Goal: Information Seeking & Learning: Learn about a topic

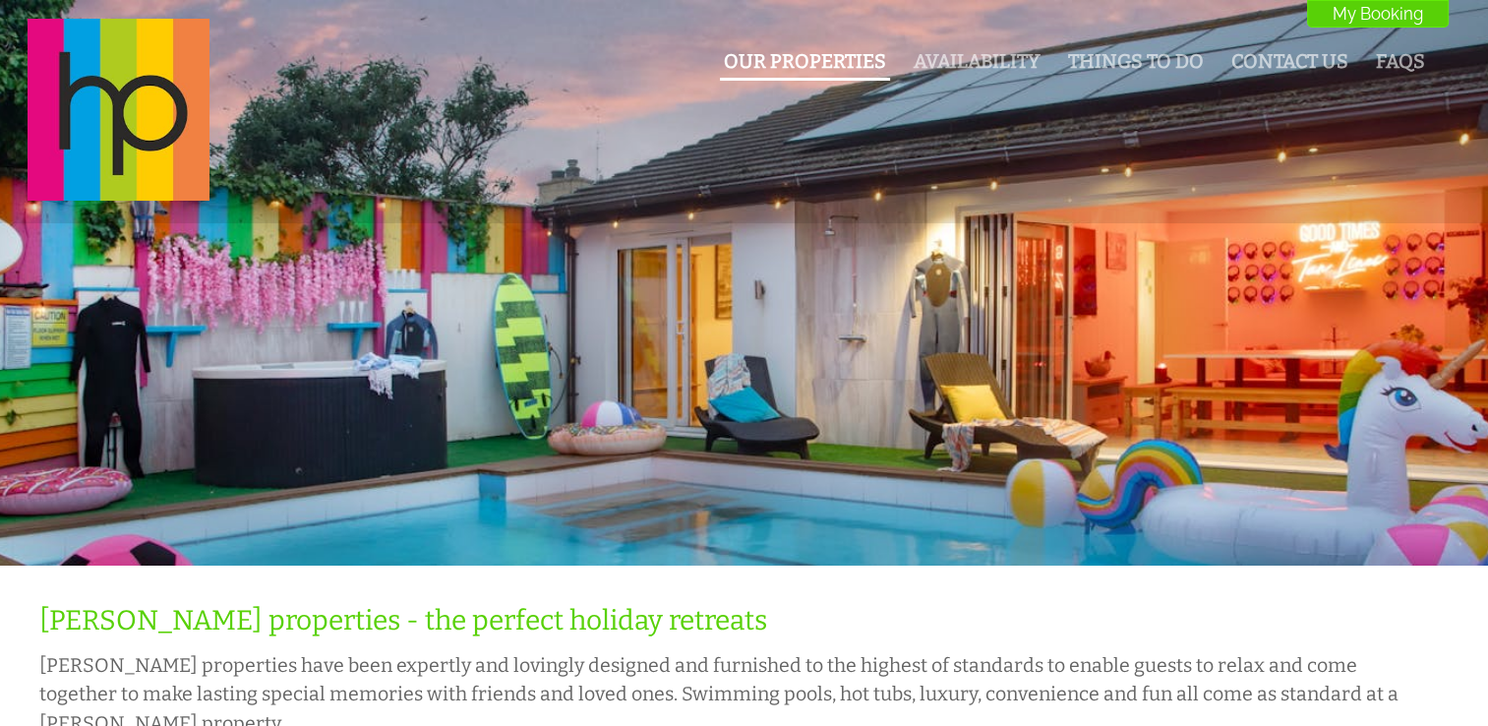
click at [839, 68] on link "Our Properties" at bounding box center [805, 61] width 162 height 23
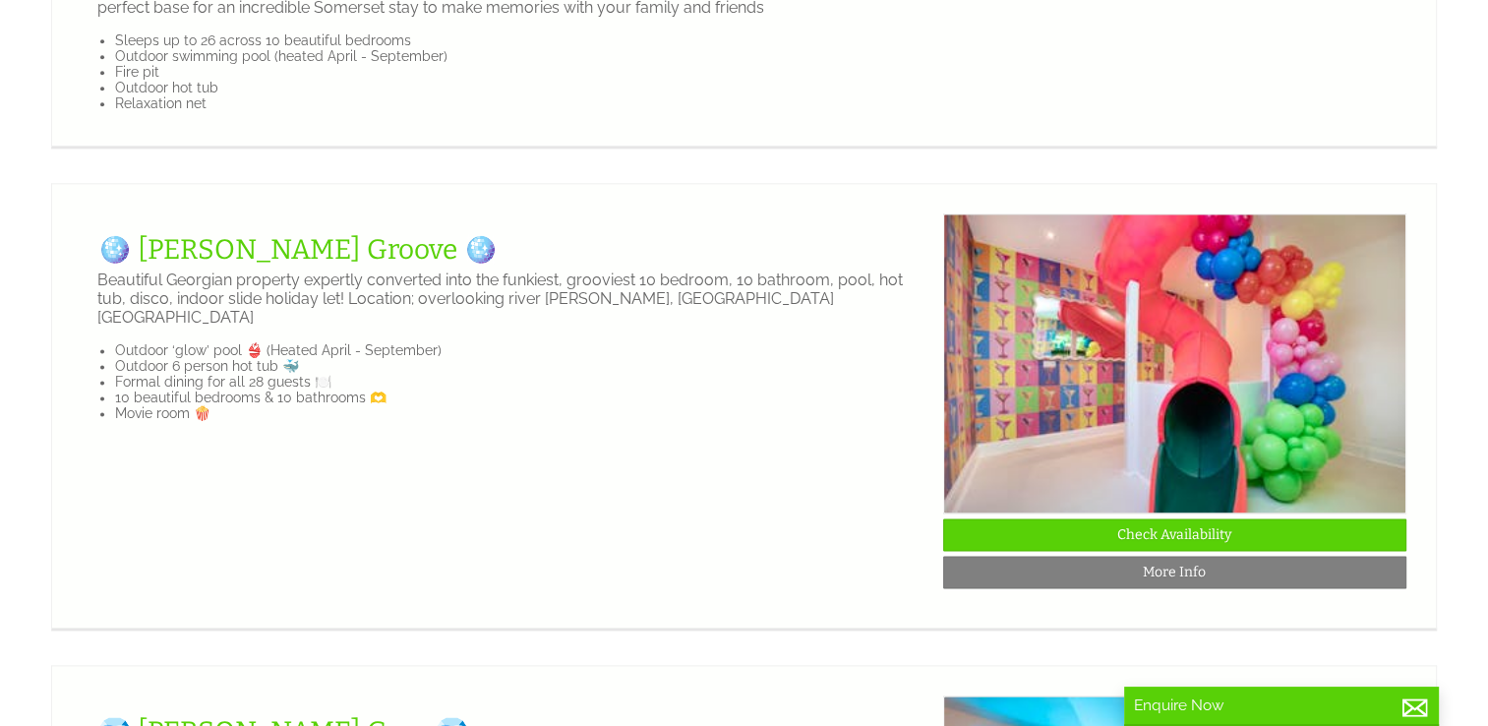
scroll to position [2583, 0]
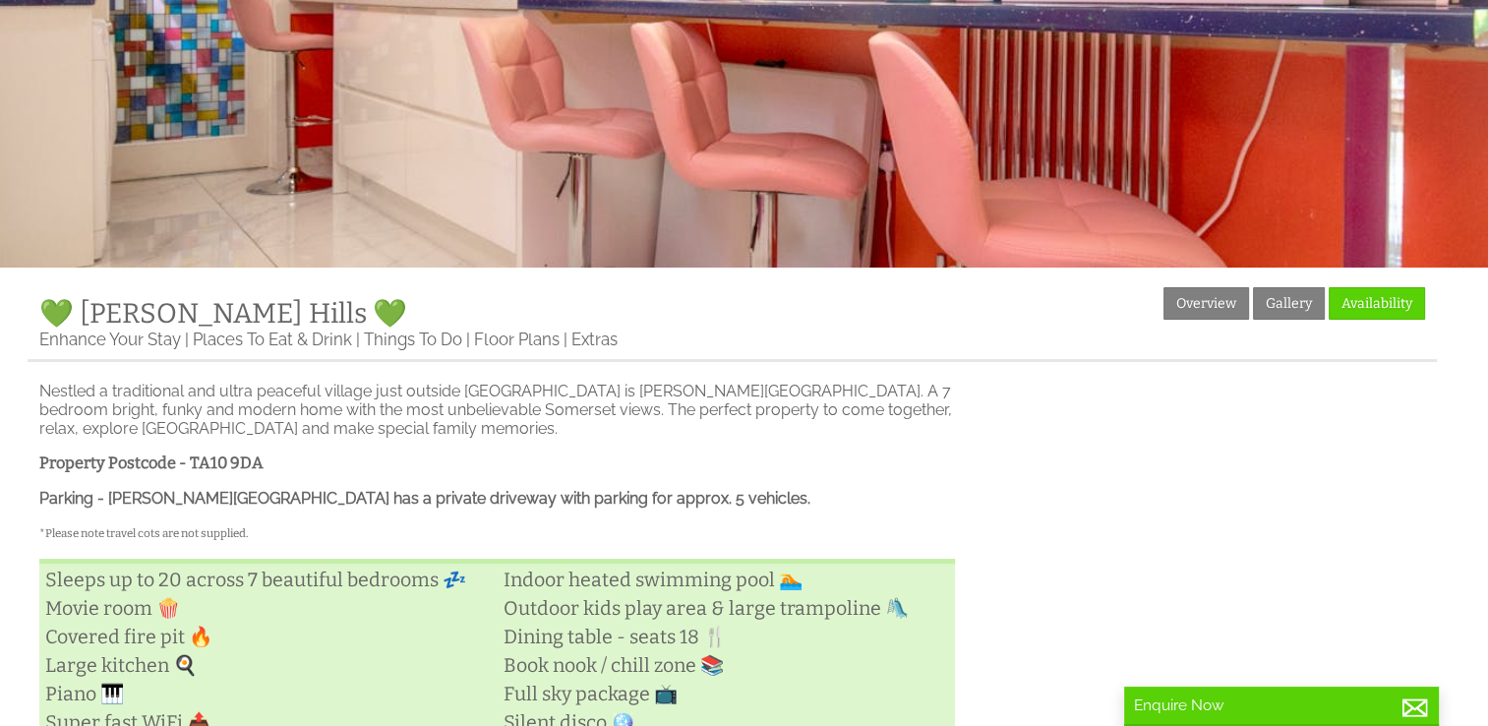
scroll to position [287, 0]
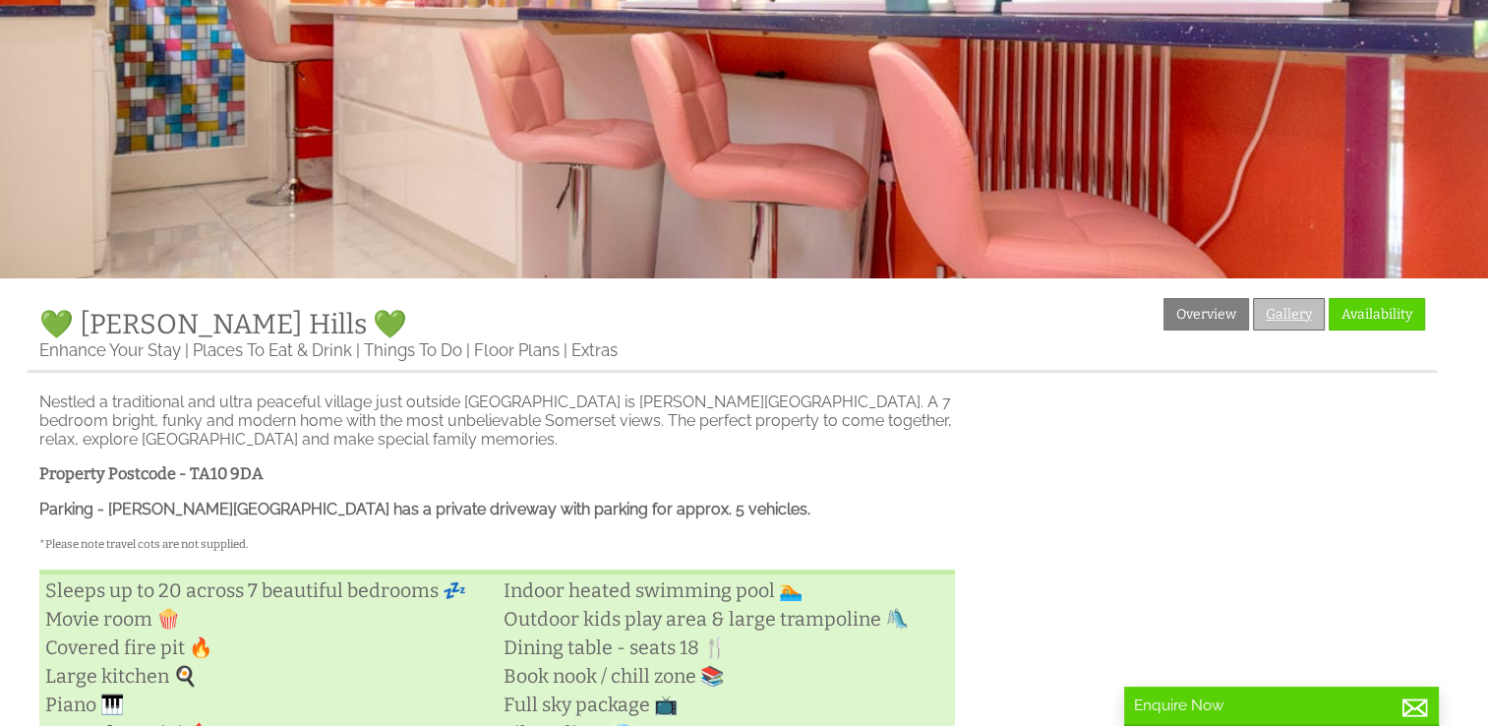
click at [1277, 300] on link "Gallery" at bounding box center [1289, 314] width 72 height 32
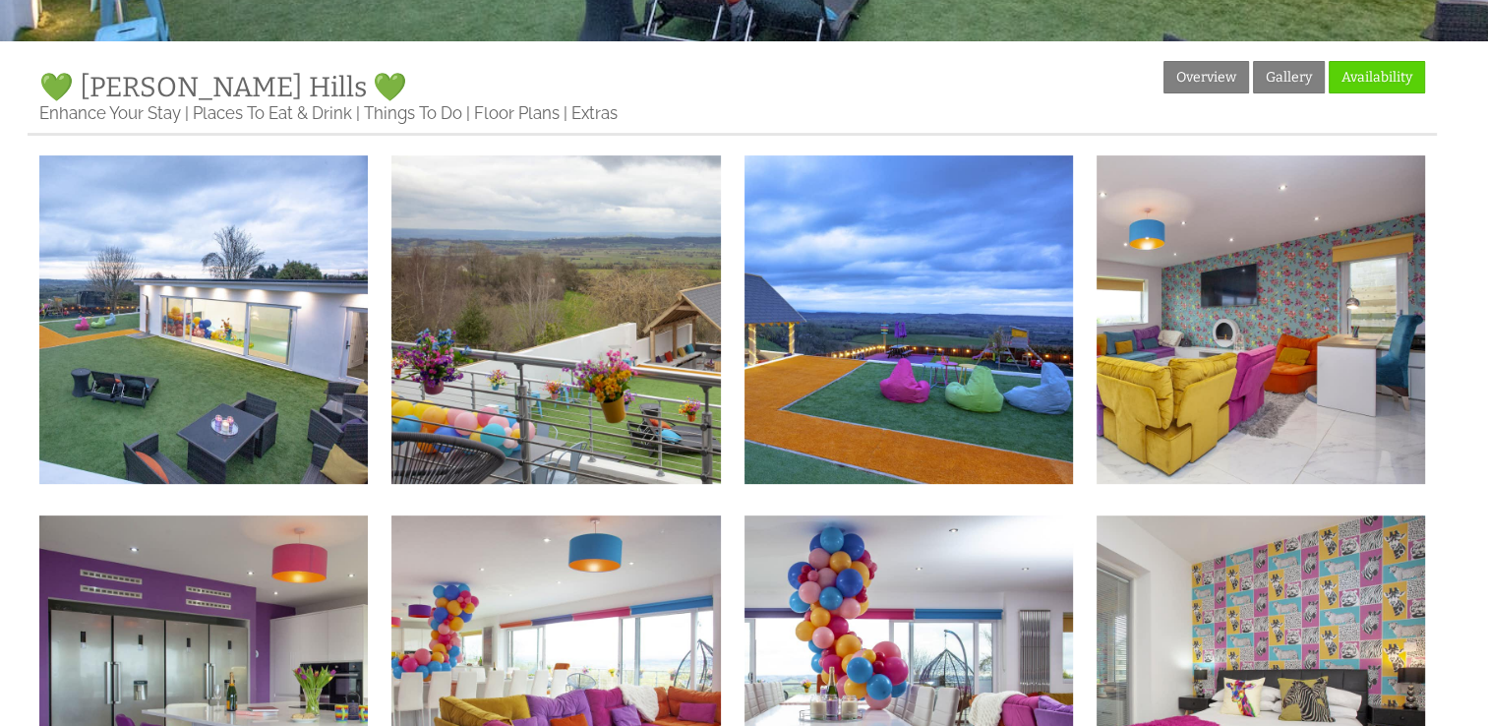
scroll to position [530, 0]
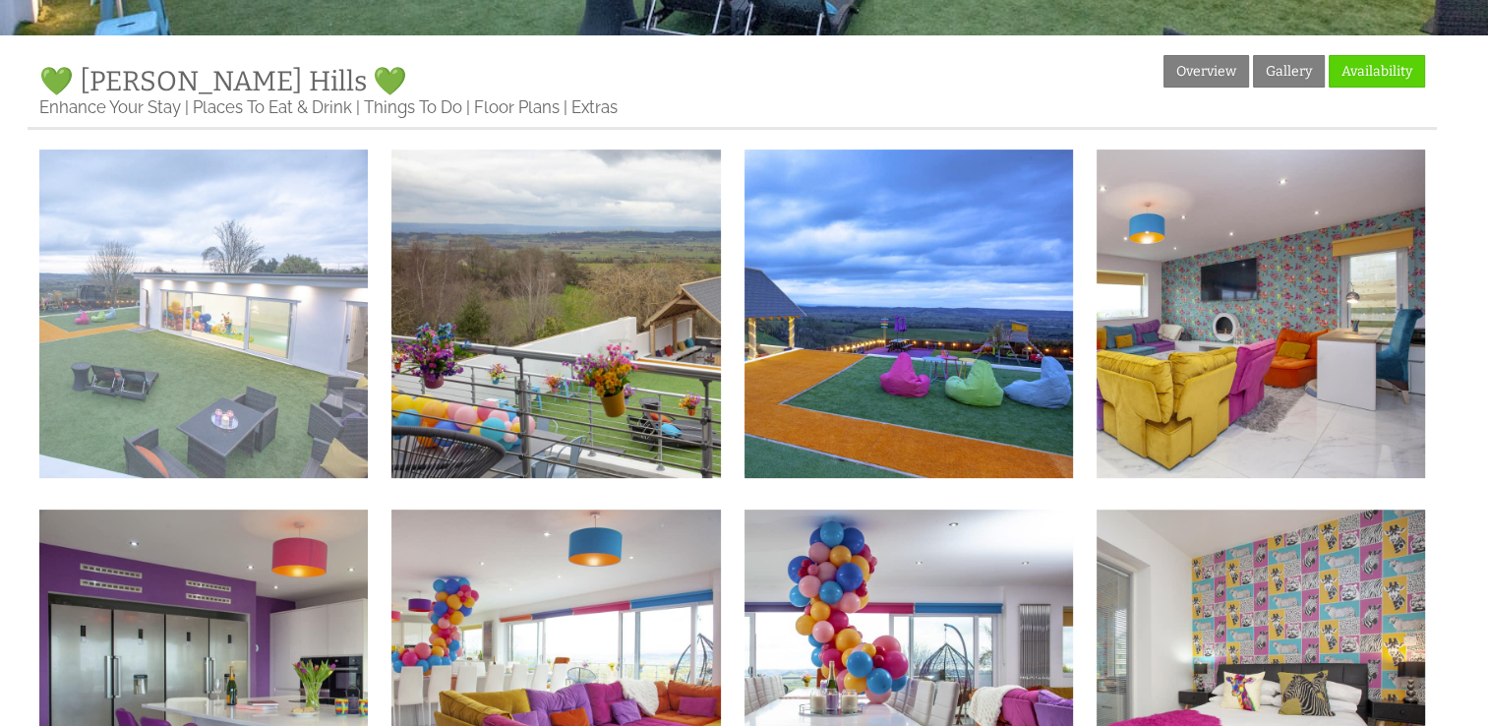
click at [218, 359] on img at bounding box center [203, 313] width 328 height 328
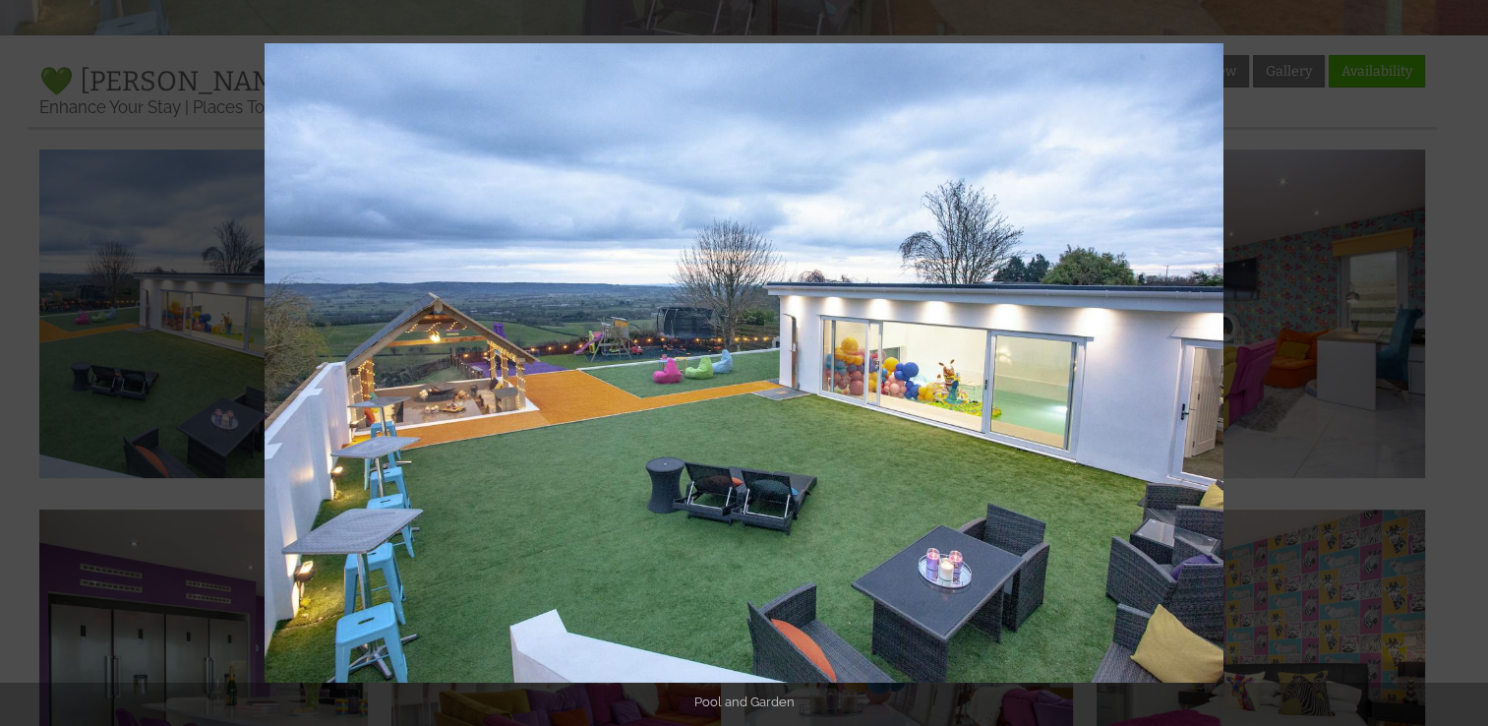
click at [1467, 365] on button at bounding box center [1453, 363] width 69 height 98
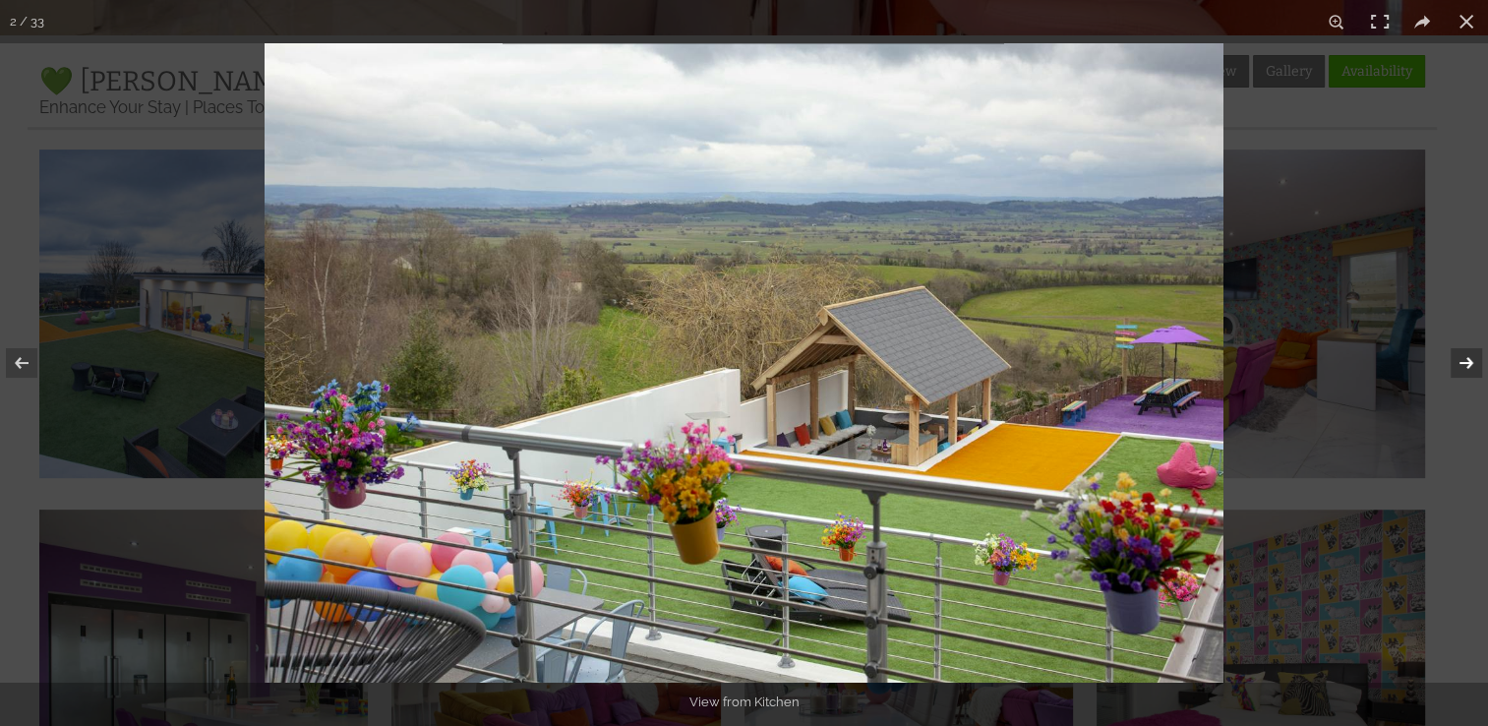
click at [1467, 365] on button at bounding box center [1453, 363] width 69 height 98
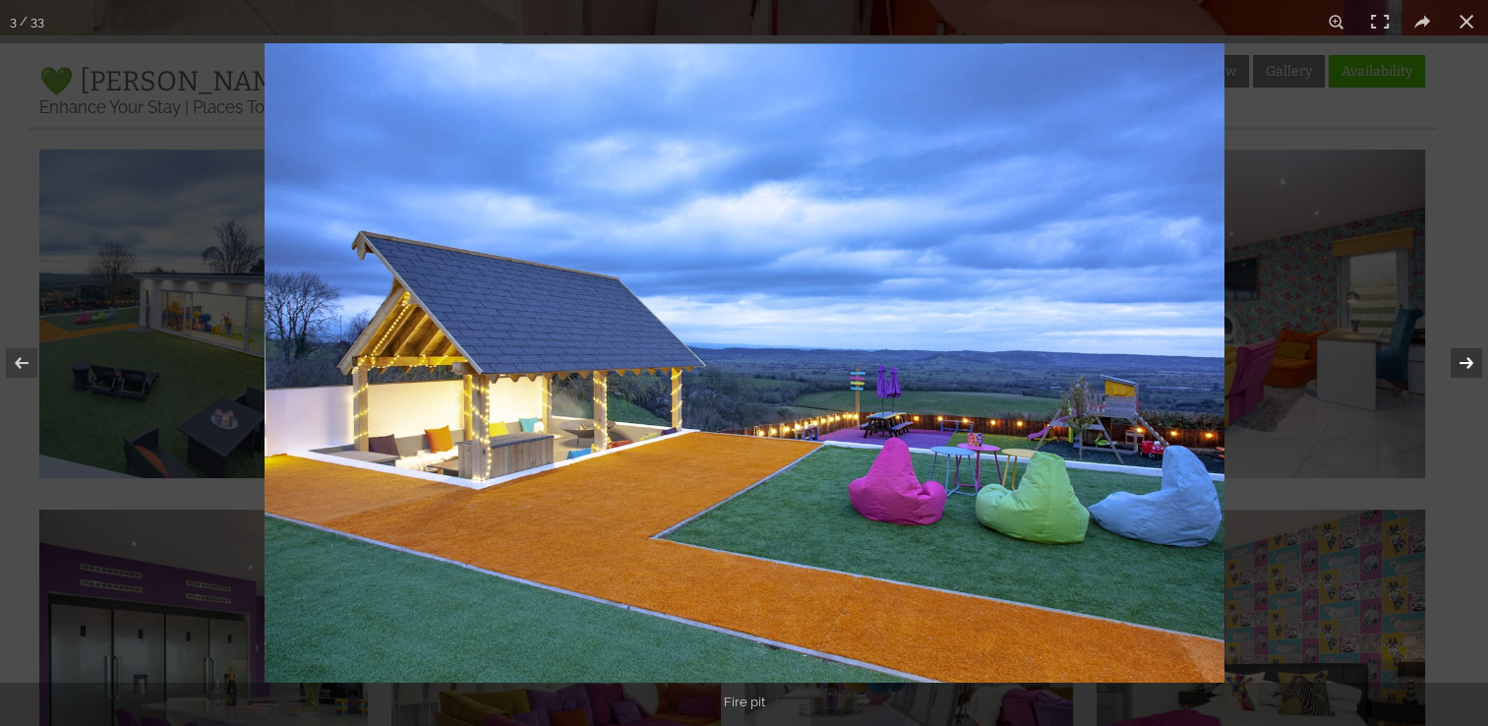
click at [1467, 365] on button at bounding box center [1453, 363] width 69 height 98
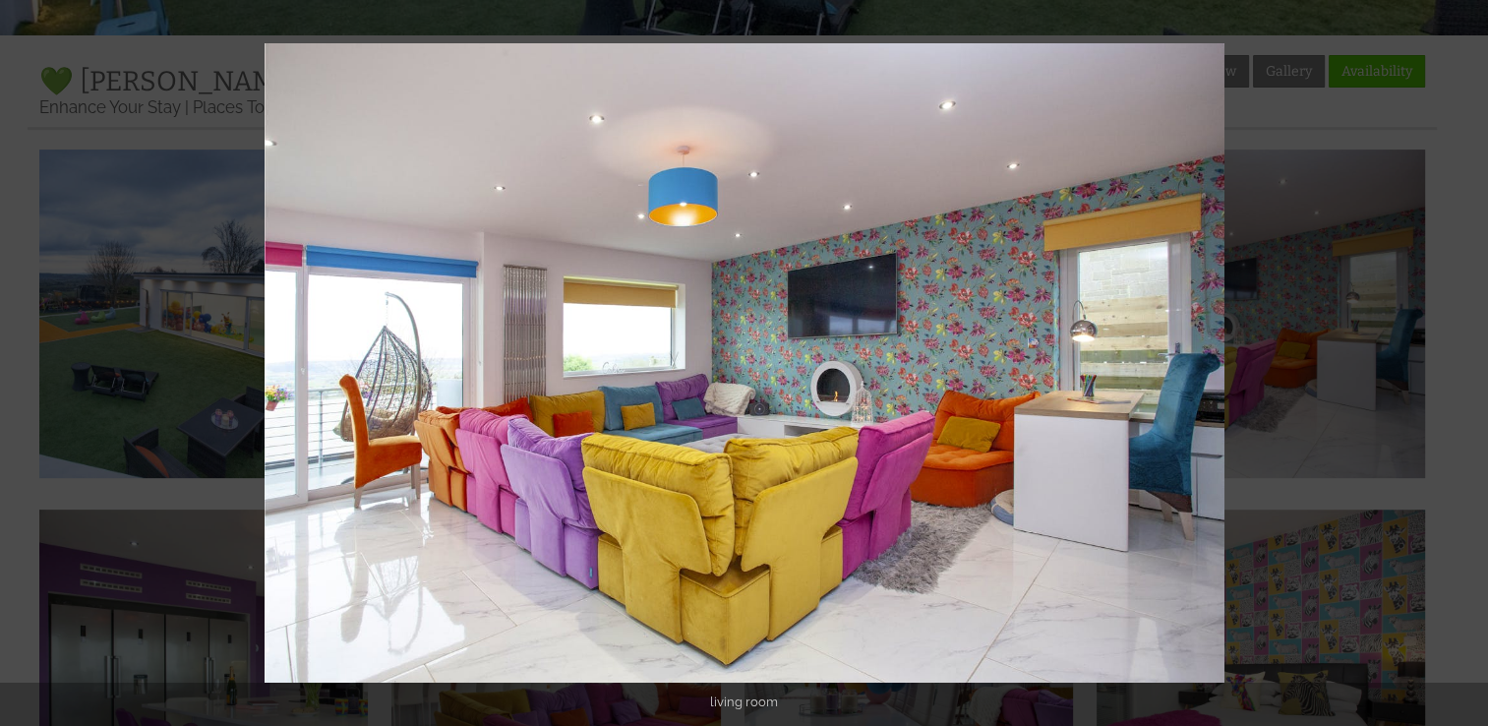
click at [1467, 365] on button at bounding box center [1453, 363] width 69 height 98
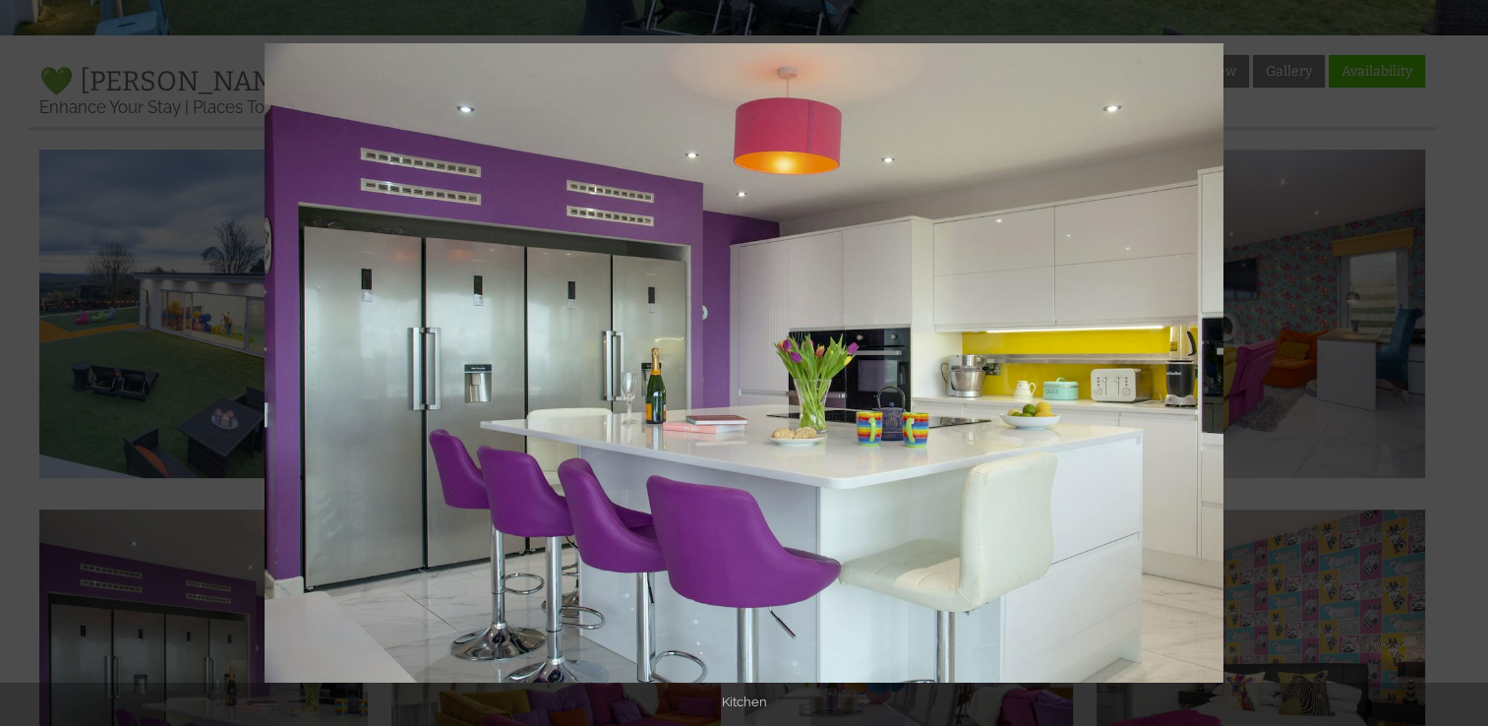
click at [1467, 365] on button at bounding box center [1453, 363] width 69 height 98
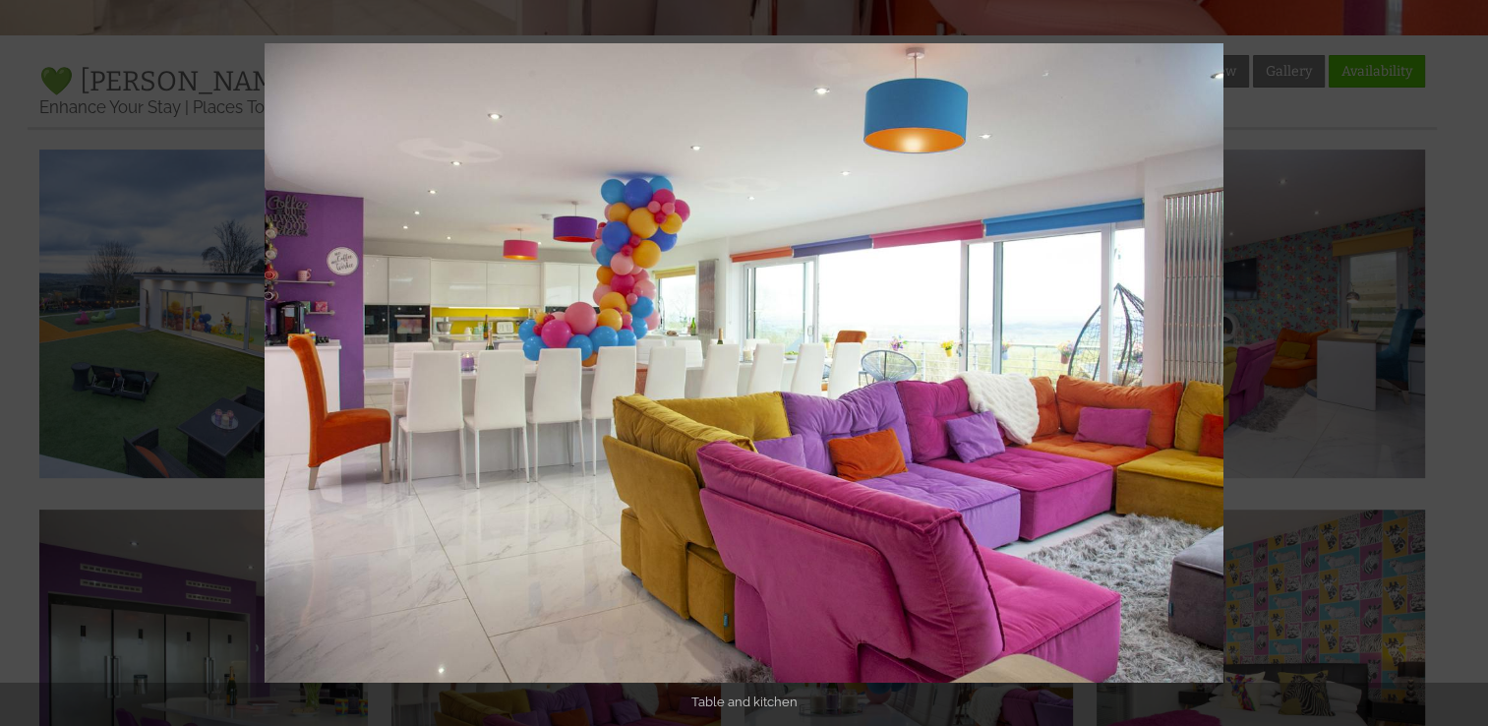
click at [1467, 365] on button at bounding box center [1453, 363] width 69 height 98
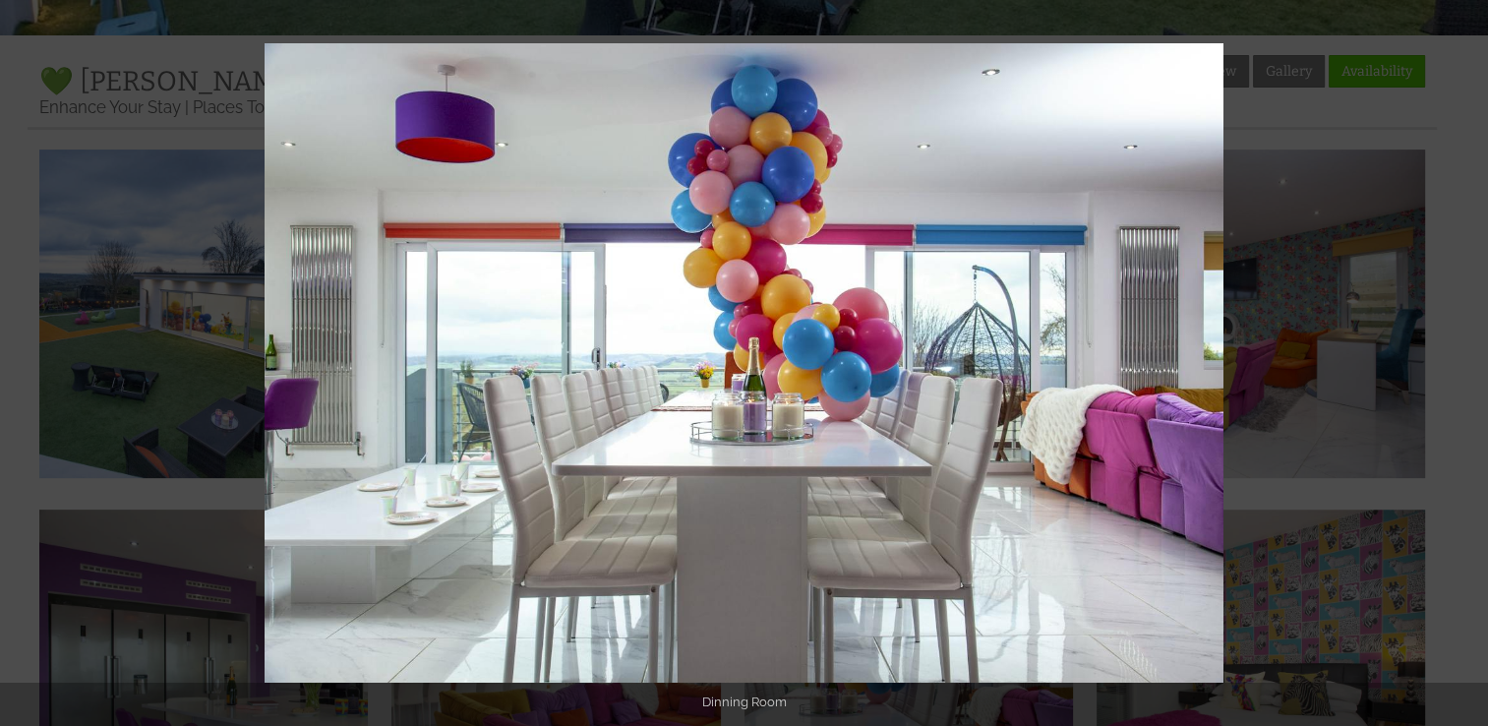
click at [1467, 365] on button at bounding box center [1453, 363] width 69 height 98
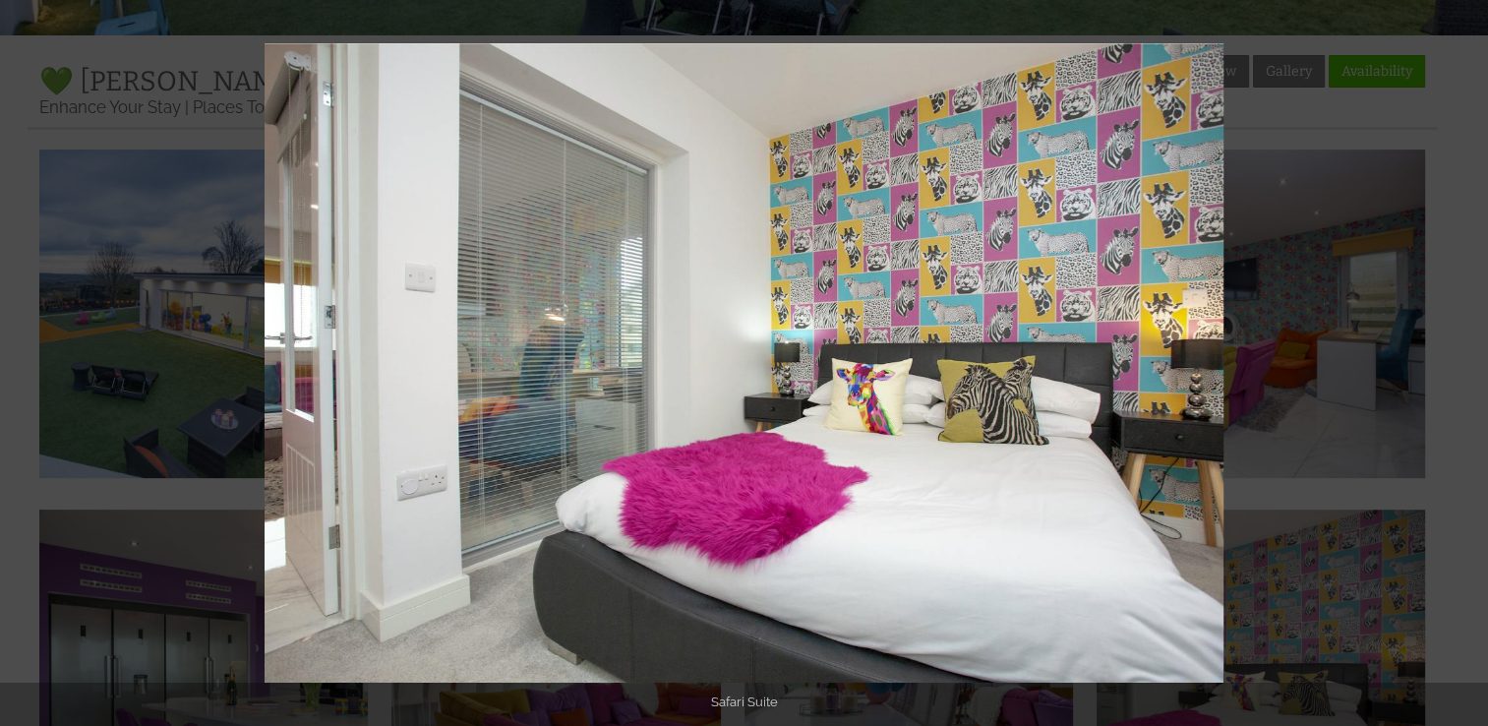
click at [1467, 365] on button at bounding box center [1453, 363] width 69 height 98
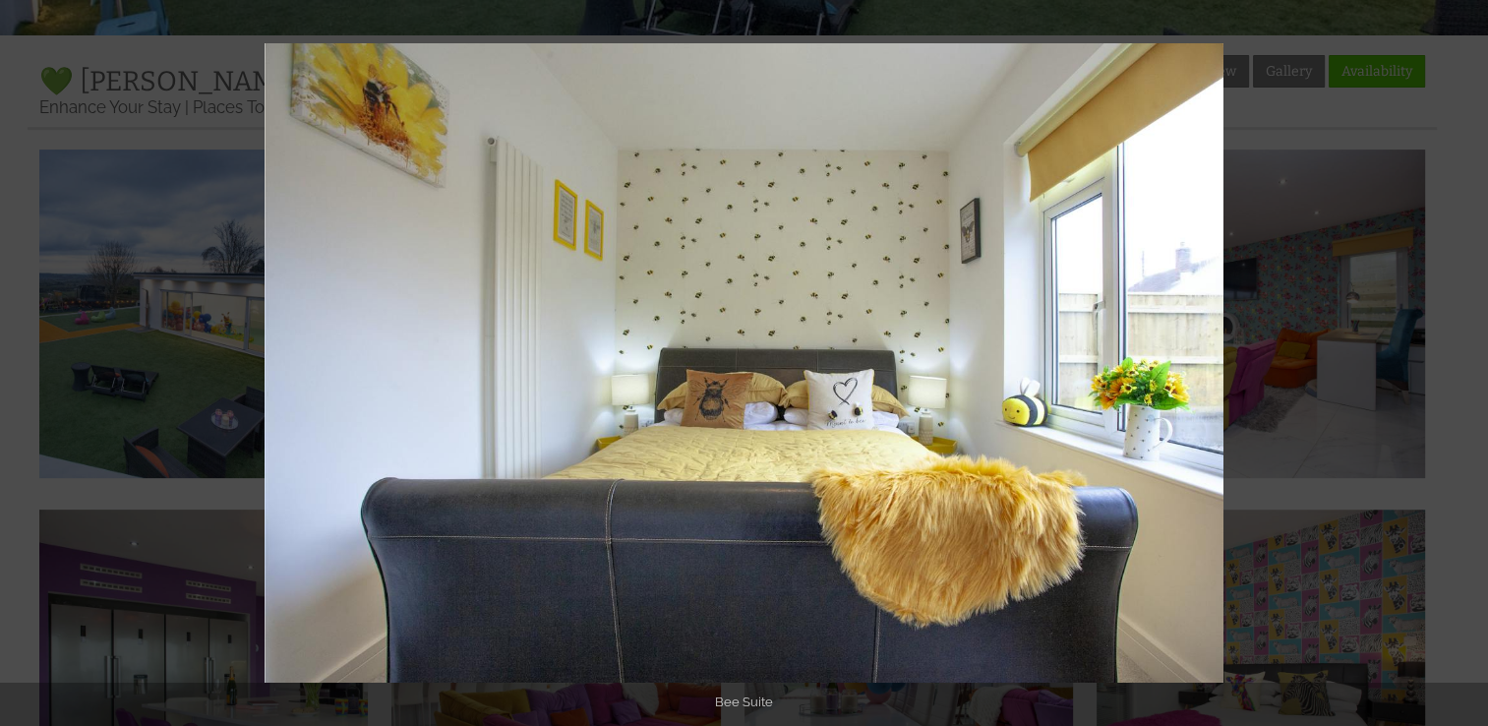
click at [1467, 365] on button at bounding box center [1453, 363] width 69 height 98
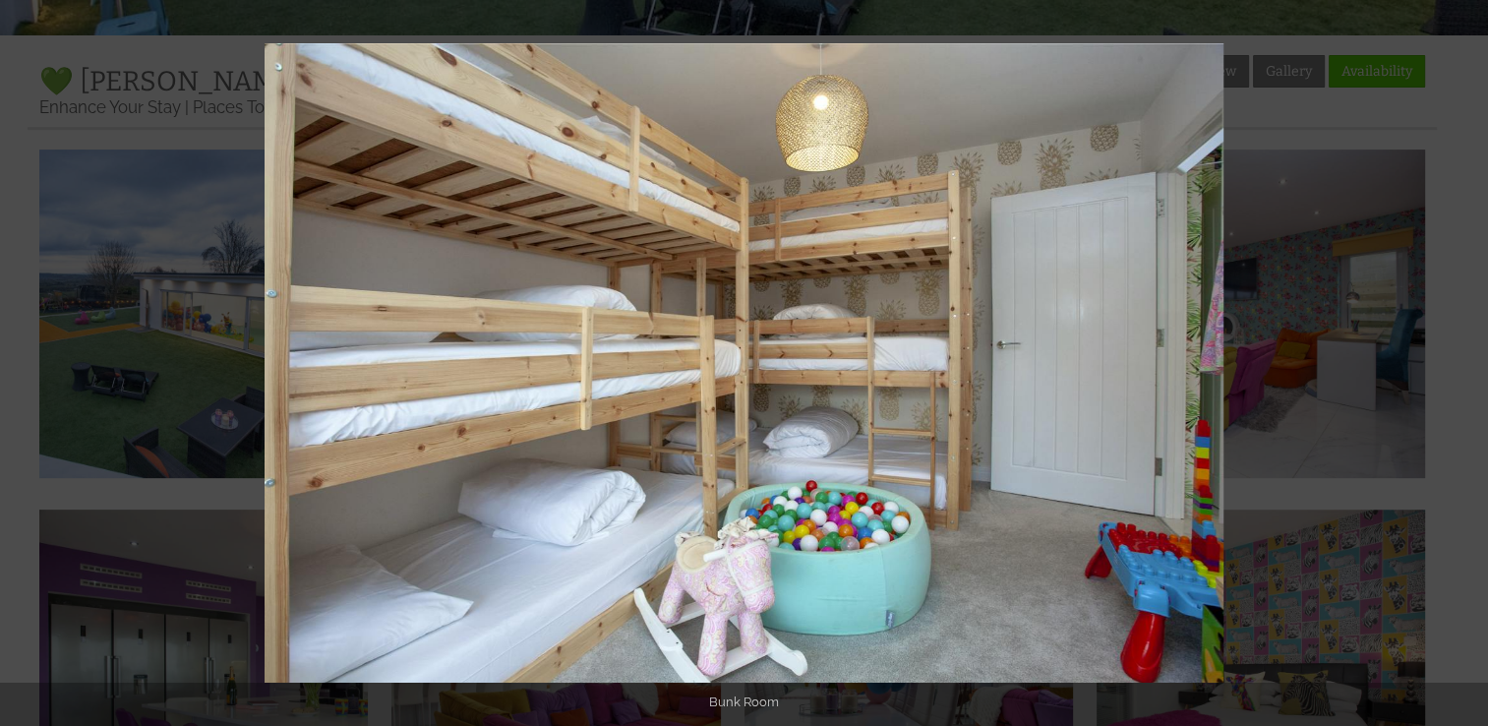
click at [1467, 365] on button at bounding box center [1453, 363] width 69 height 98
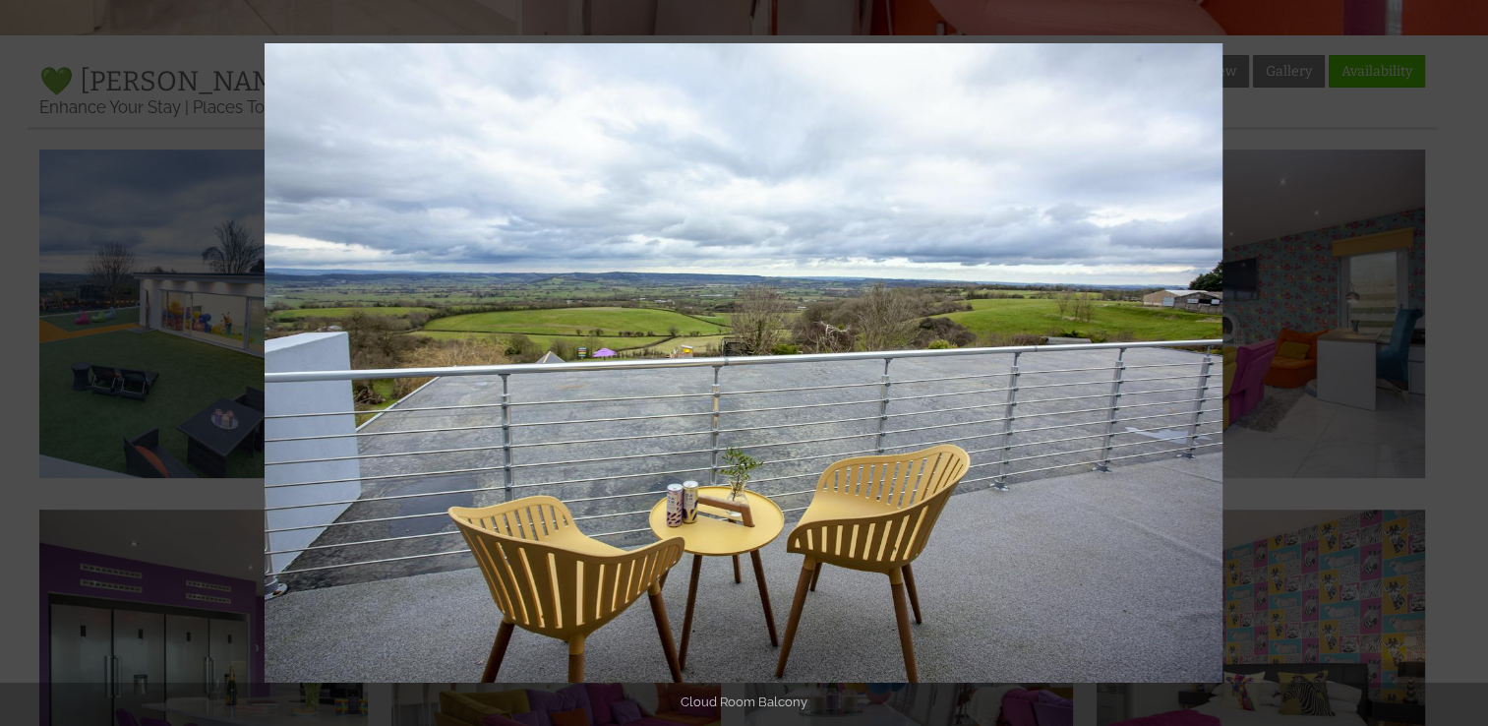
click at [1467, 365] on button at bounding box center [1453, 363] width 69 height 98
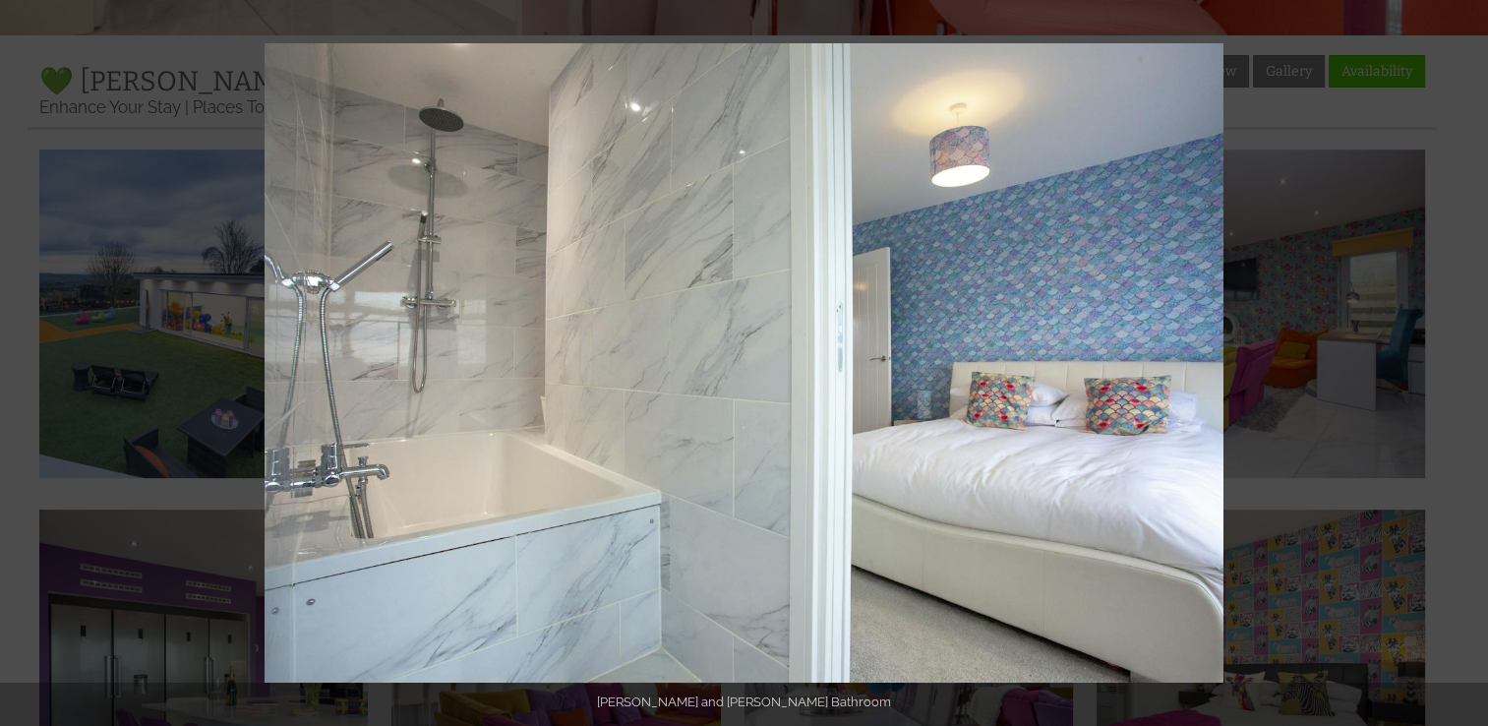
click at [1467, 365] on button at bounding box center [1453, 363] width 69 height 98
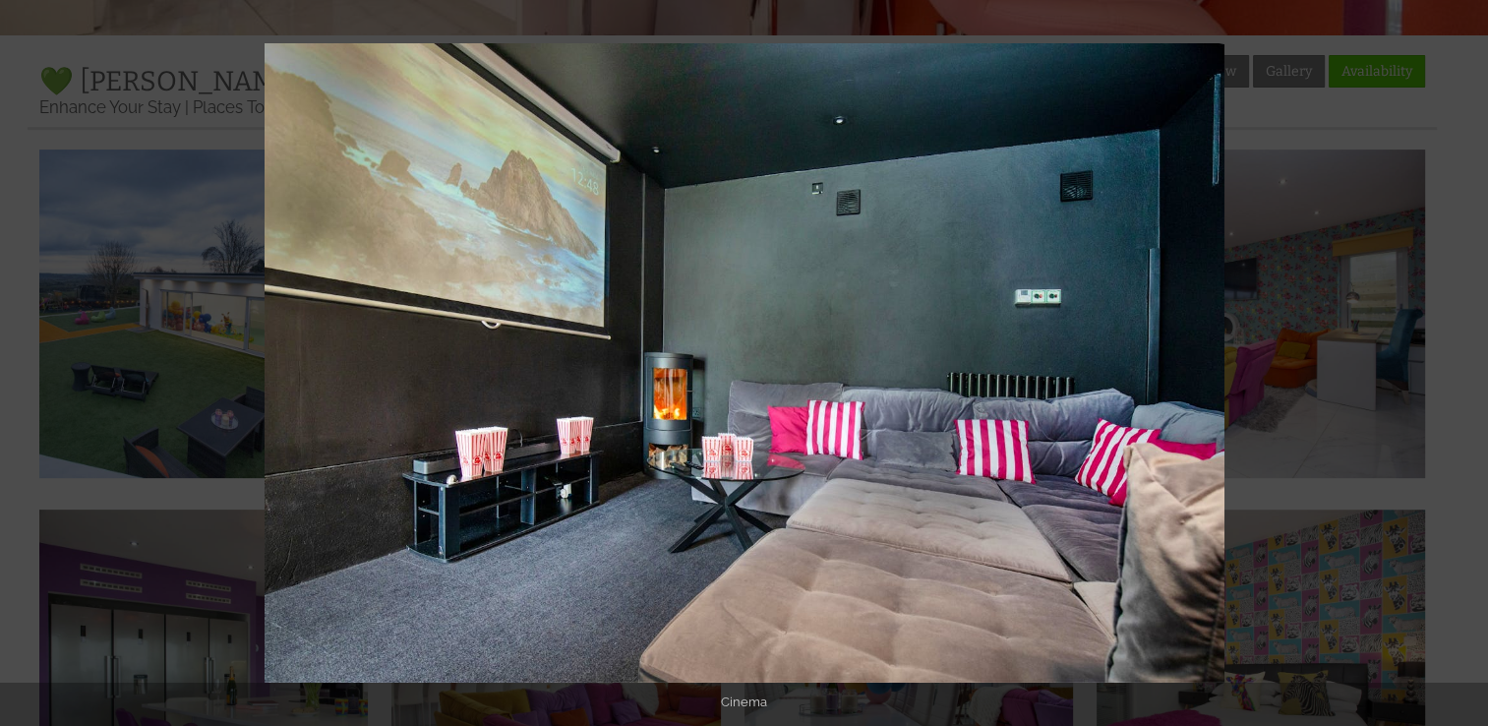
click at [1467, 365] on button at bounding box center [1453, 363] width 69 height 98
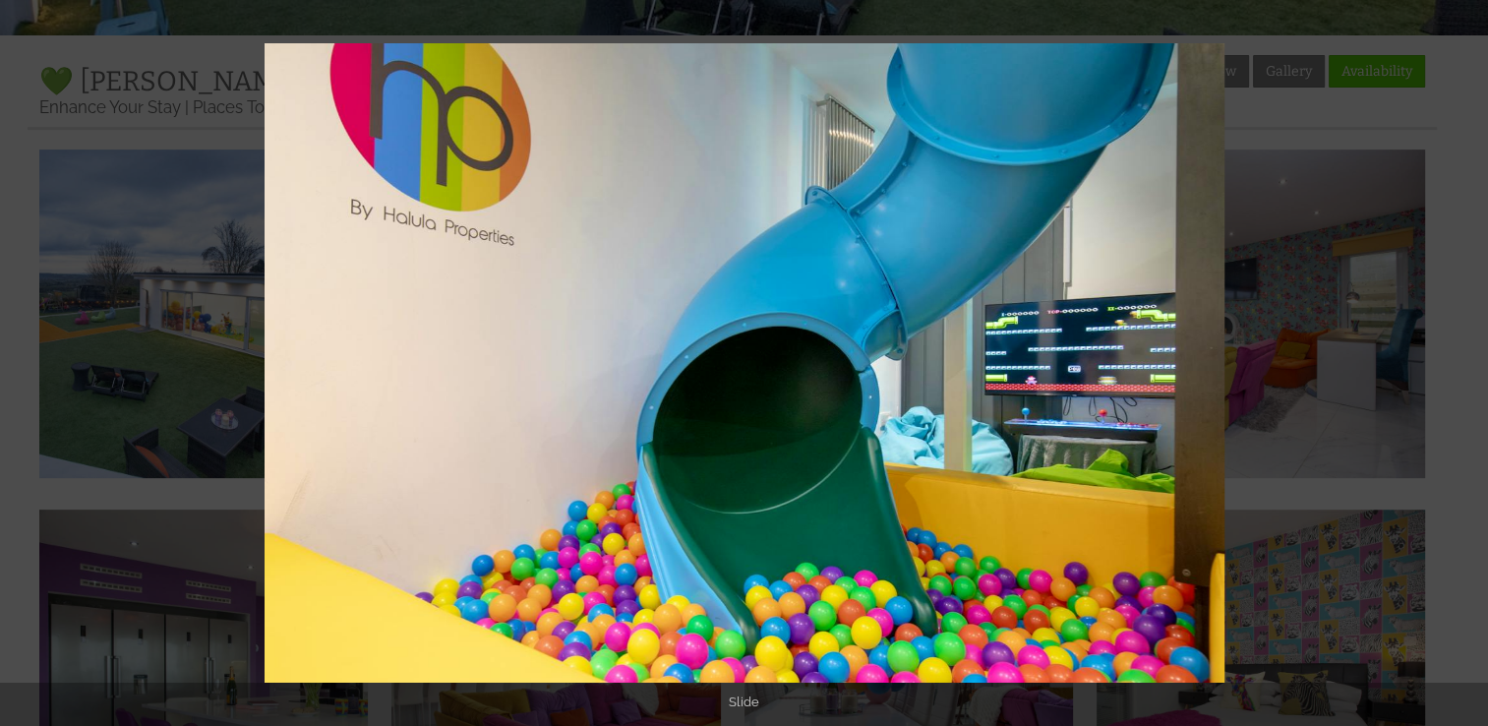
click at [1467, 365] on button at bounding box center [1453, 363] width 69 height 98
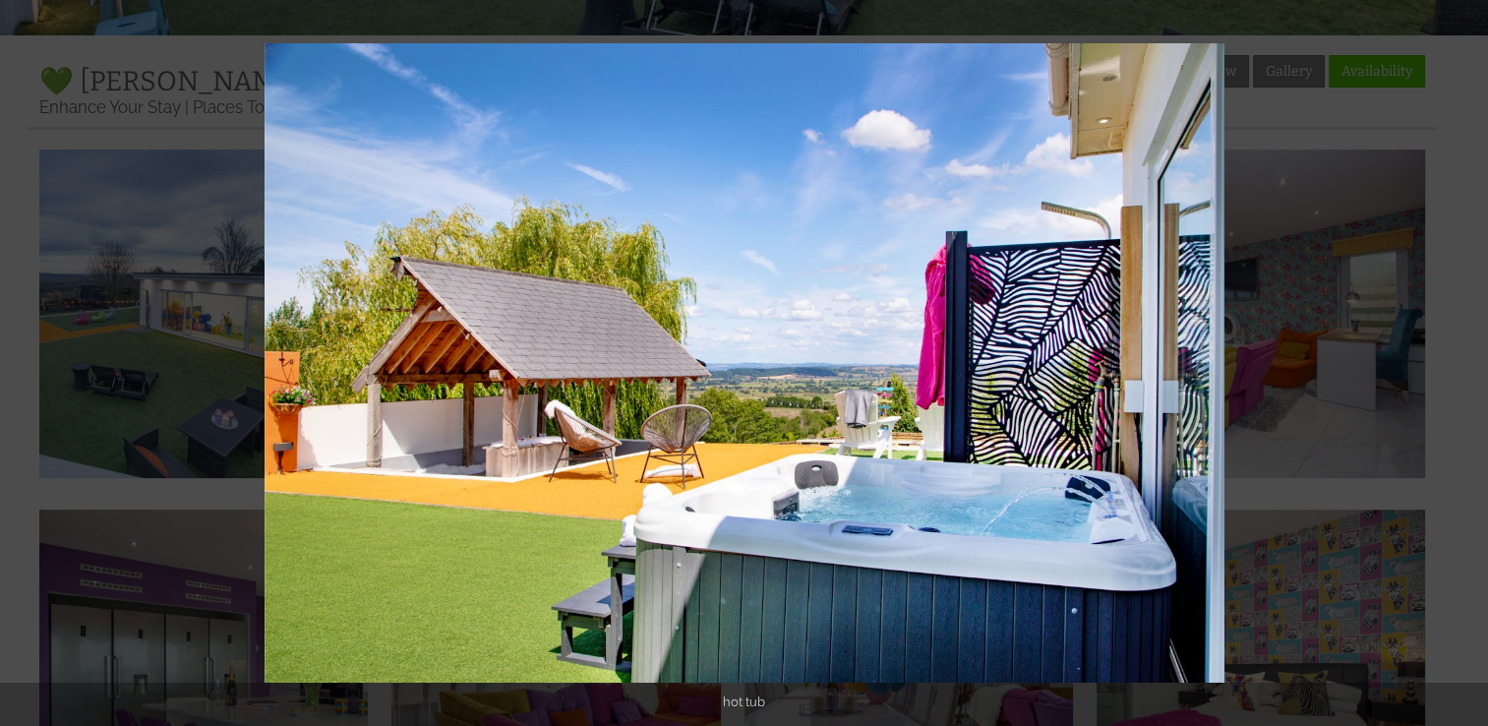
click at [1467, 365] on button at bounding box center [1453, 363] width 69 height 98
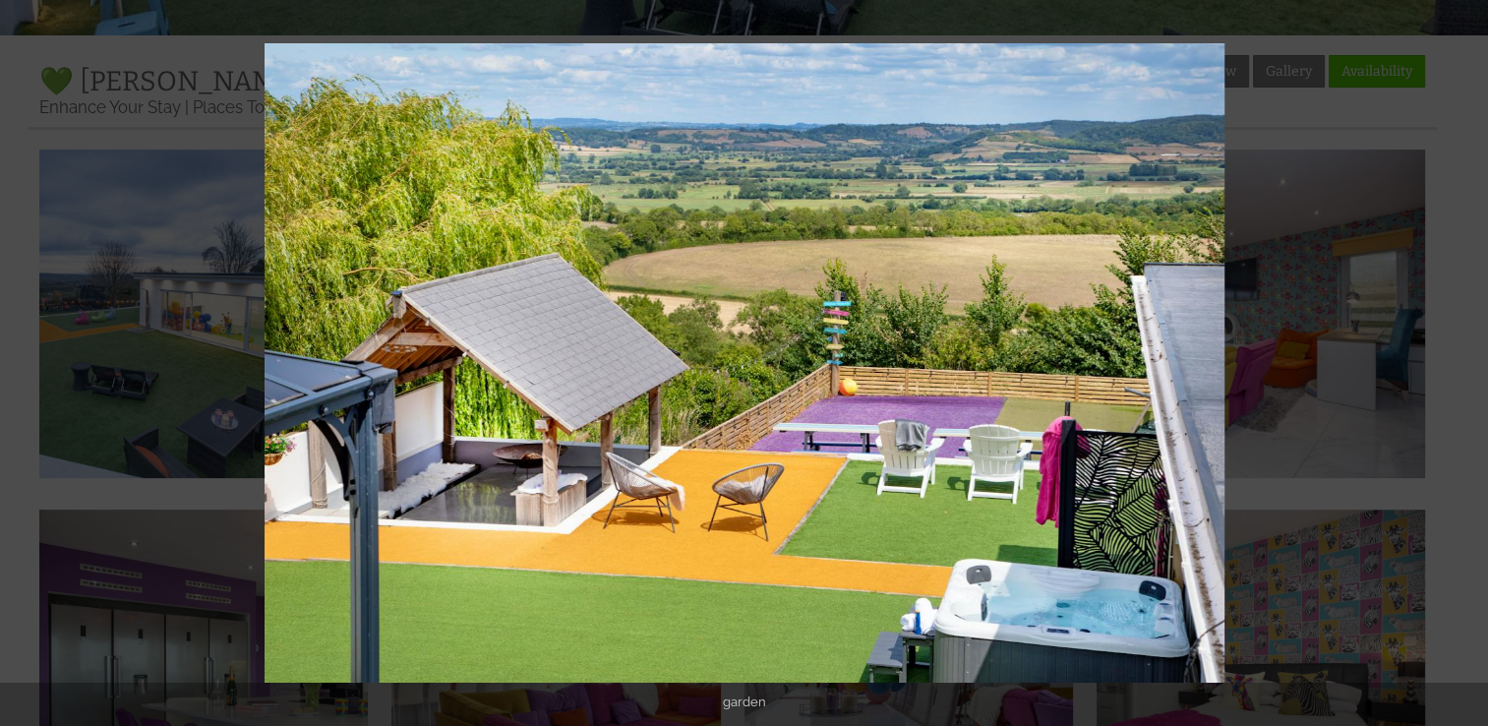
click at [1467, 365] on button at bounding box center [1453, 363] width 69 height 98
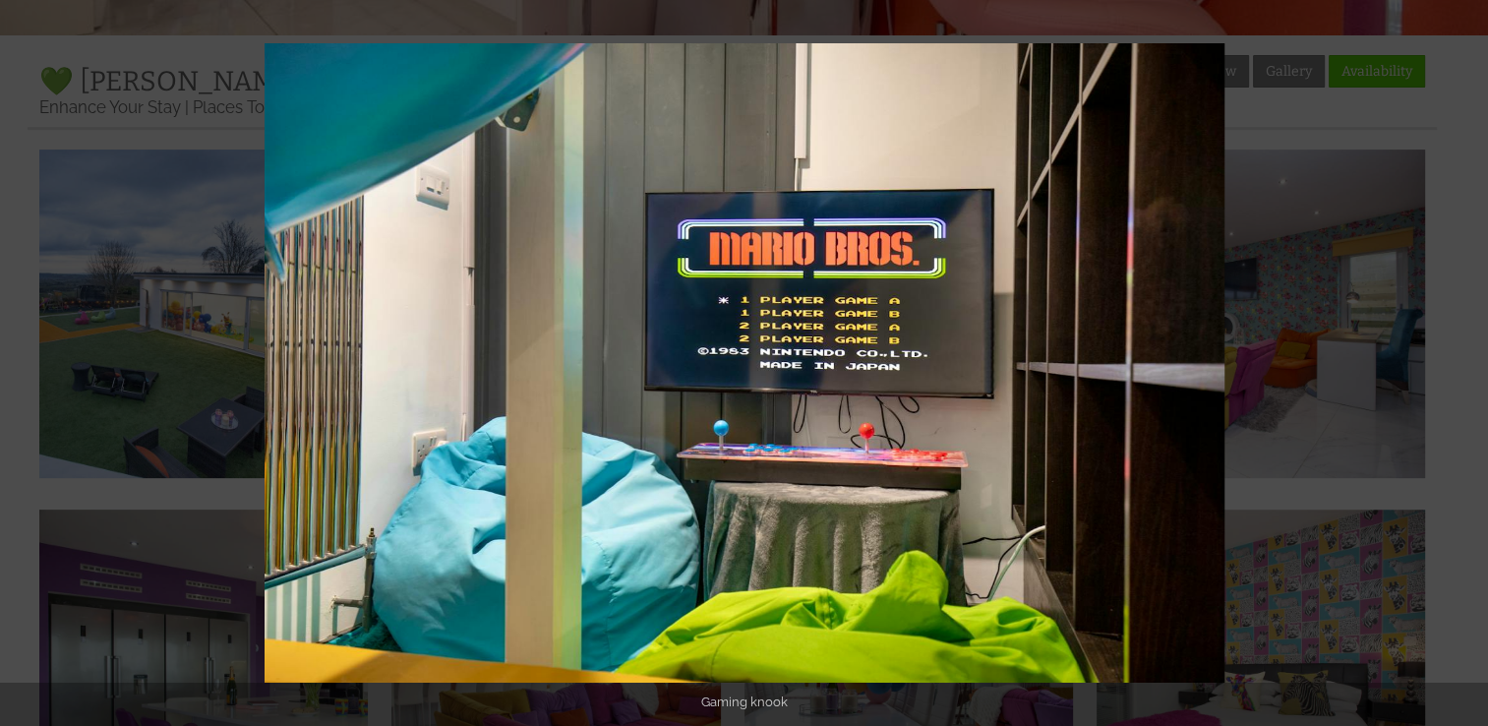
click at [1467, 365] on button at bounding box center [1453, 363] width 69 height 98
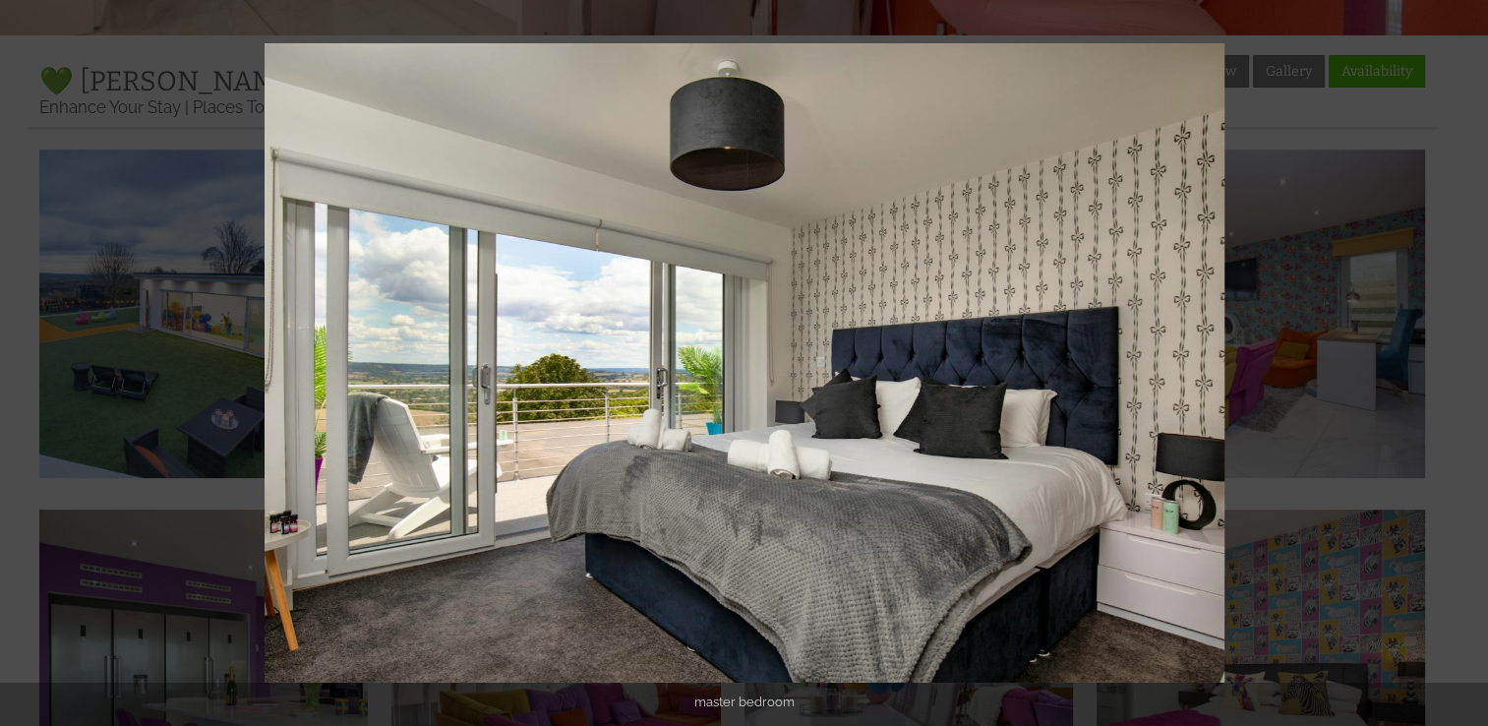
click at [1467, 365] on button at bounding box center [1453, 363] width 69 height 98
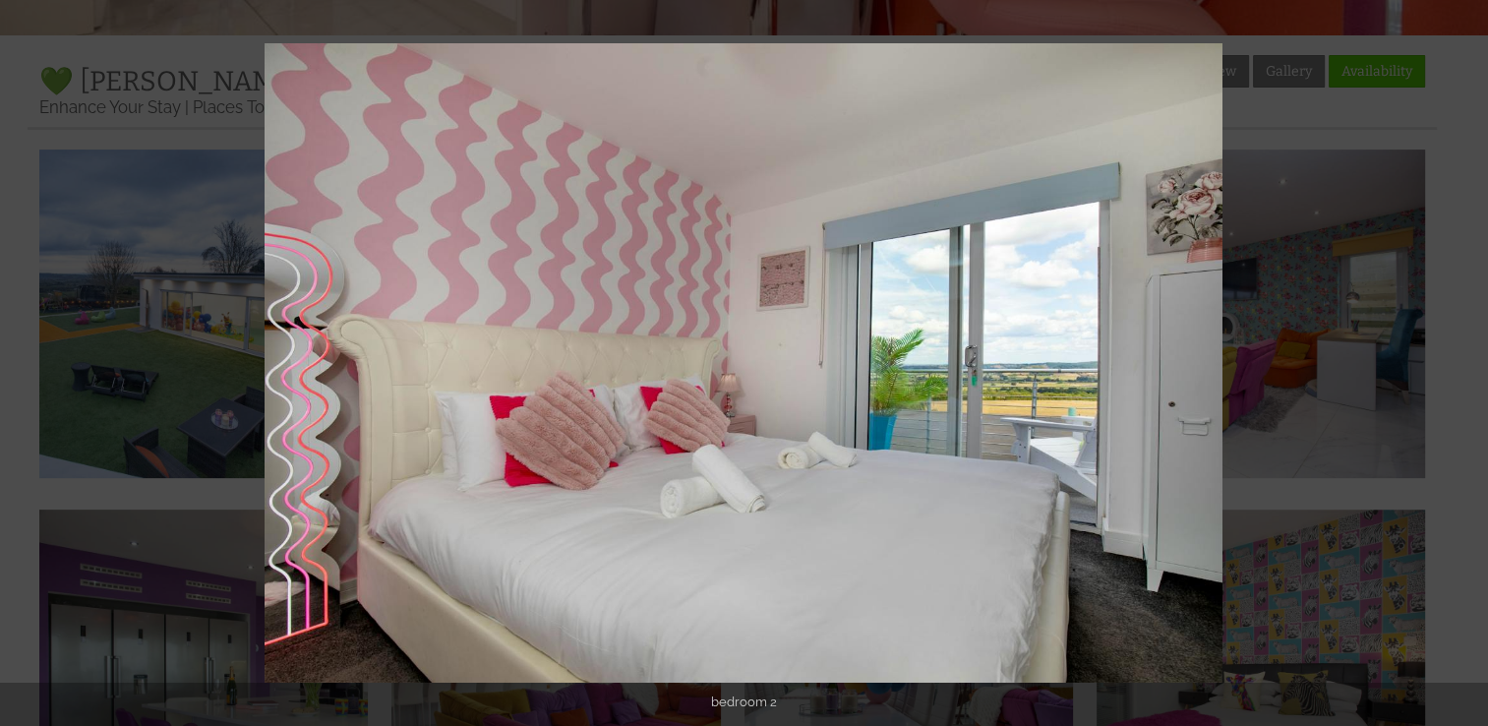
click at [1467, 365] on button at bounding box center [1453, 363] width 69 height 98
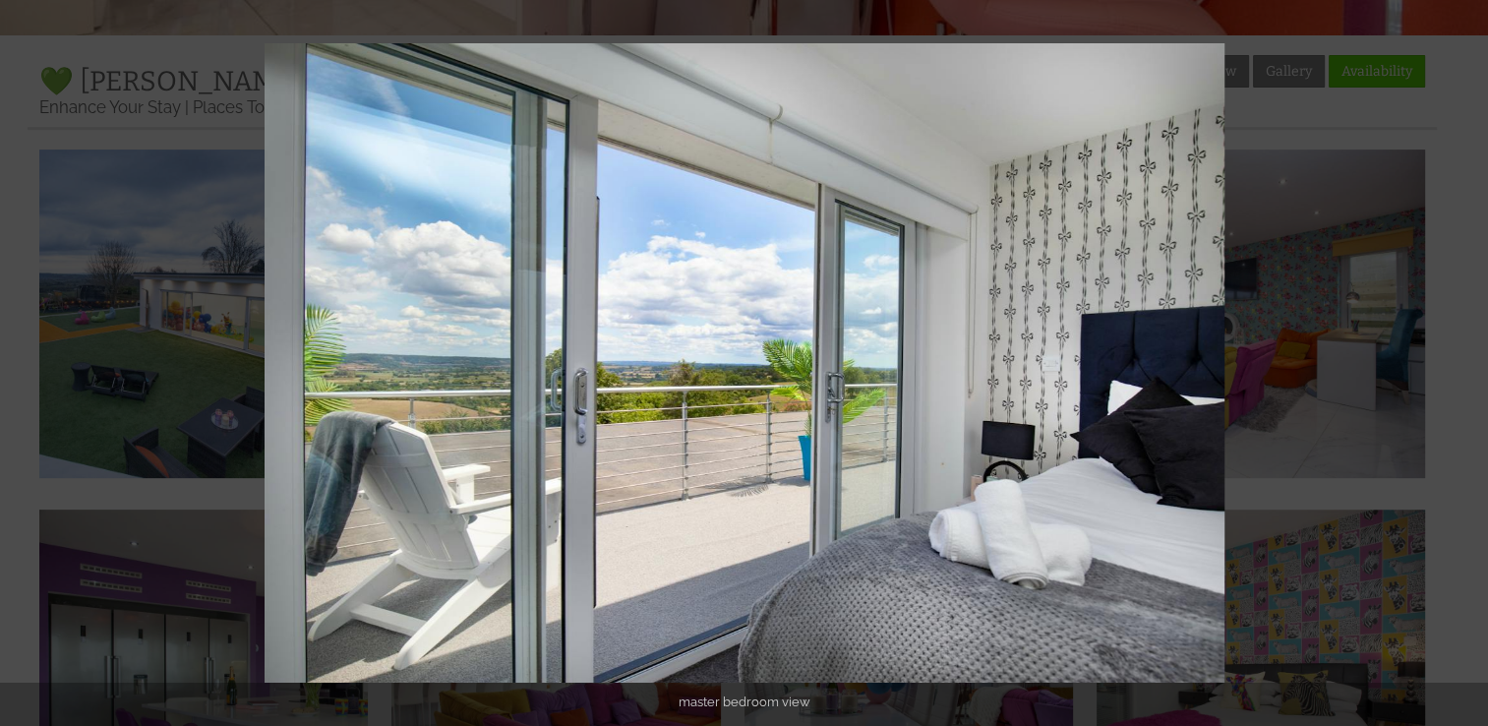
click at [1467, 365] on button at bounding box center [1453, 363] width 69 height 98
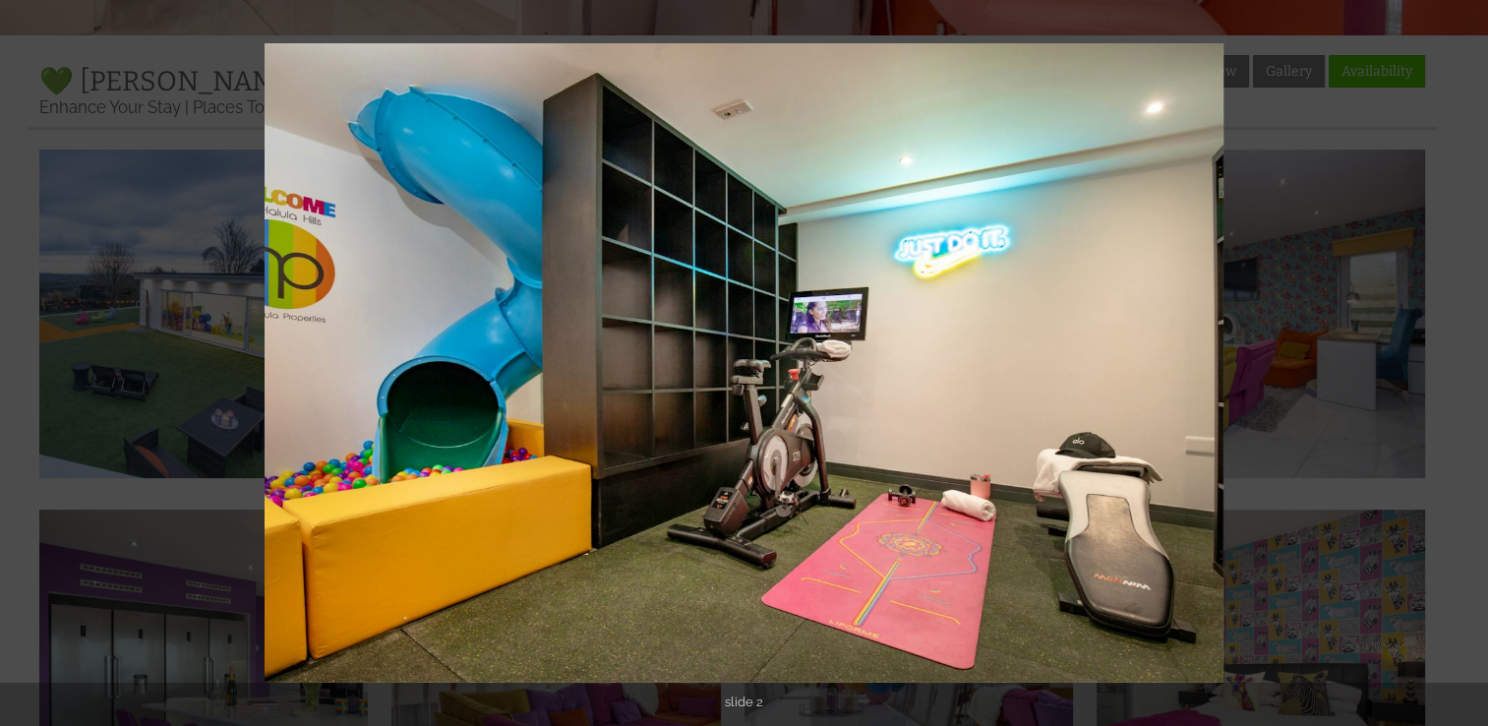
click at [1467, 365] on button at bounding box center [1453, 363] width 69 height 98
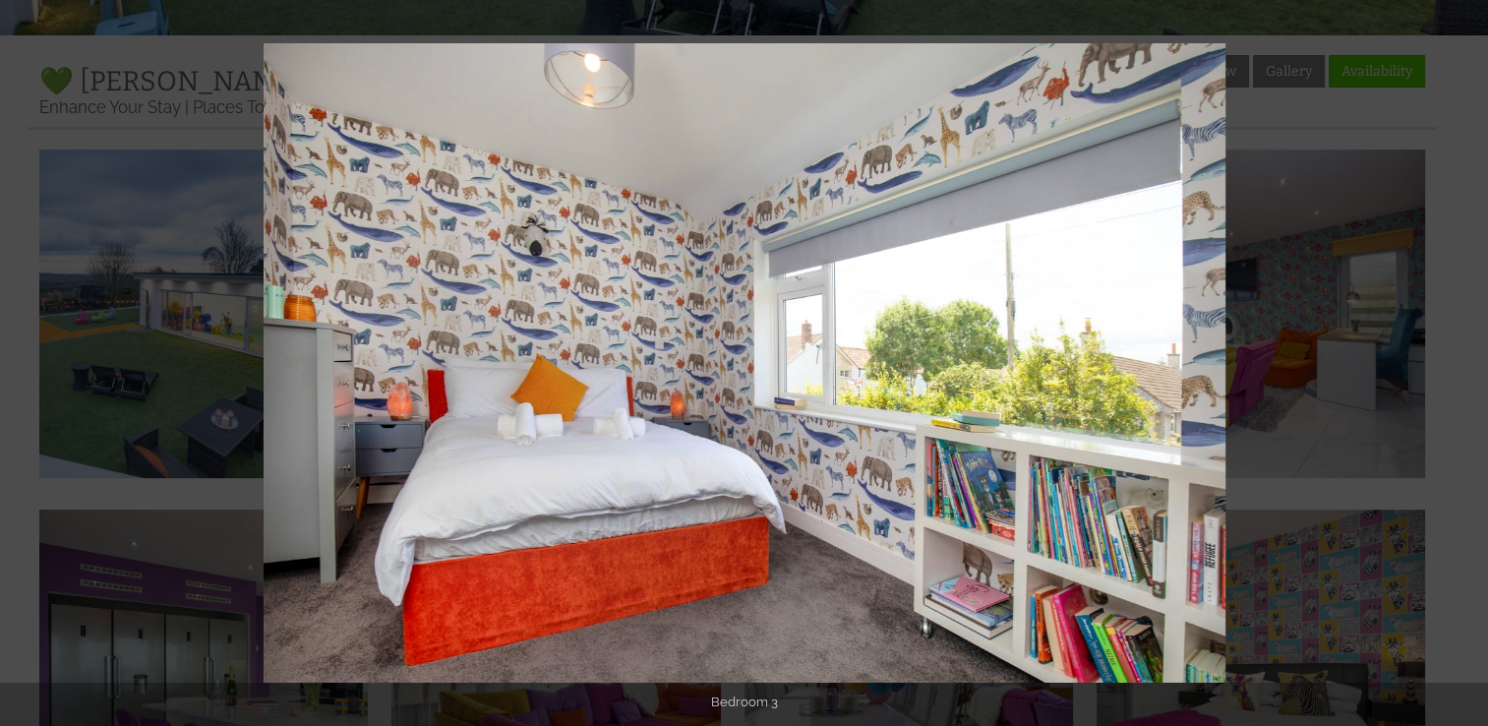
click at [1467, 365] on button at bounding box center [1453, 363] width 69 height 98
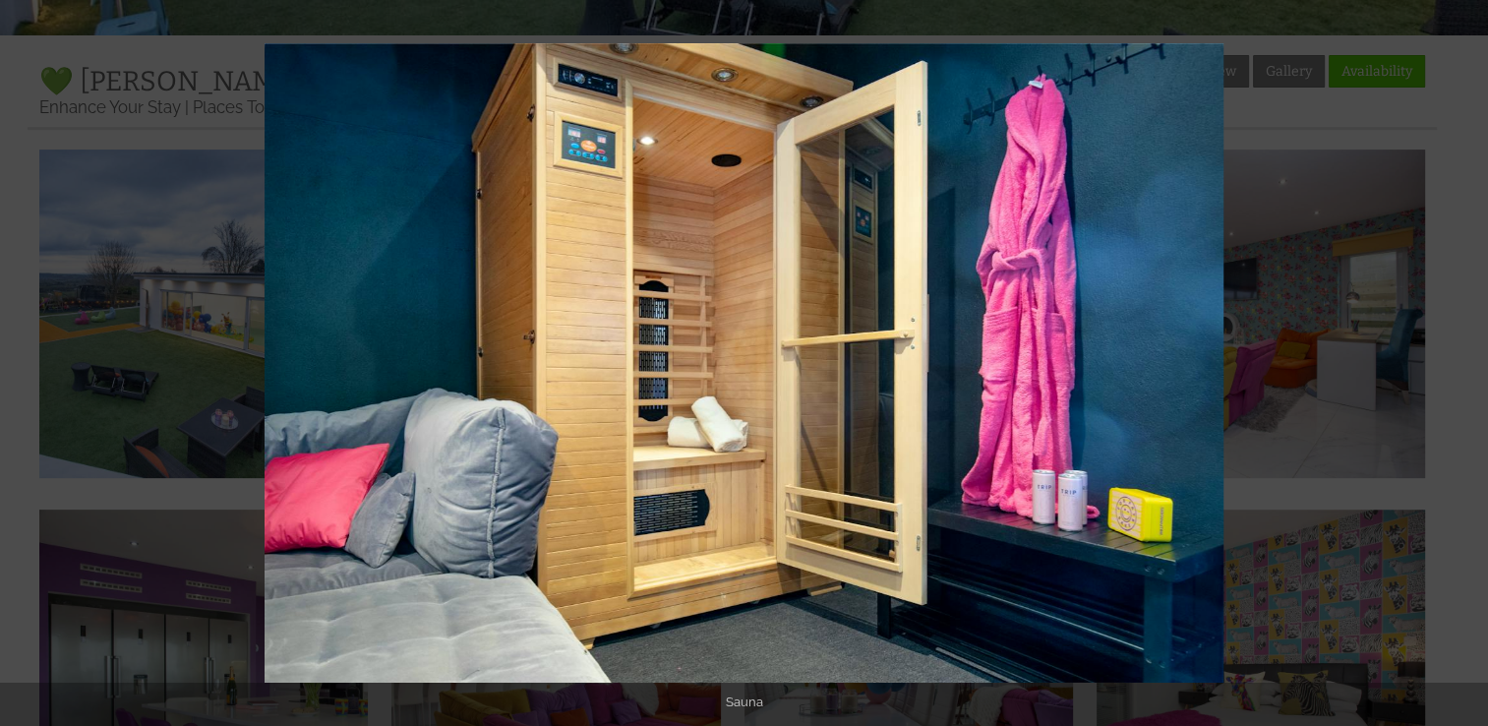
click at [1467, 365] on button at bounding box center [1453, 363] width 69 height 98
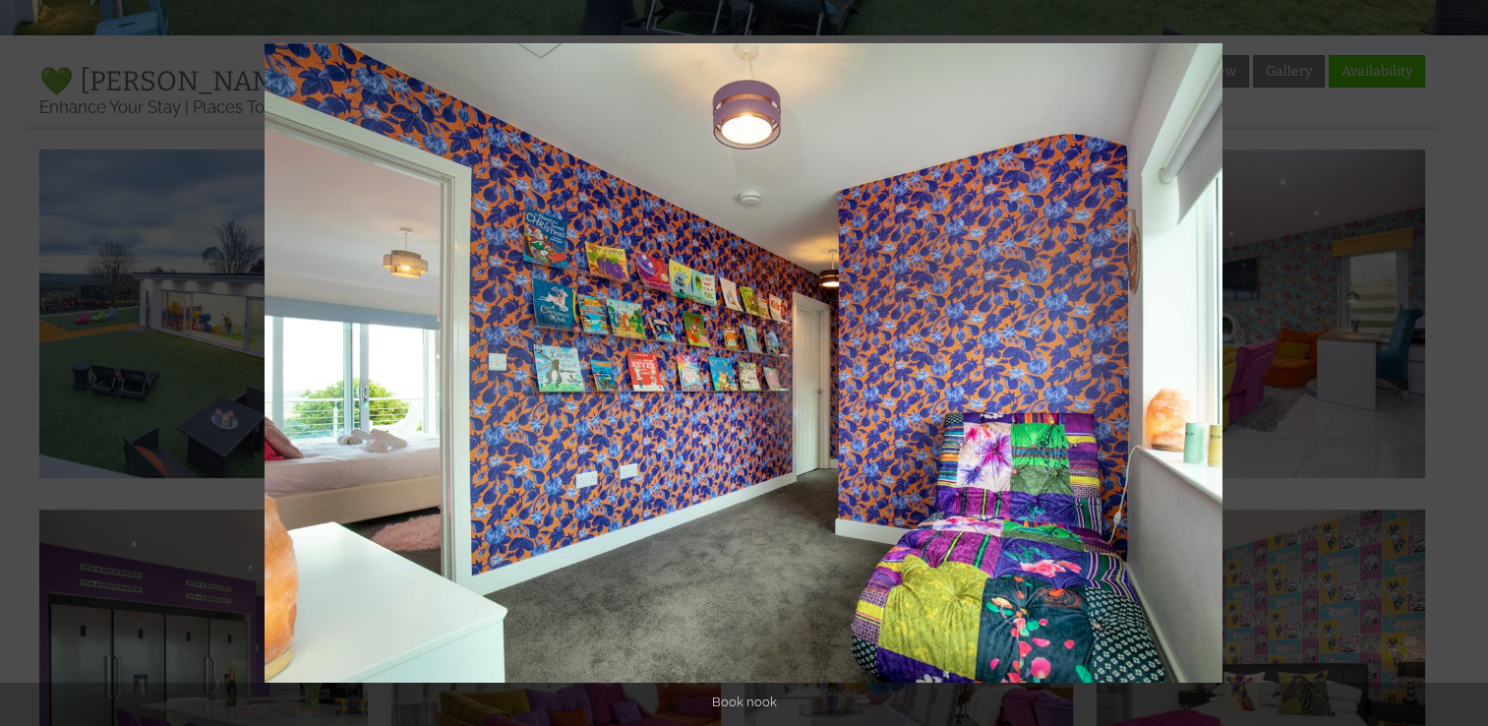
click at [1467, 365] on button at bounding box center [1453, 363] width 69 height 98
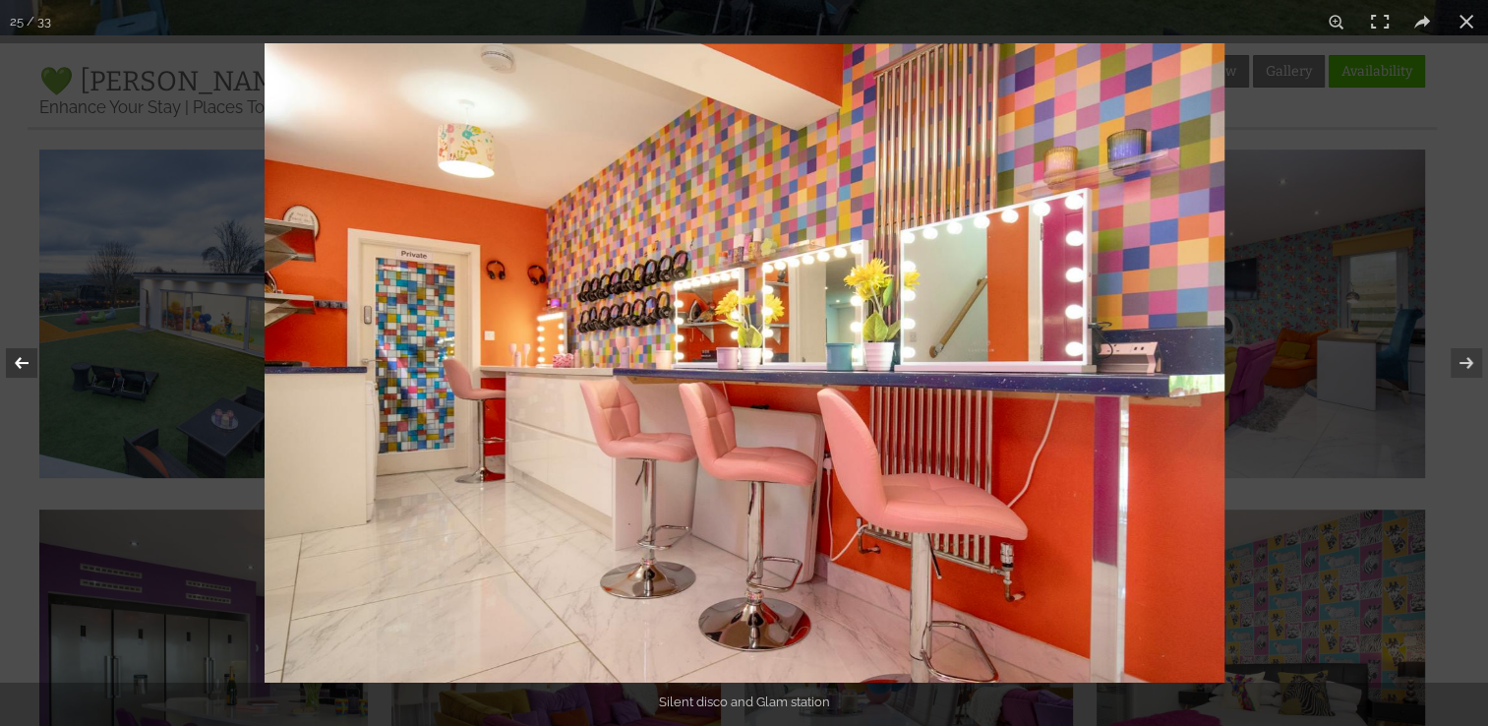
click at [17, 368] on button at bounding box center [34, 363] width 69 height 98
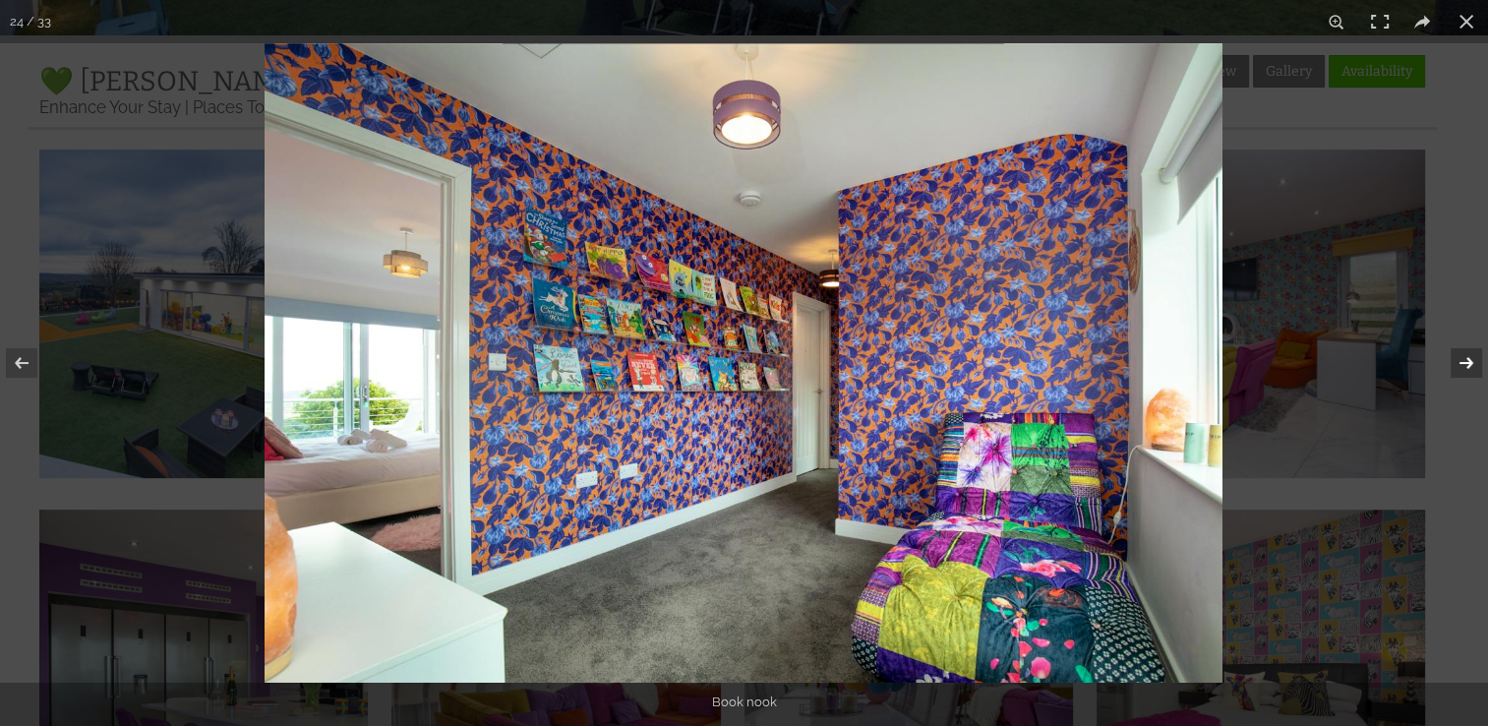
click at [1467, 364] on button at bounding box center [1453, 363] width 69 height 98
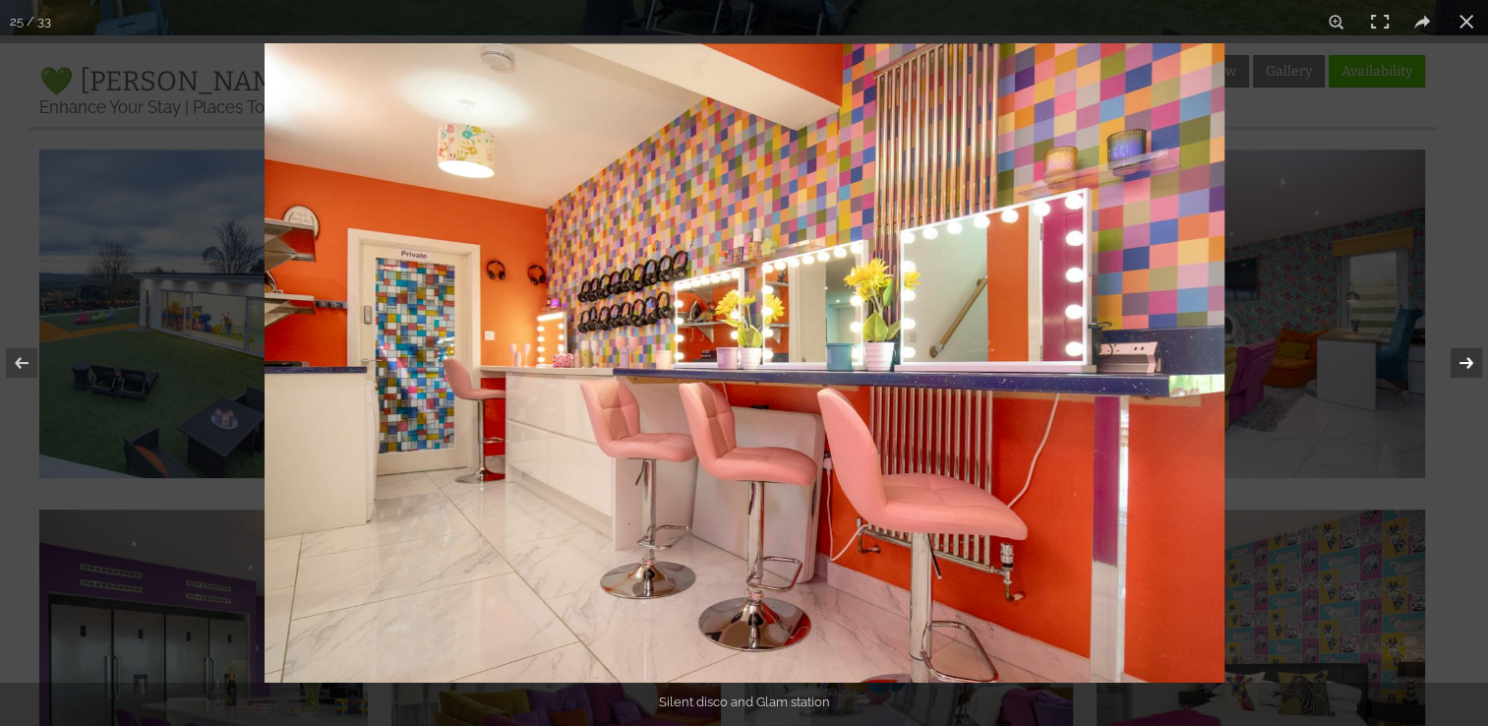
click at [1457, 368] on button at bounding box center [1453, 363] width 69 height 98
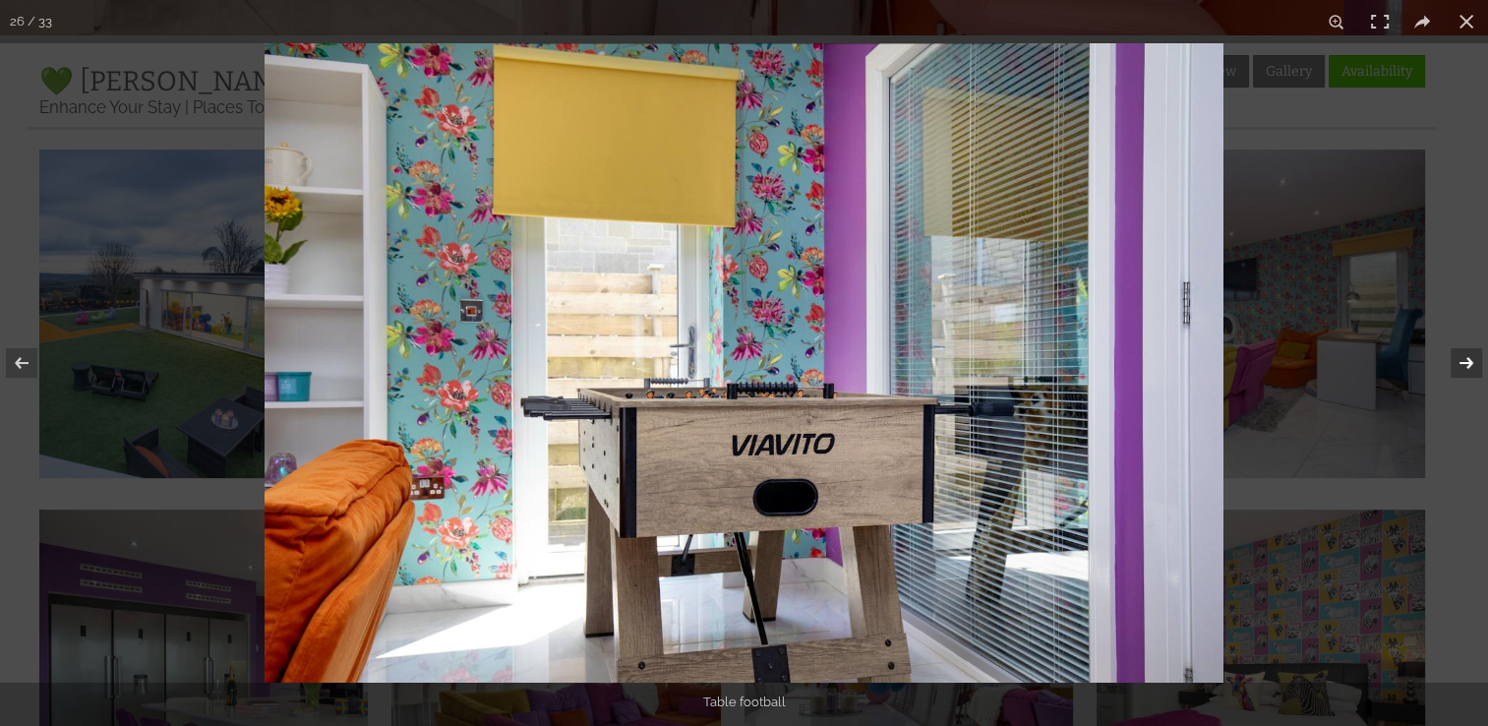
click at [1457, 368] on button at bounding box center [1453, 363] width 69 height 98
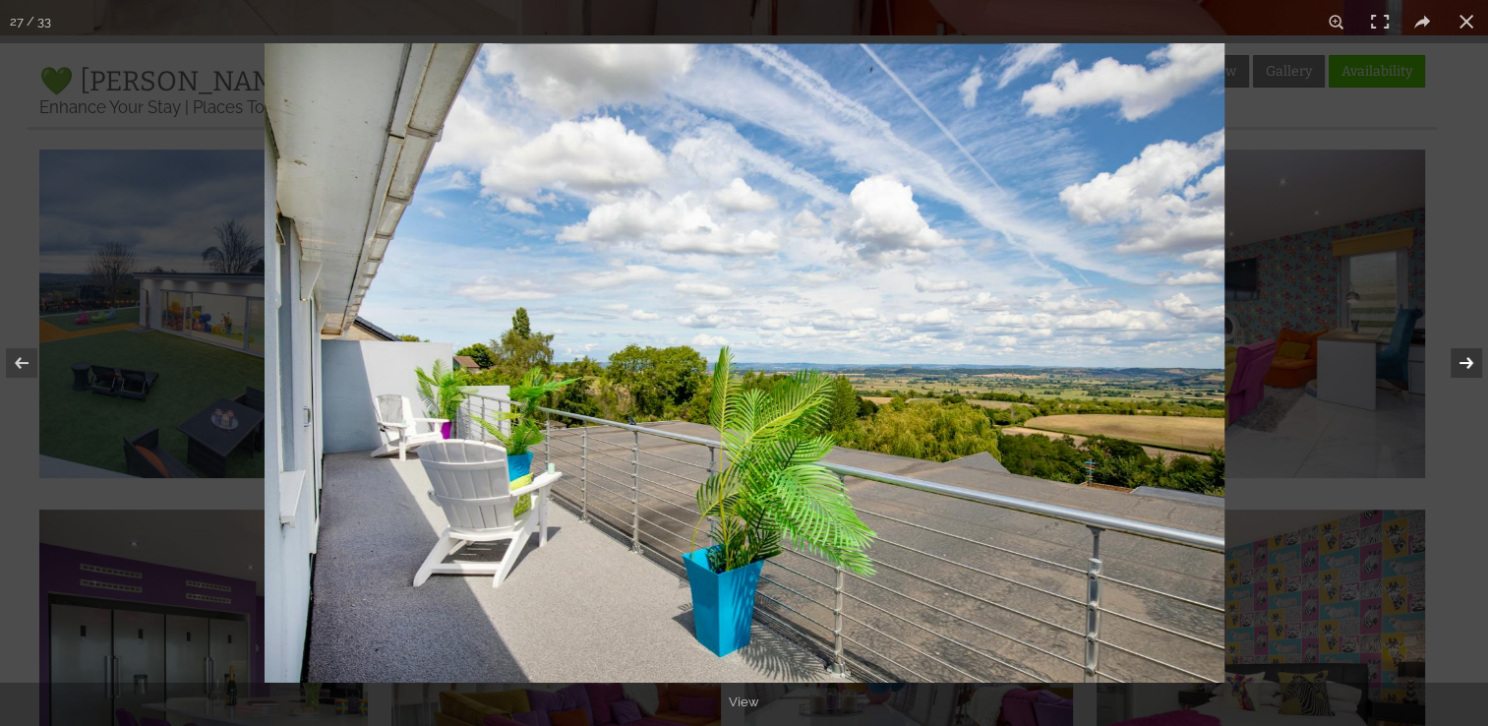
click at [1457, 368] on button at bounding box center [1453, 363] width 69 height 98
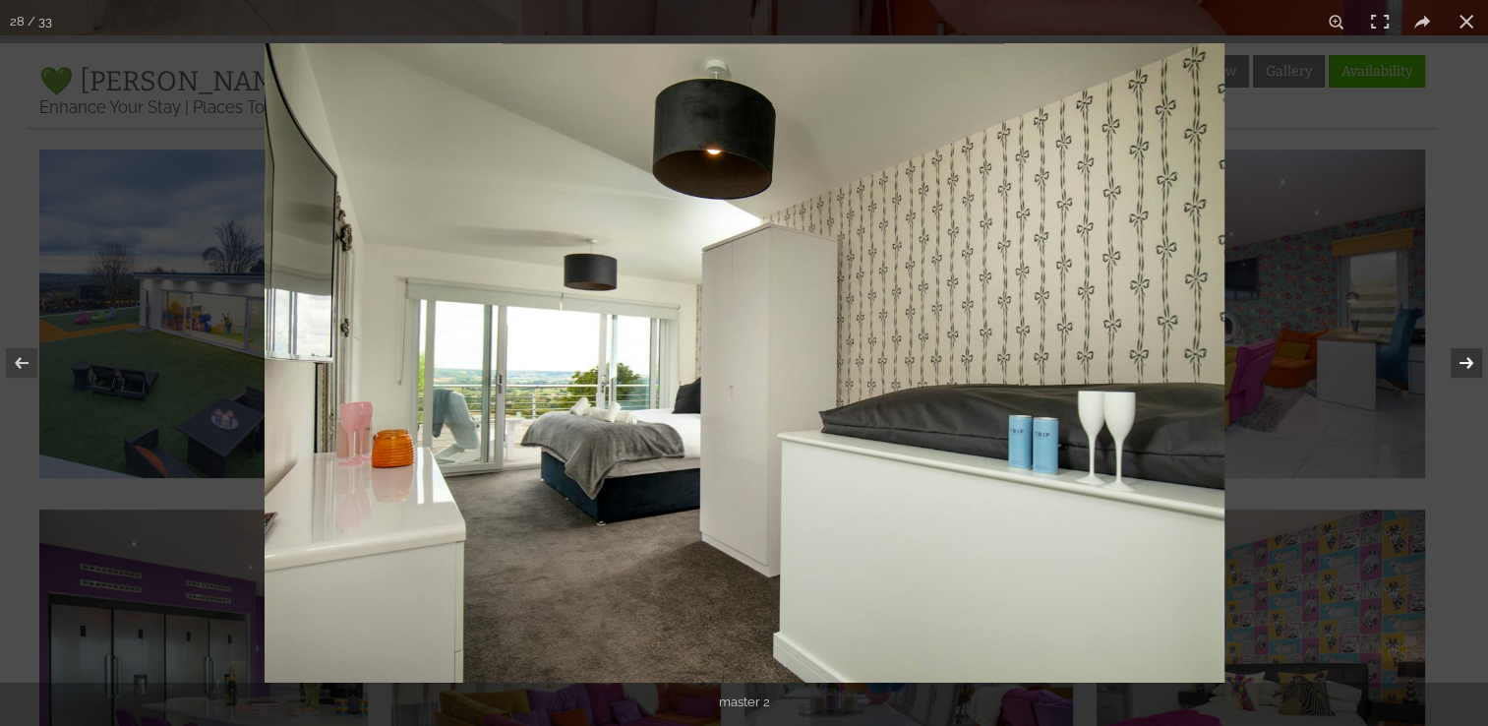
click at [1457, 368] on button at bounding box center [1453, 363] width 69 height 98
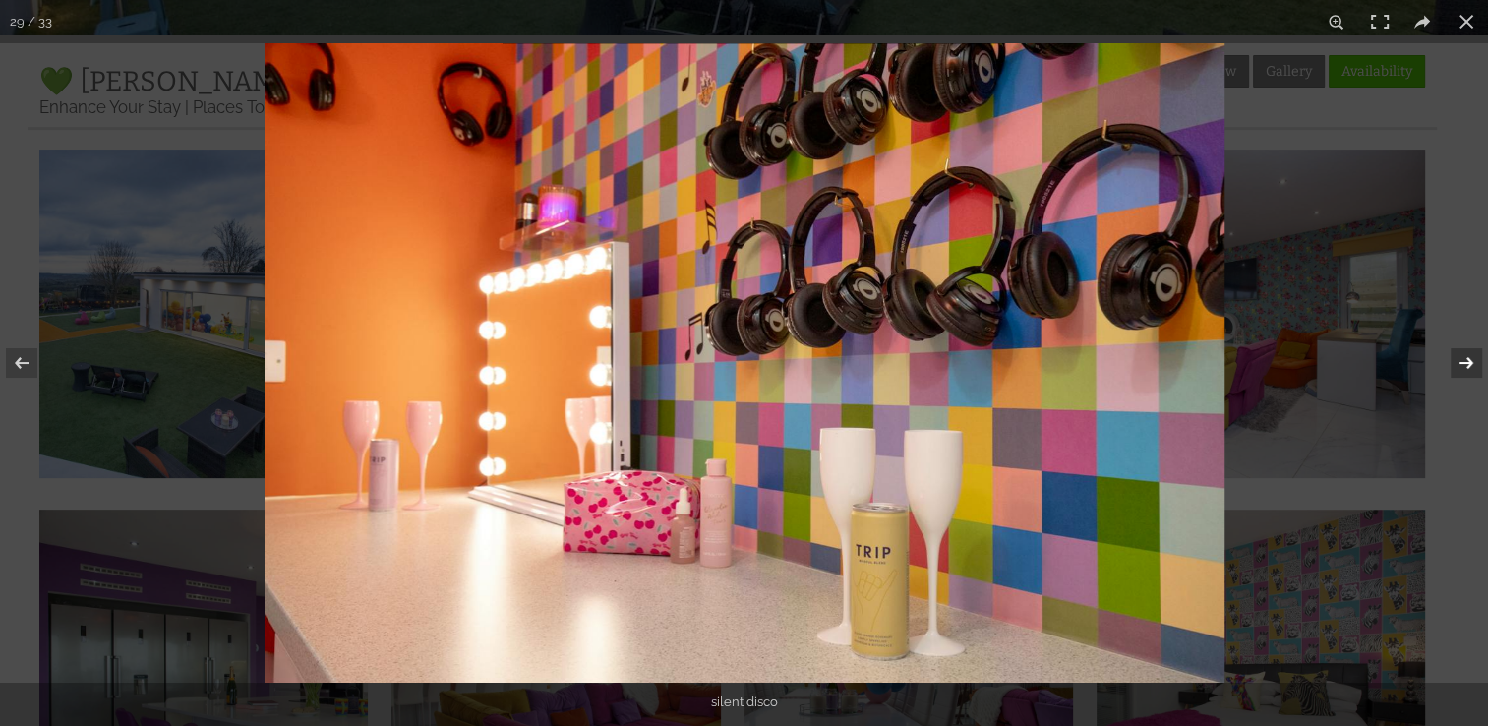
click at [1468, 360] on button at bounding box center [1453, 363] width 69 height 98
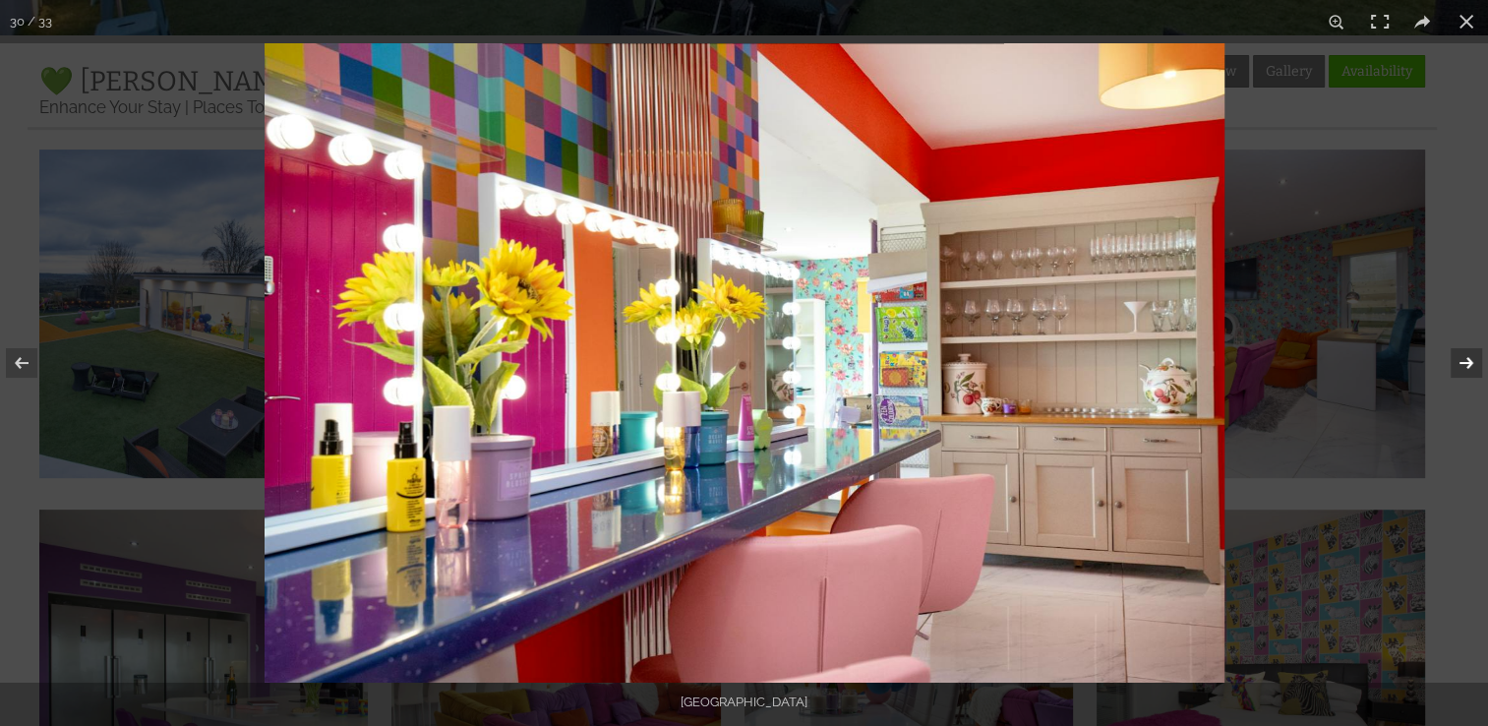
click at [1468, 360] on button at bounding box center [1453, 363] width 69 height 98
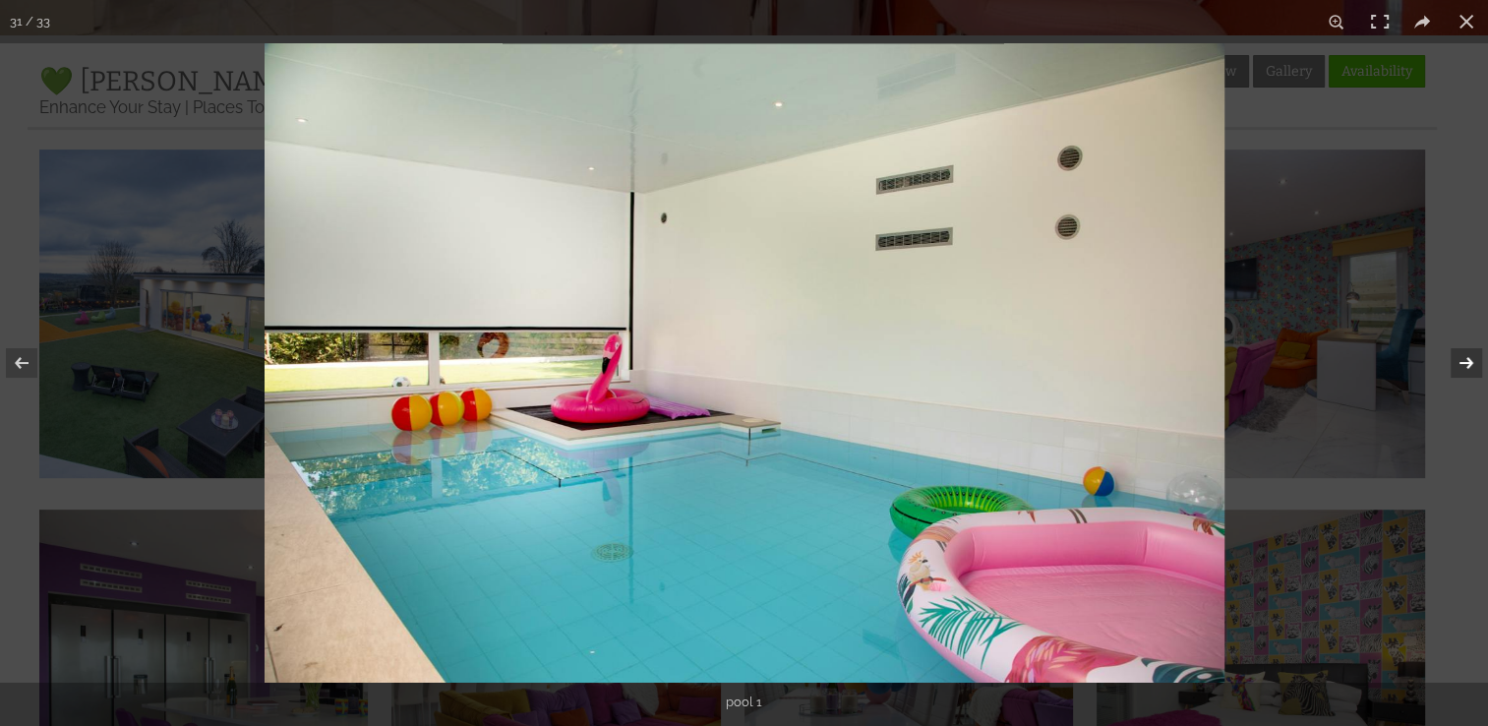
click at [1468, 360] on button at bounding box center [1453, 363] width 69 height 98
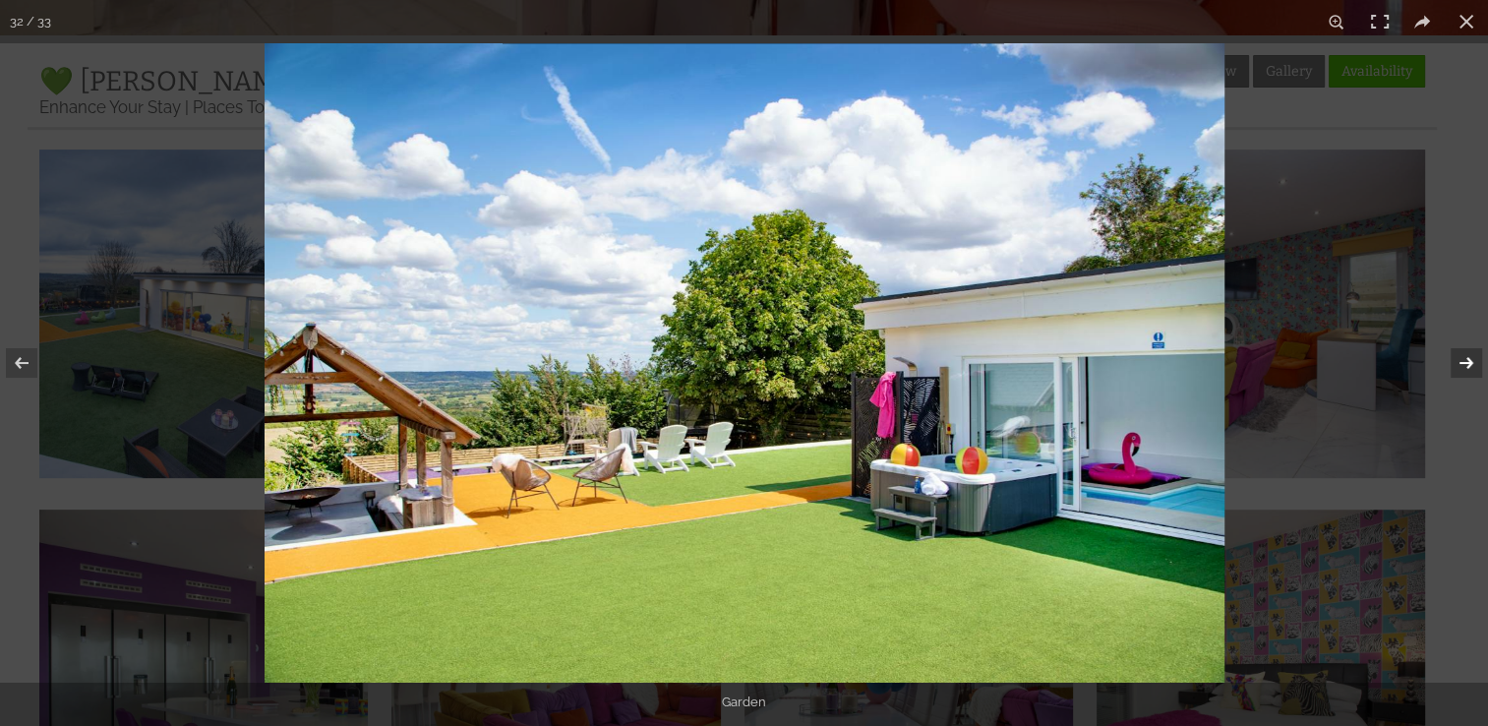
click at [1468, 360] on button at bounding box center [1453, 363] width 69 height 98
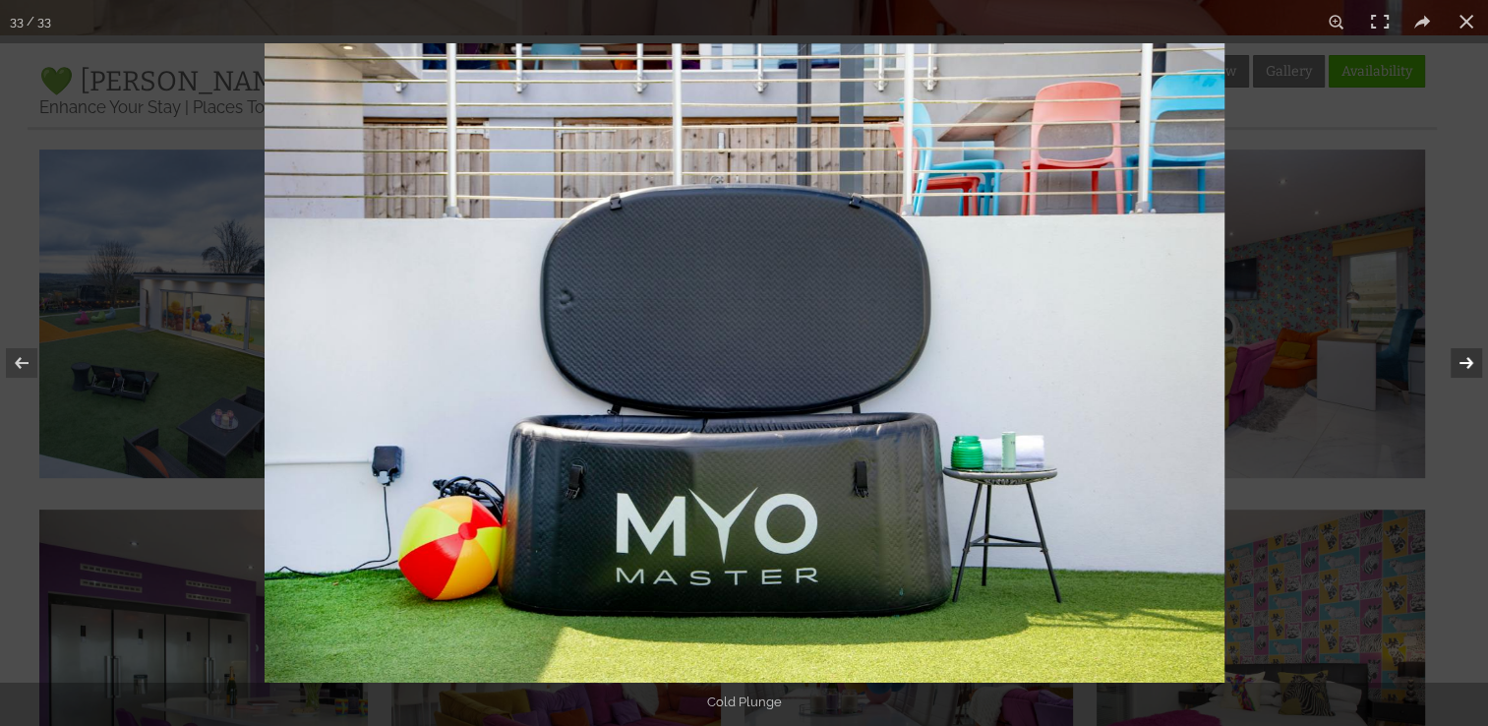
click at [1468, 360] on button at bounding box center [1453, 363] width 69 height 98
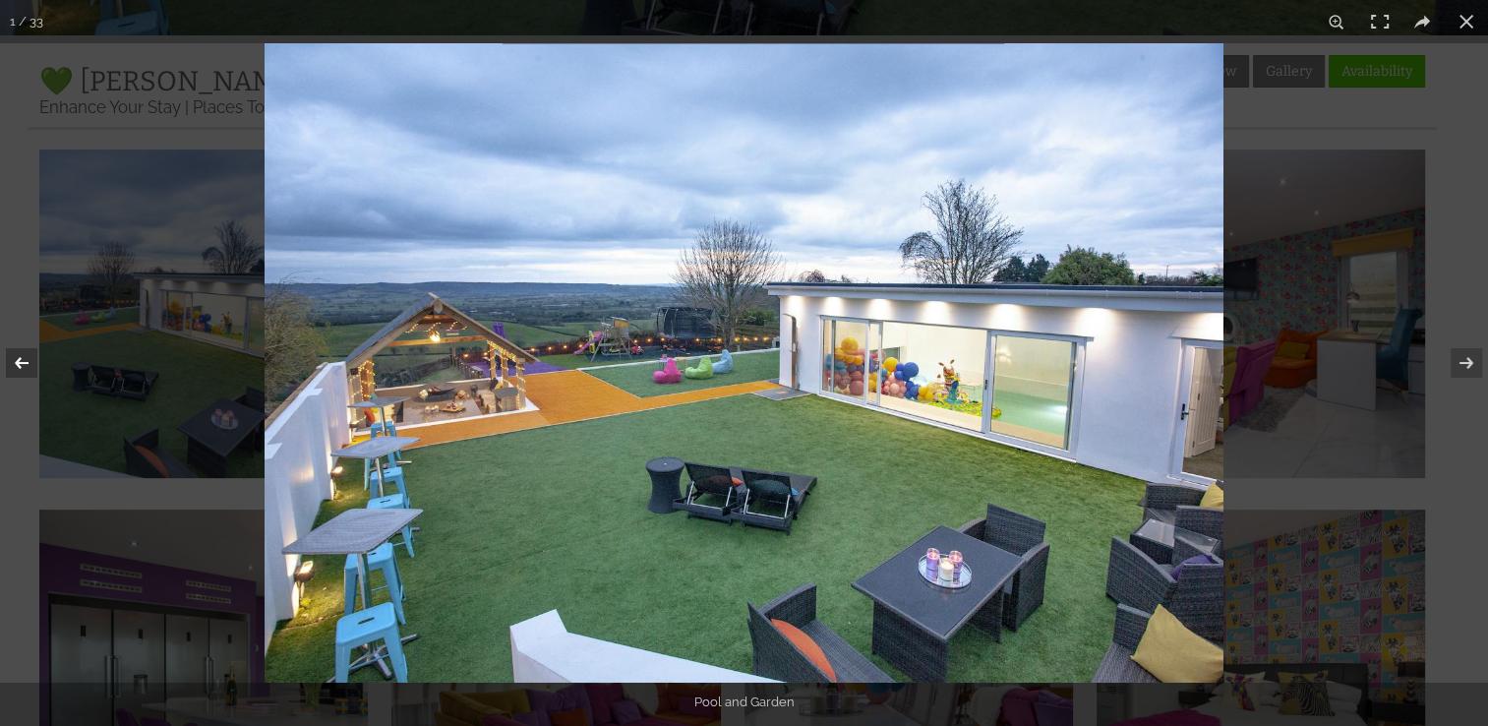
click at [13, 361] on button at bounding box center [34, 363] width 69 height 98
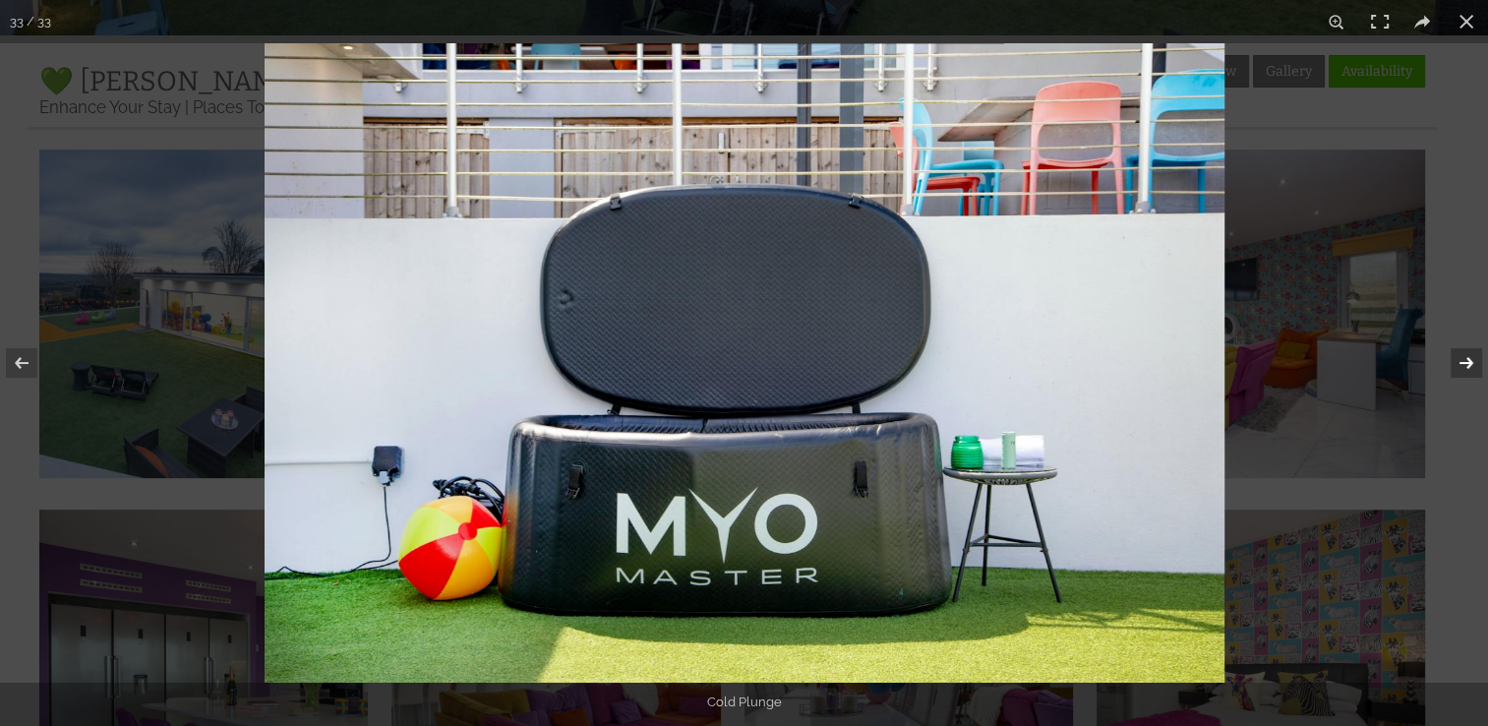
click at [1464, 359] on button at bounding box center [1453, 363] width 69 height 98
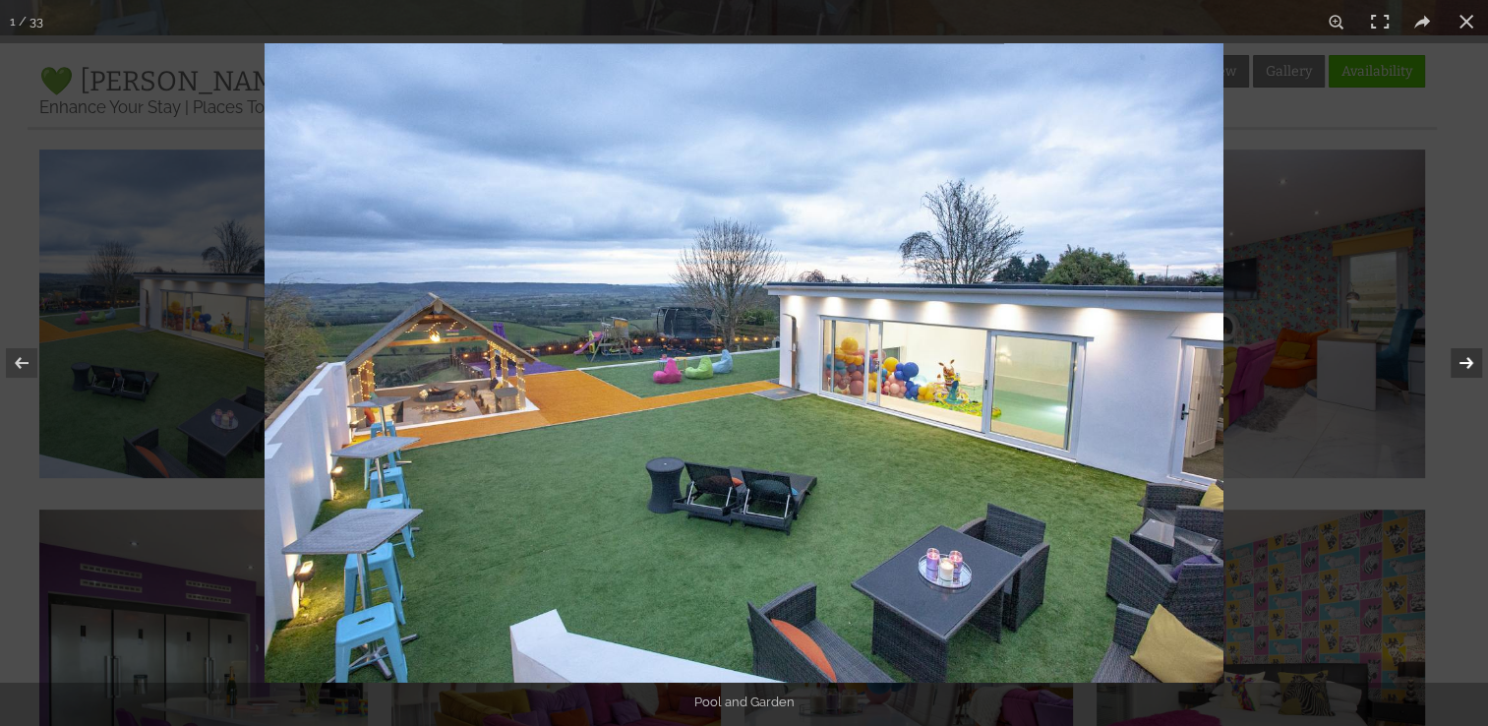
click at [1464, 359] on button at bounding box center [1453, 363] width 69 height 98
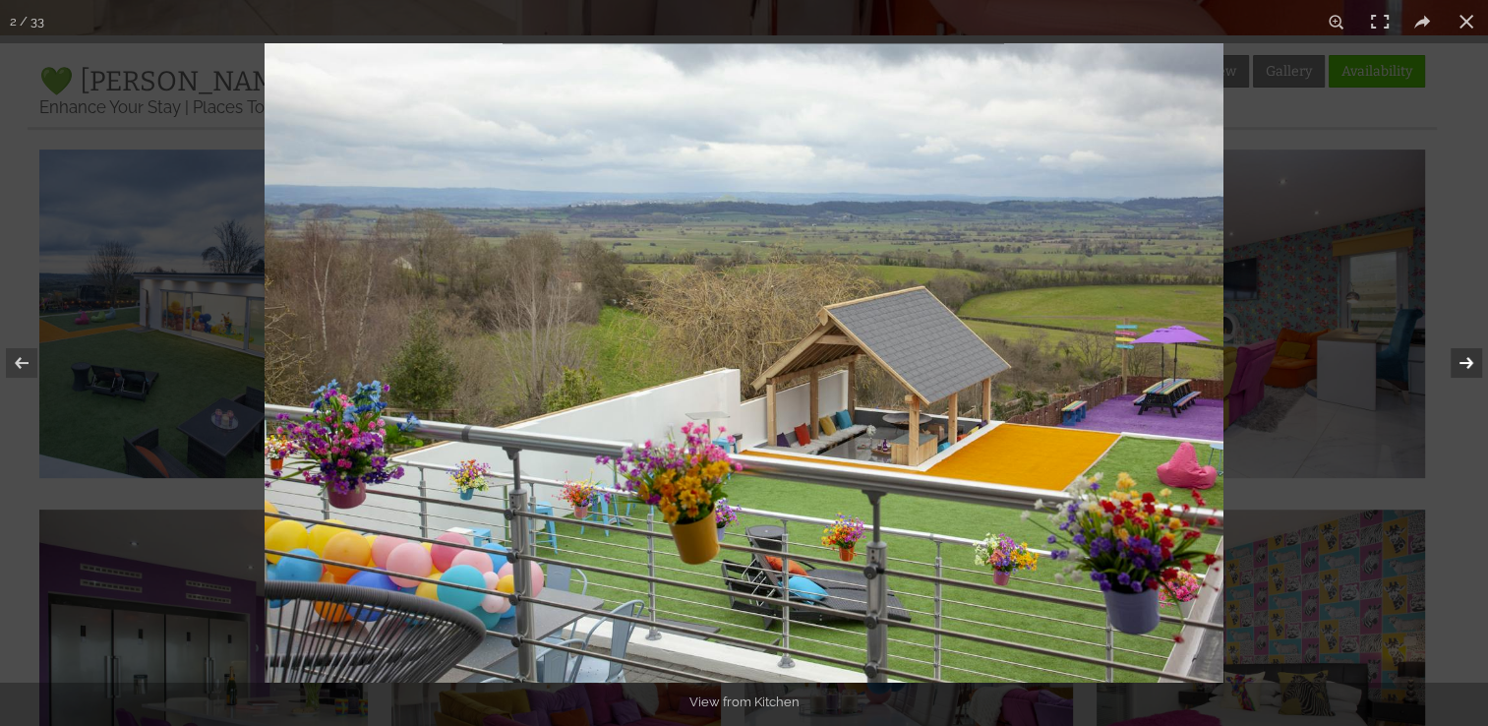
click at [1464, 359] on button at bounding box center [1453, 363] width 69 height 98
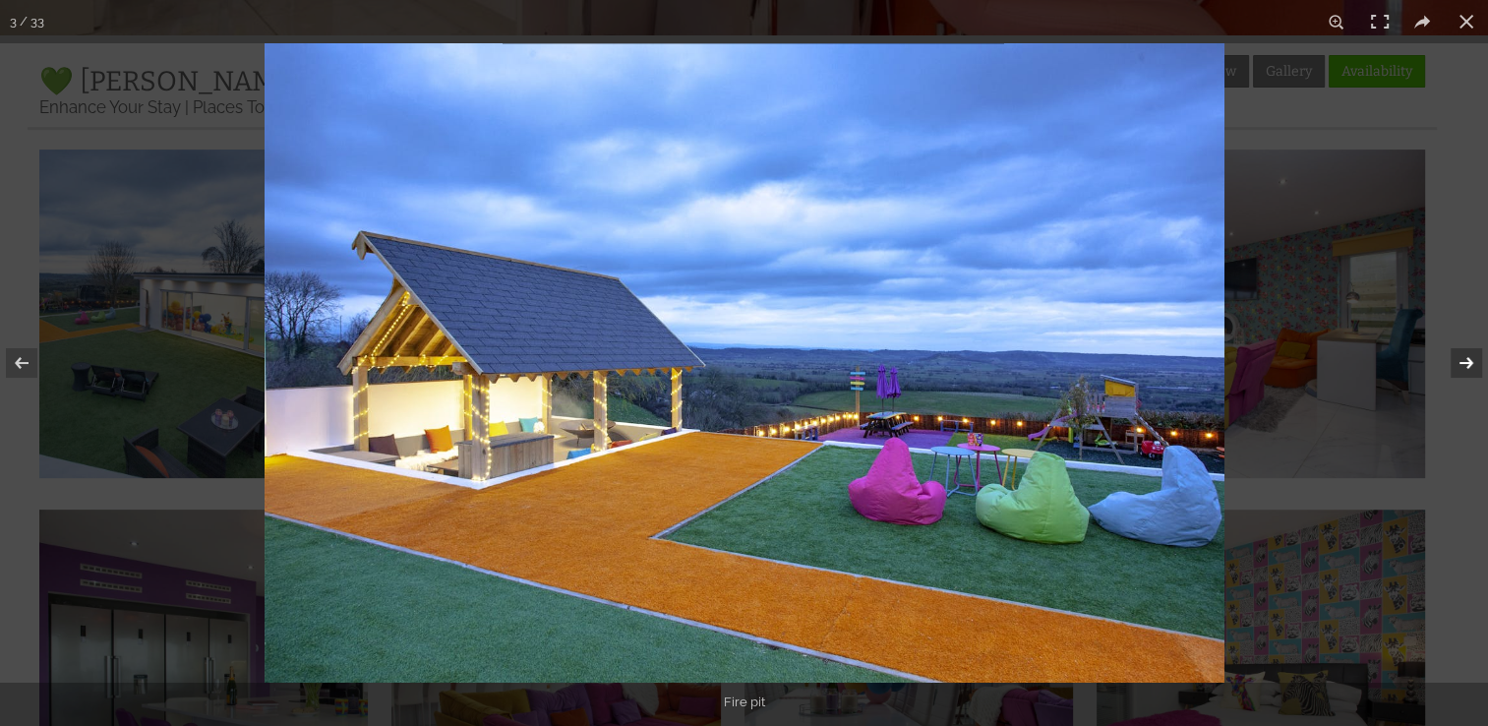
click at [1464, 359] on button at bounding box center [1453, 363] width 69 height 98
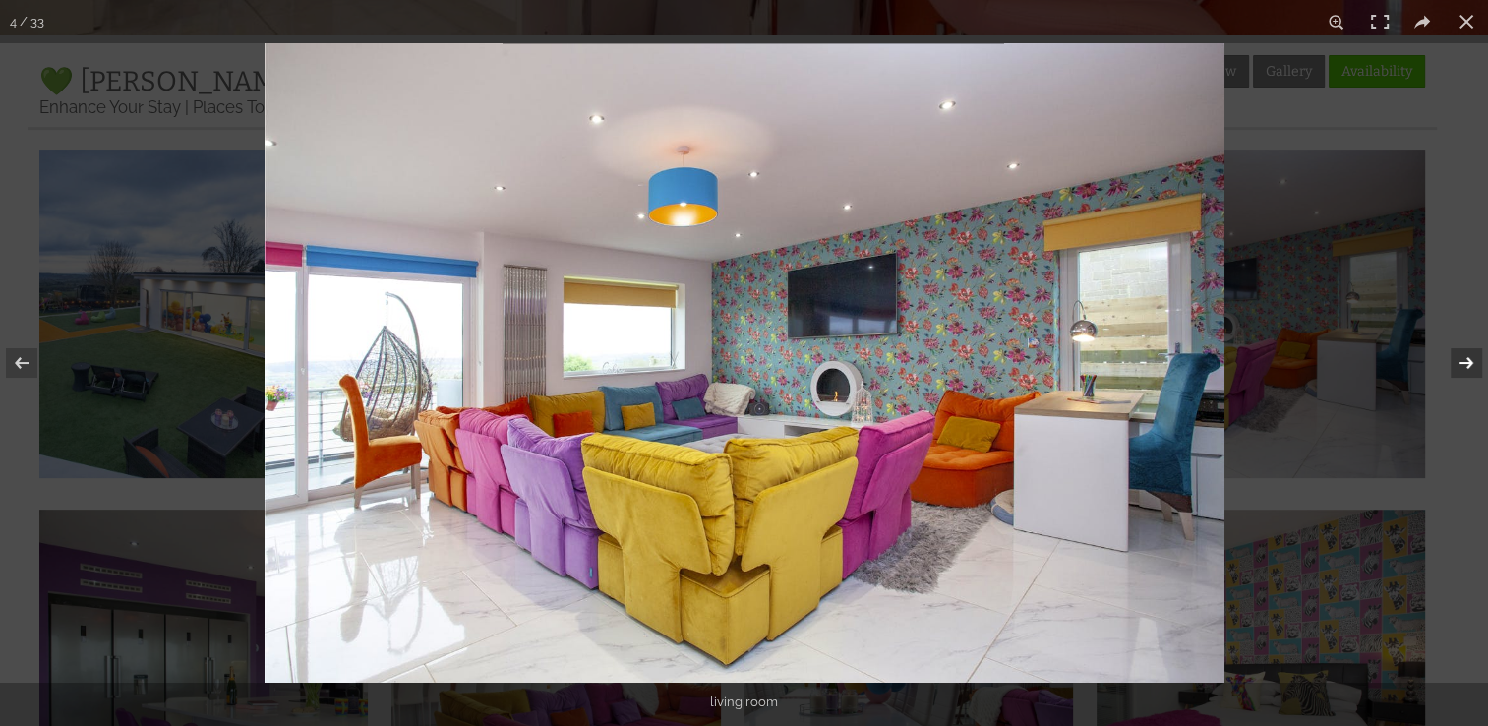
click at [1464, 359] on button at bounding box center [1453, 363] width 69 height 98
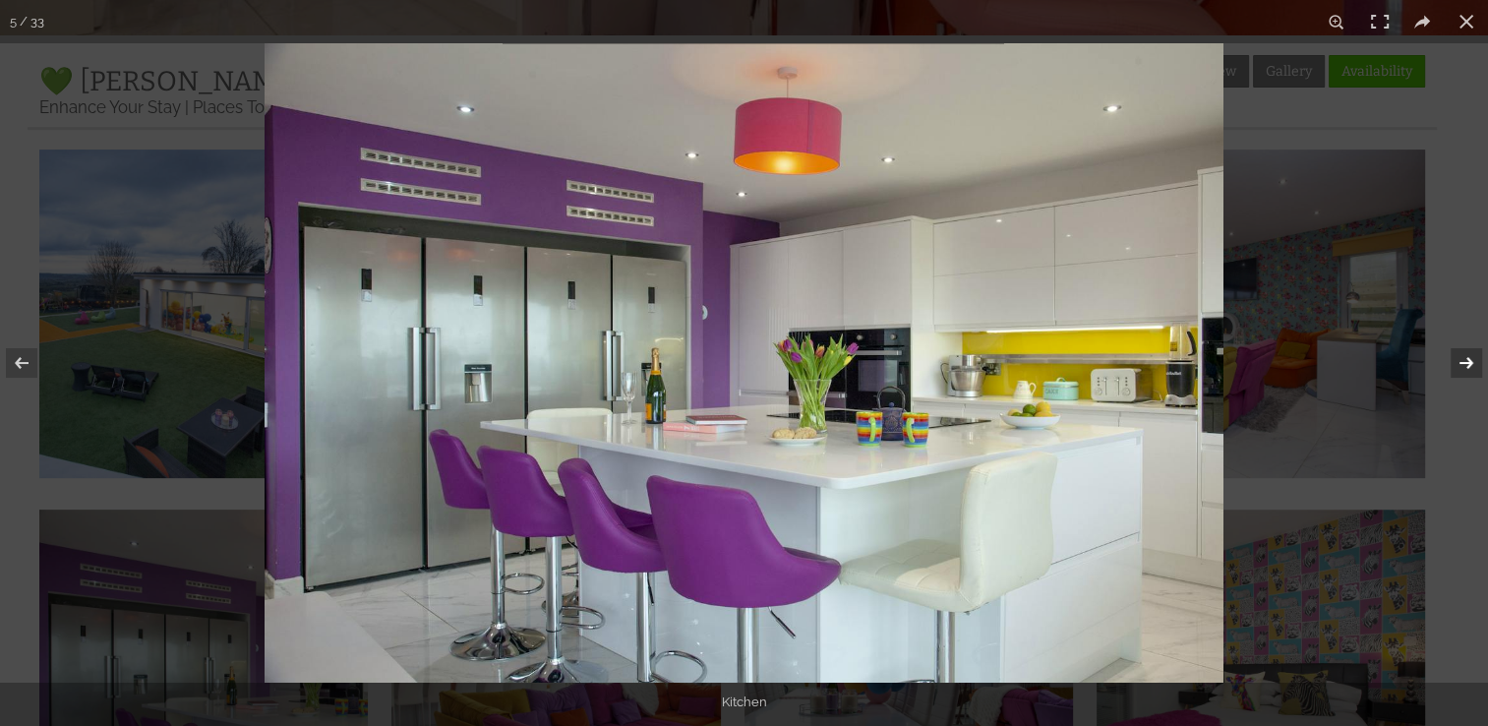
click at [1464, 359] on button at bounding box center [1453, 363] width 69 height 98
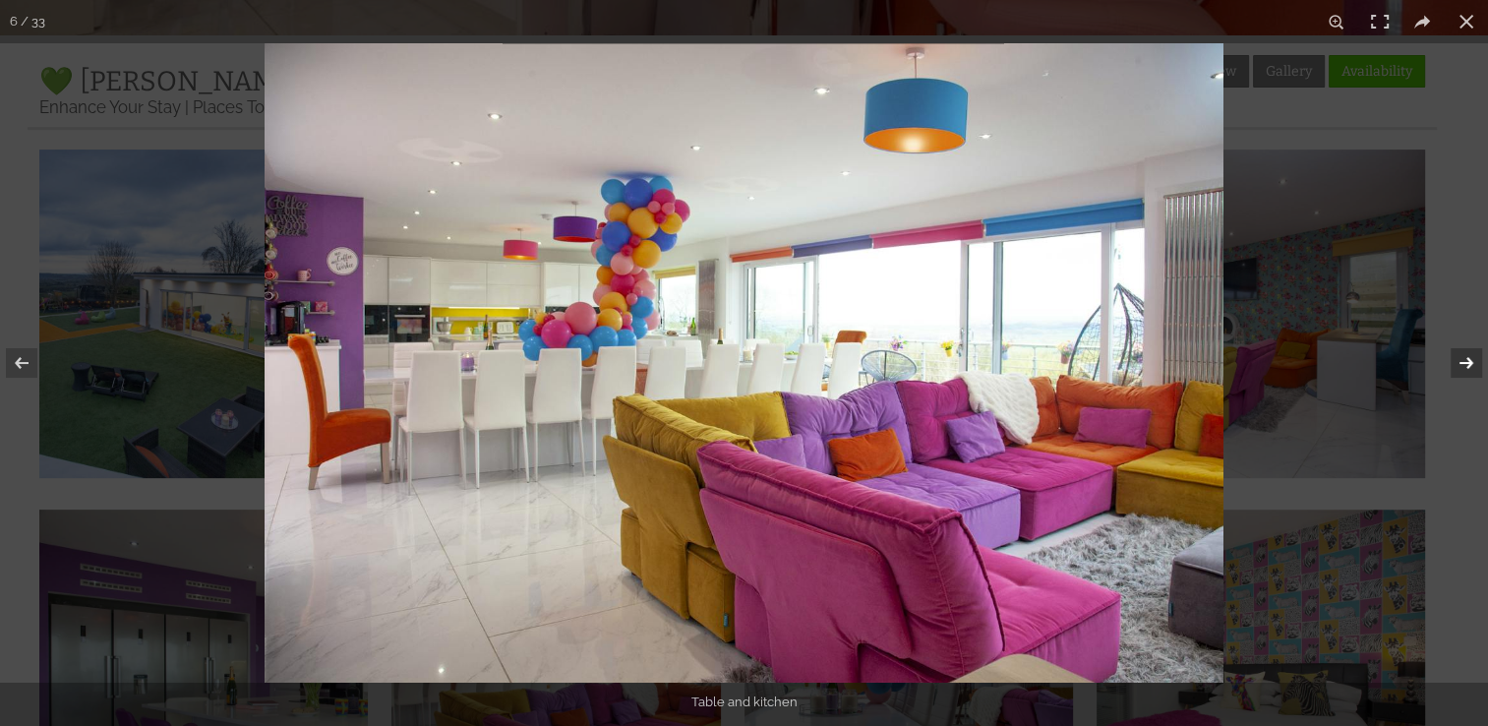
click at [1464, 359] on button at bounding box center [1453, 363] width 69 height 98
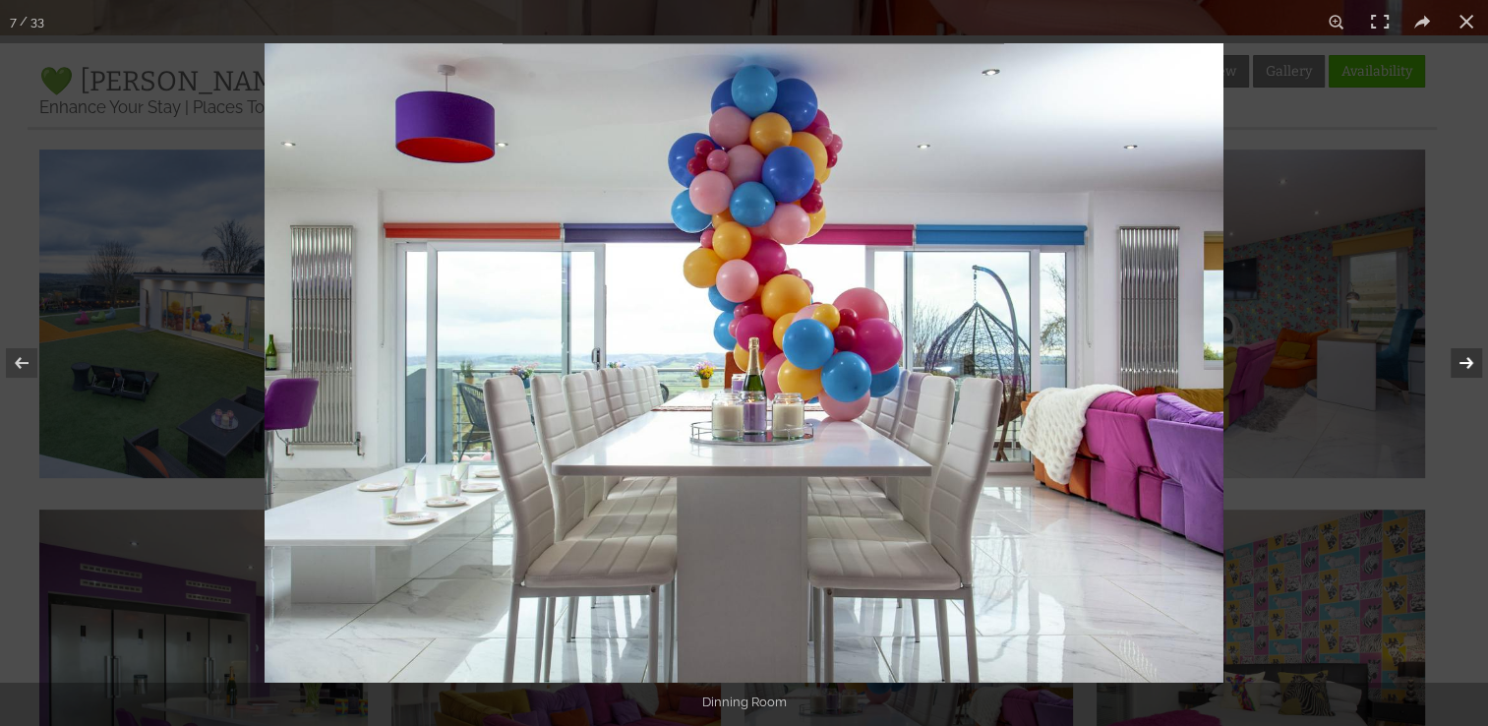
click at [1464, 359] on button at bounding box center [1453, 363] width 69 height 98
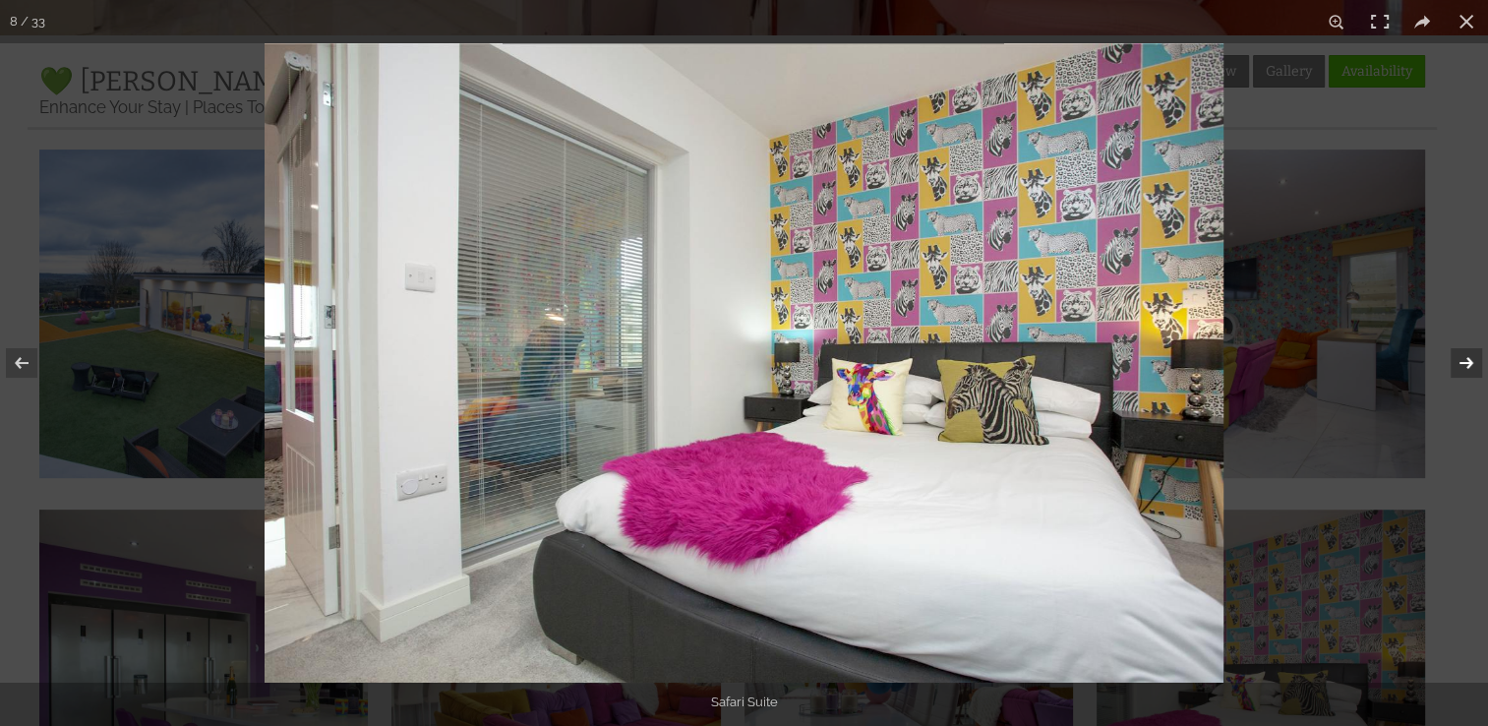
click at [1464, 359] on button at bounding box center [1453, 363] width 69 height 98
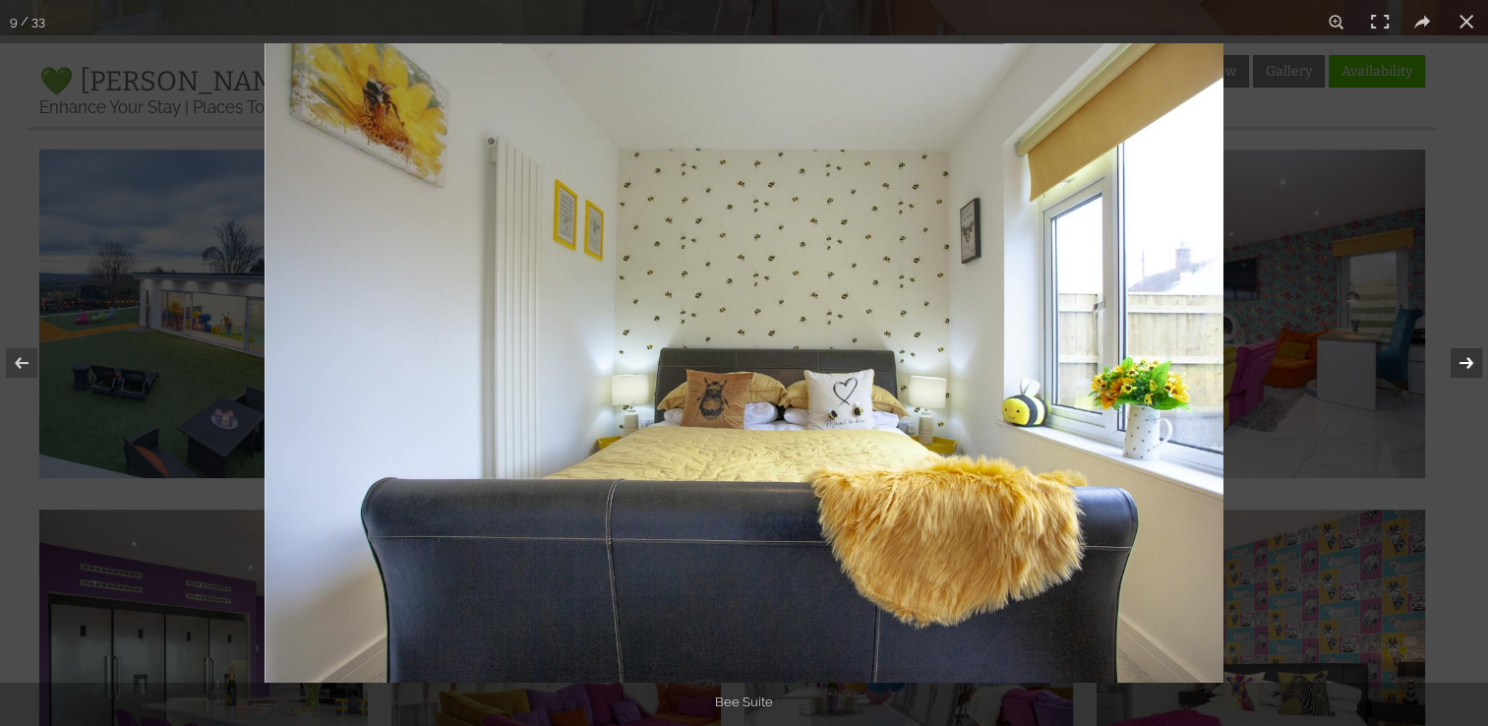
click at [1464, 359] on button at bounding box center [1453, 363] width 69 height 98
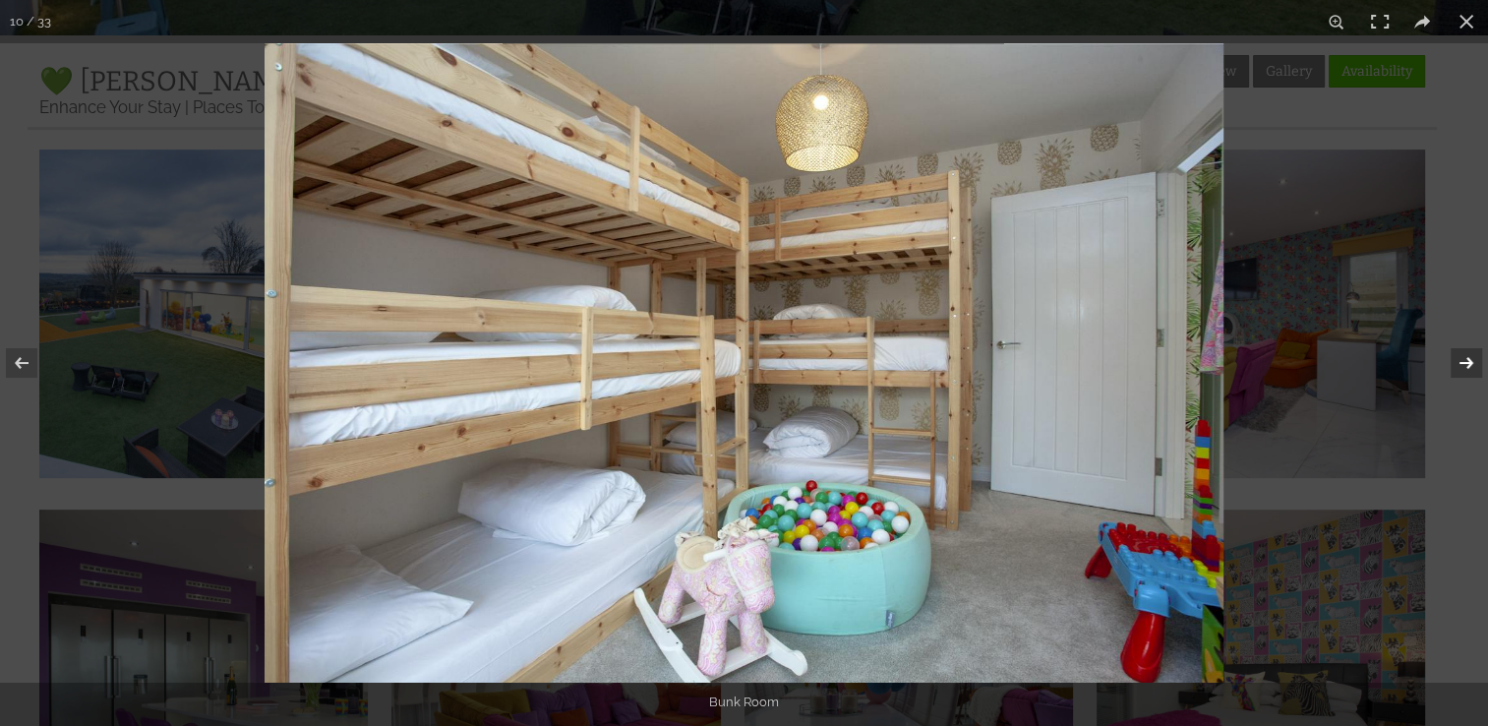
click at [1466, 368] on button at bounding box center [1453, 363] width 69 height 98
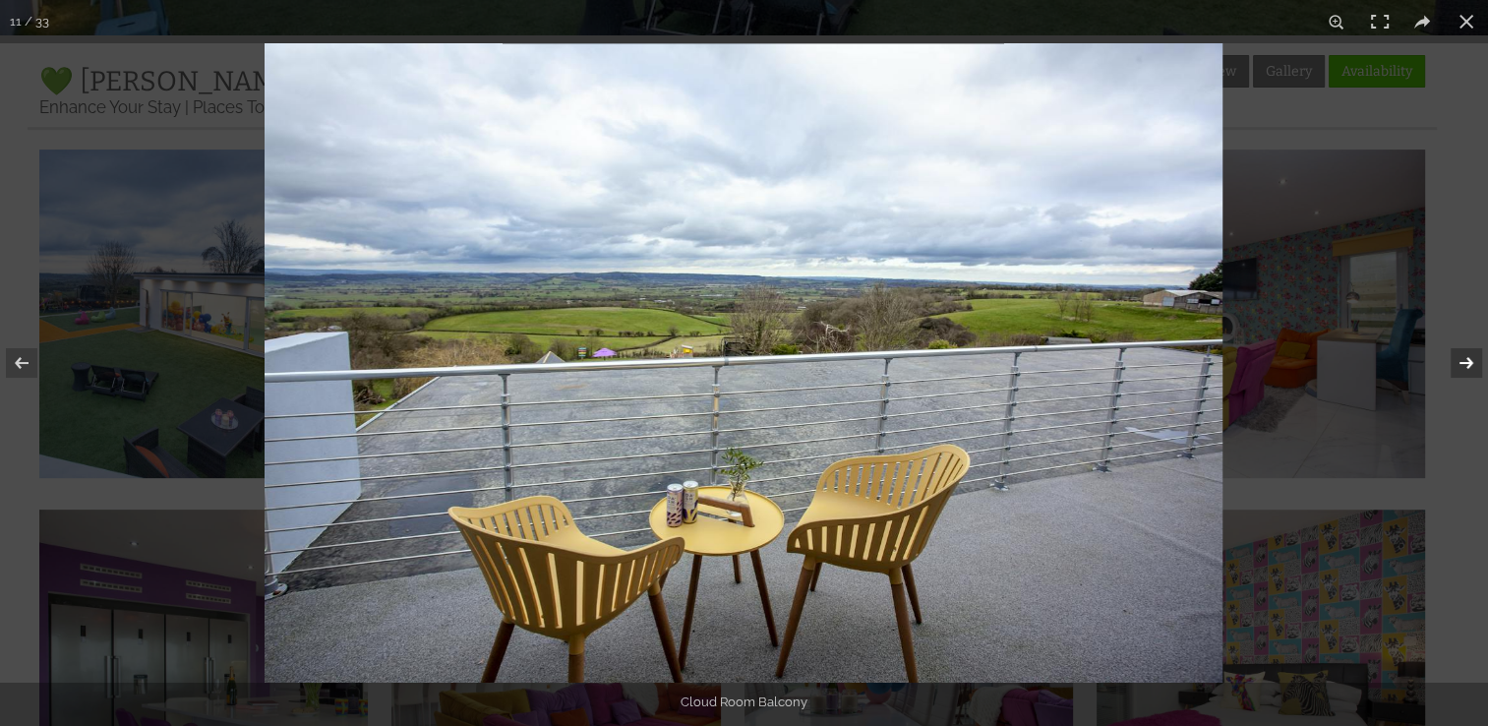
click at [1466, 368] on button at bounding box center [1453, 363] width 69 height 98
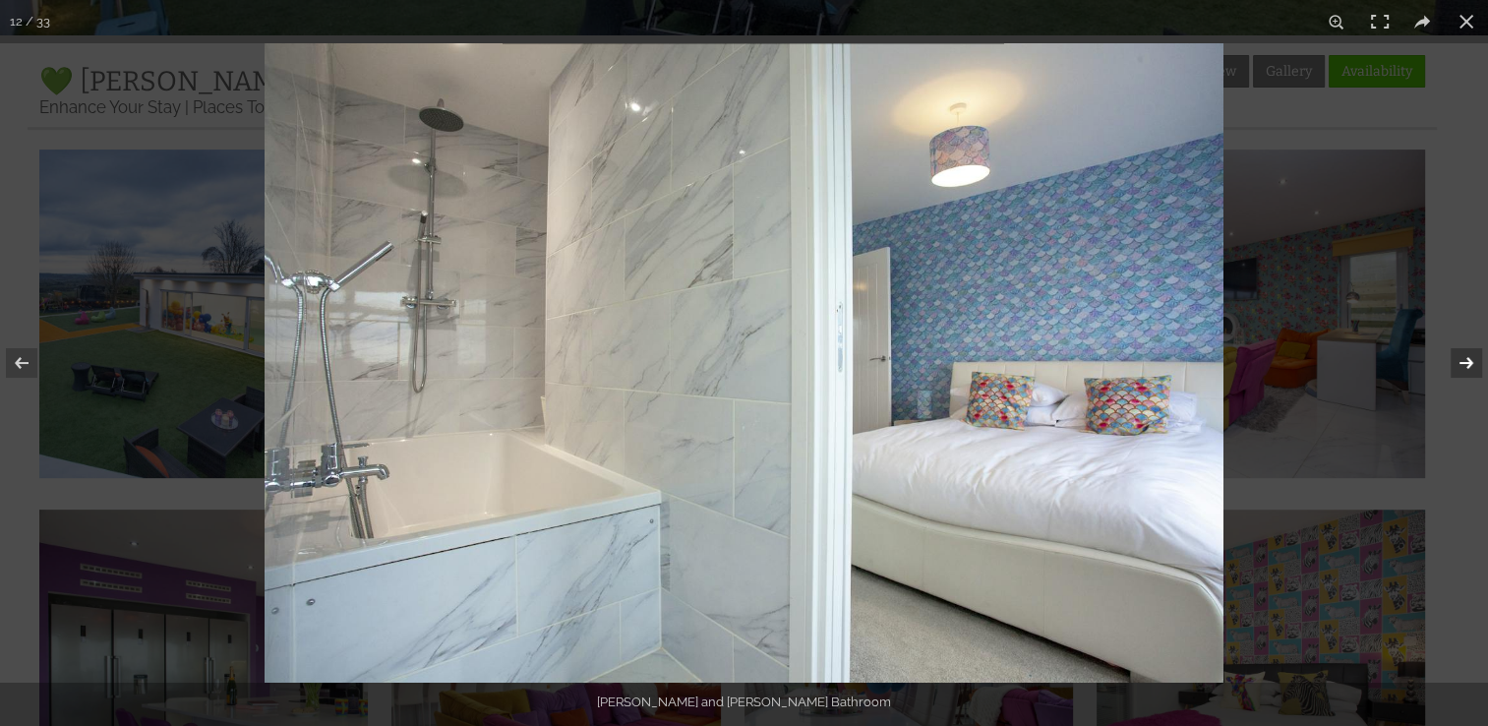
click at [1466, 368] on button at bounding box center [1453, 363] width 69 height 98
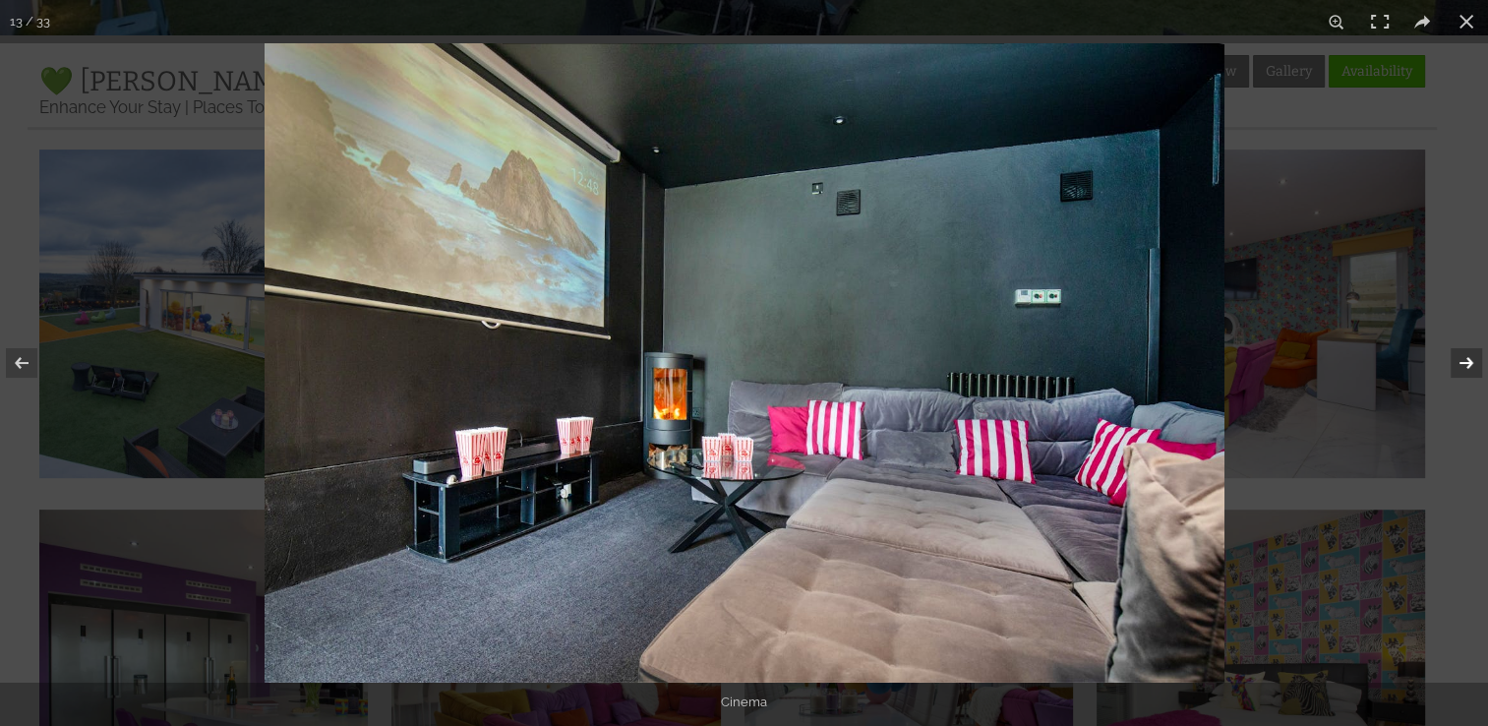
click at [1466, 368] on button at bounding box center [1453, 363] width 69 height 98
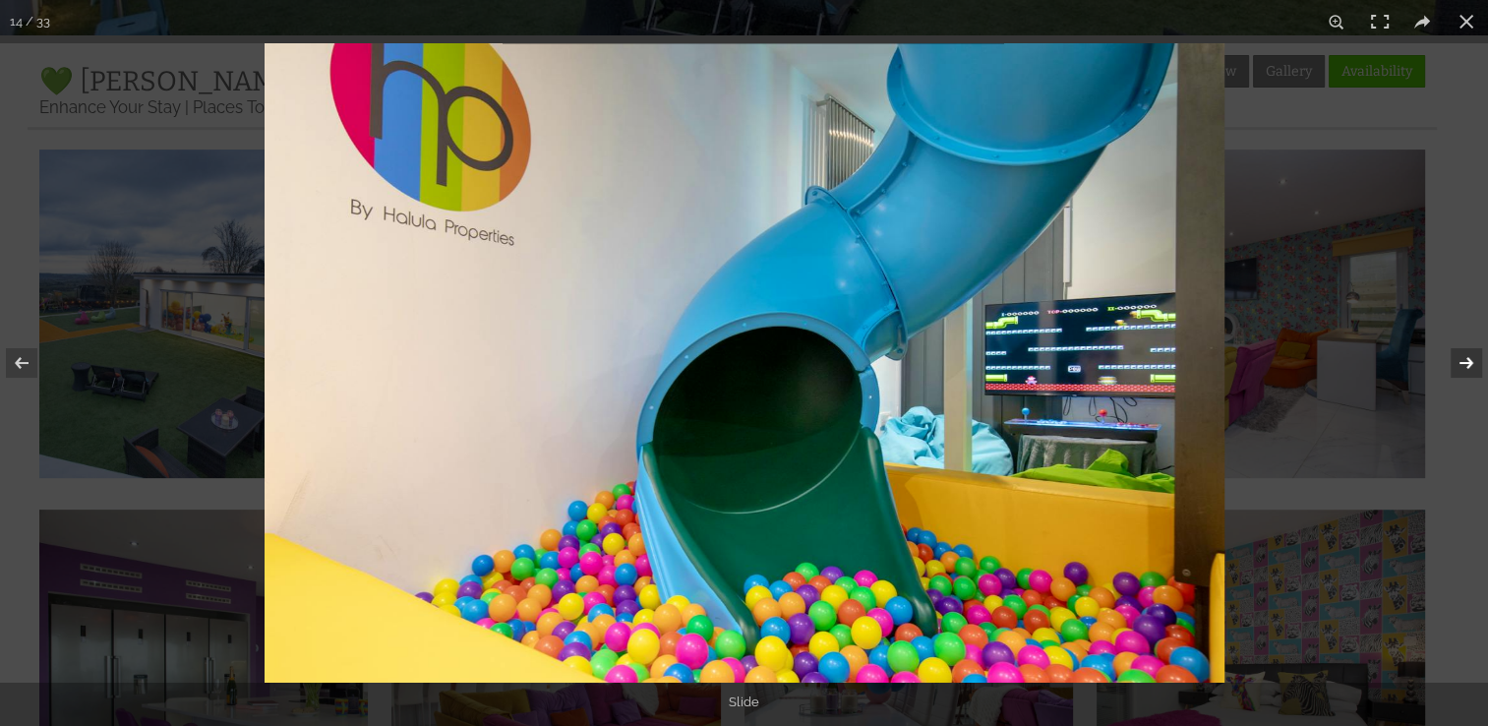
click at [1466, 368] on button at bounding box center [1453, 363] width 69 height 98
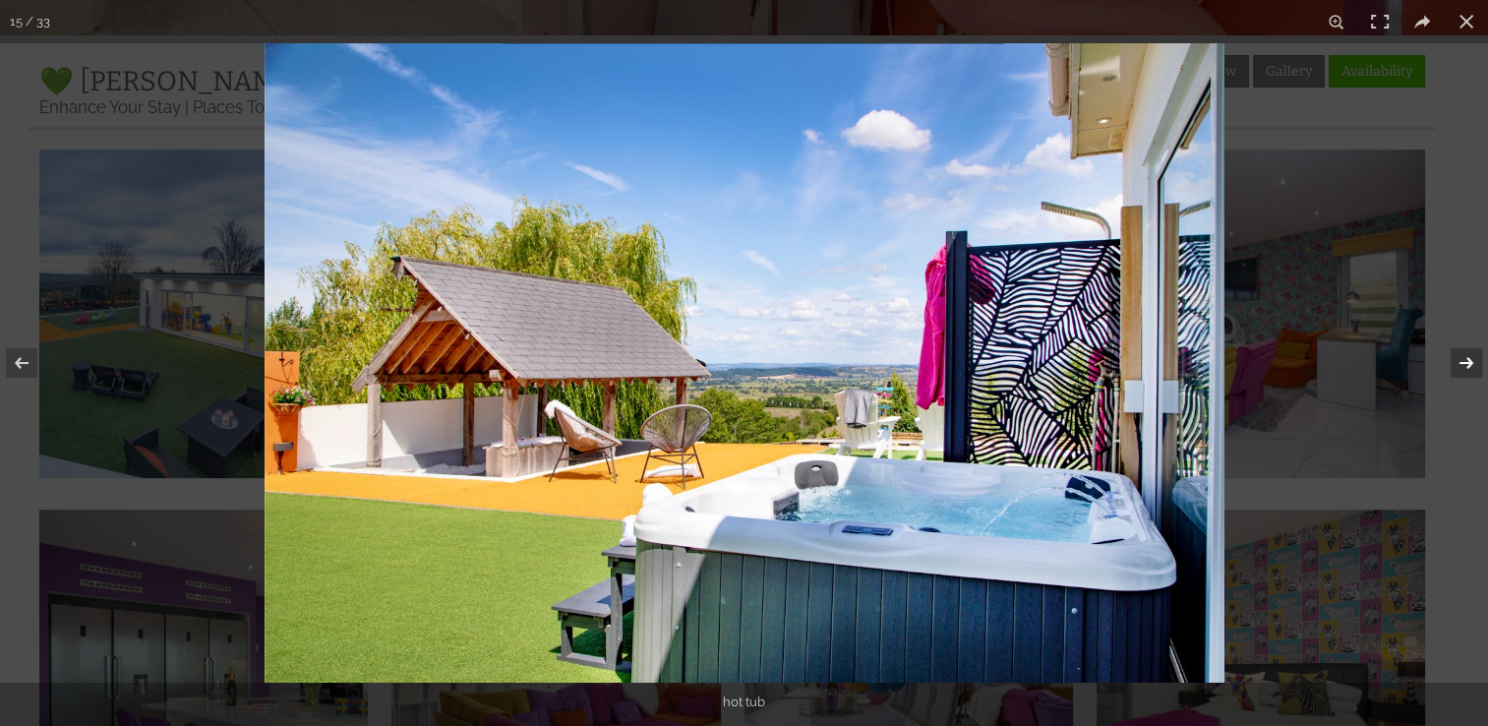
click at [1466, 368] on button at bounding box center [1453, 363] width 69 height 98
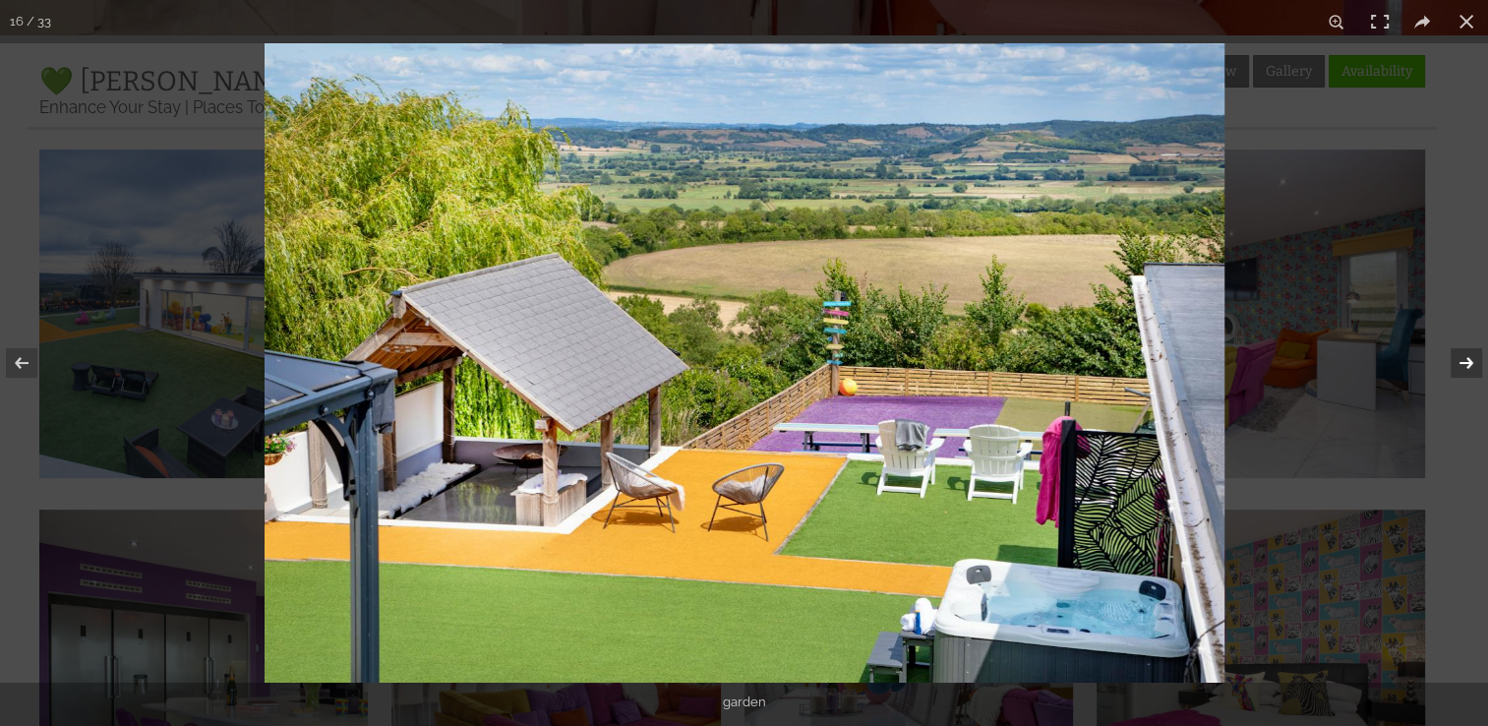
click at [1466, 368] on button at bounding box center [1453, 363] width 69 height 98
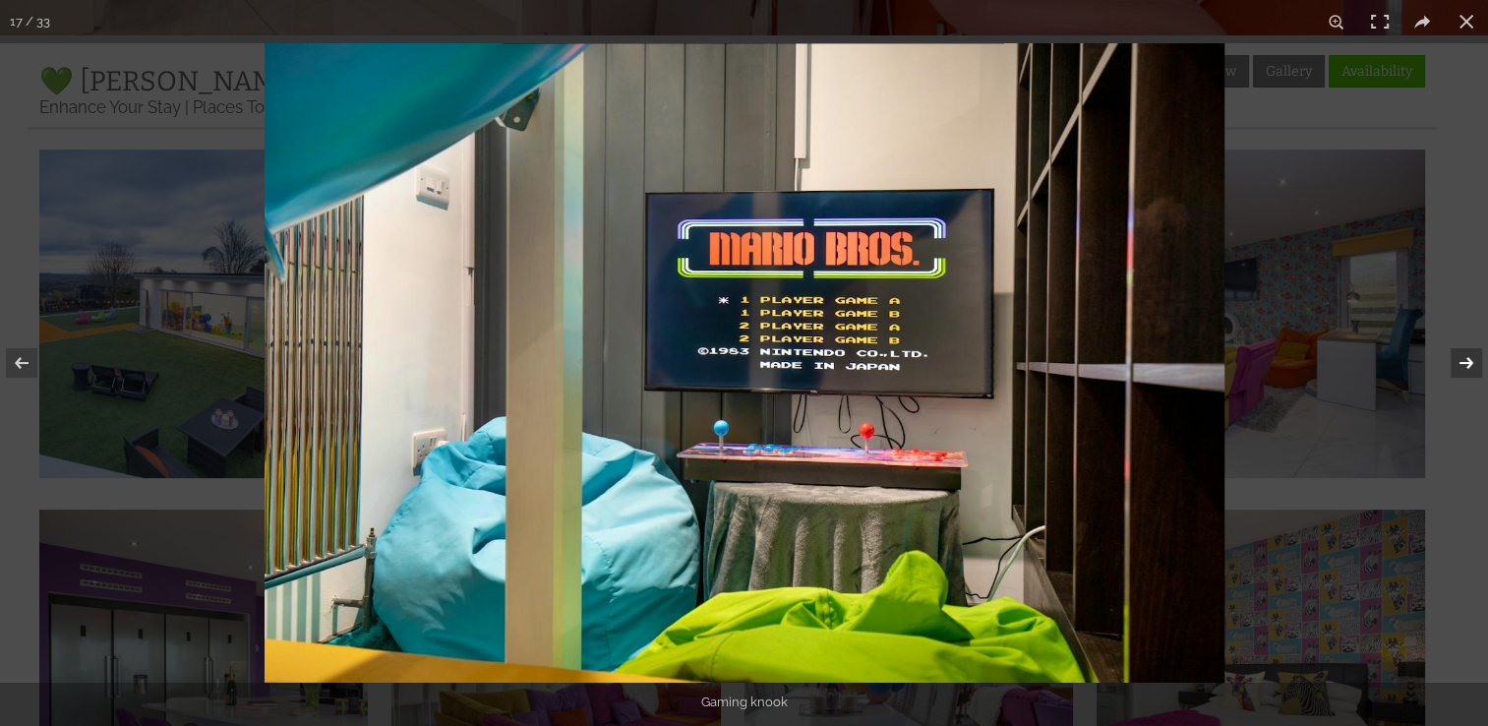
click at [1466, 368] on button at bounding box center [1453, 363] width 69 height 98
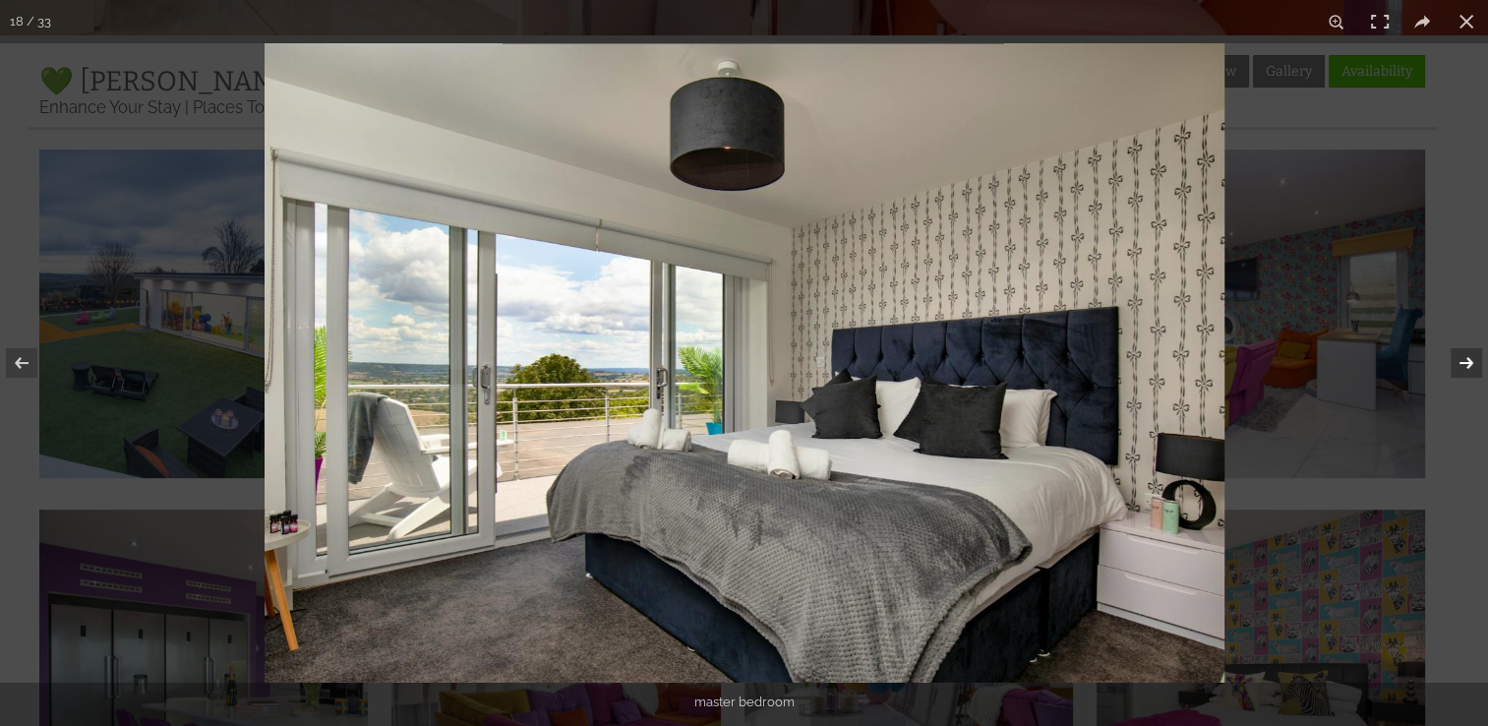
click at [1466, 368] on button at bounding box center [1453, 363] width 69 height 98
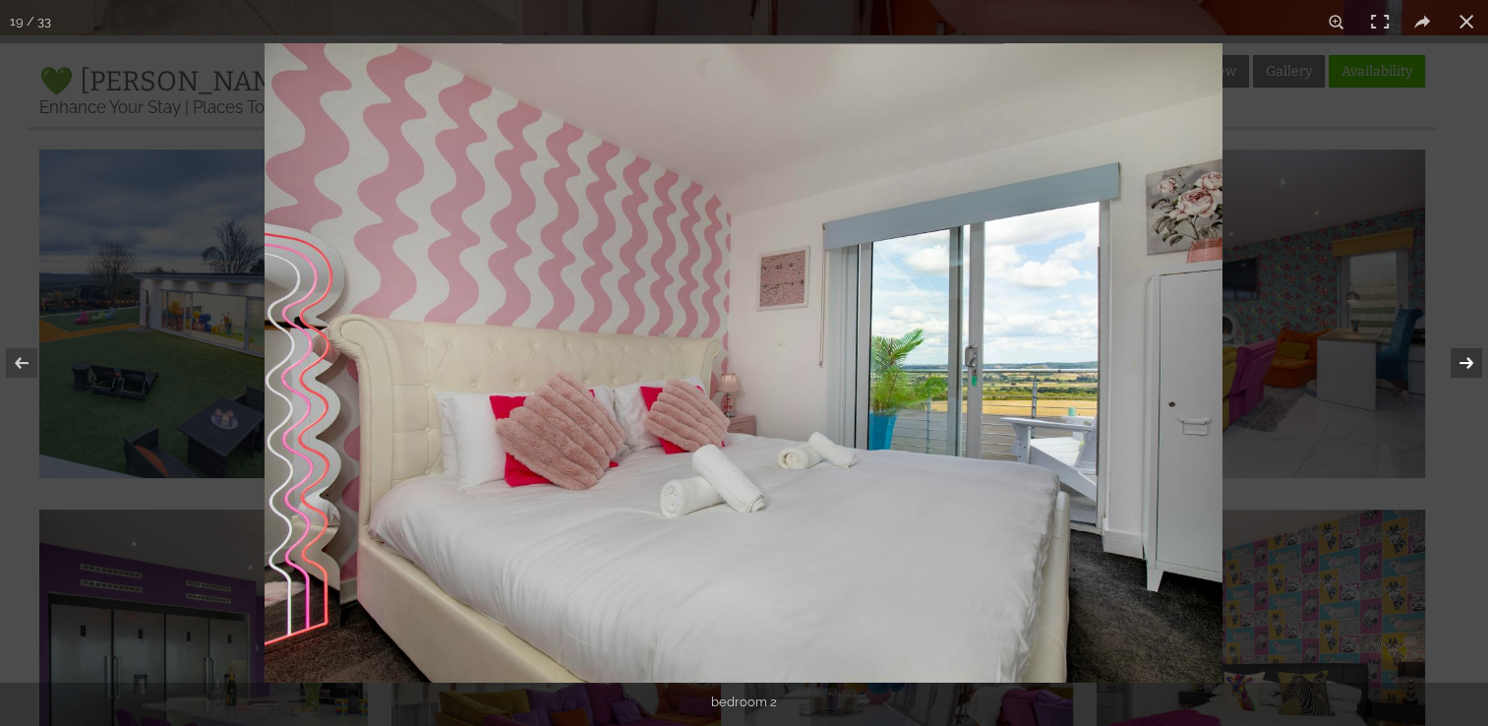
click at [1466, 368] on button at bounding box center [1453, 363] width 69 height 98
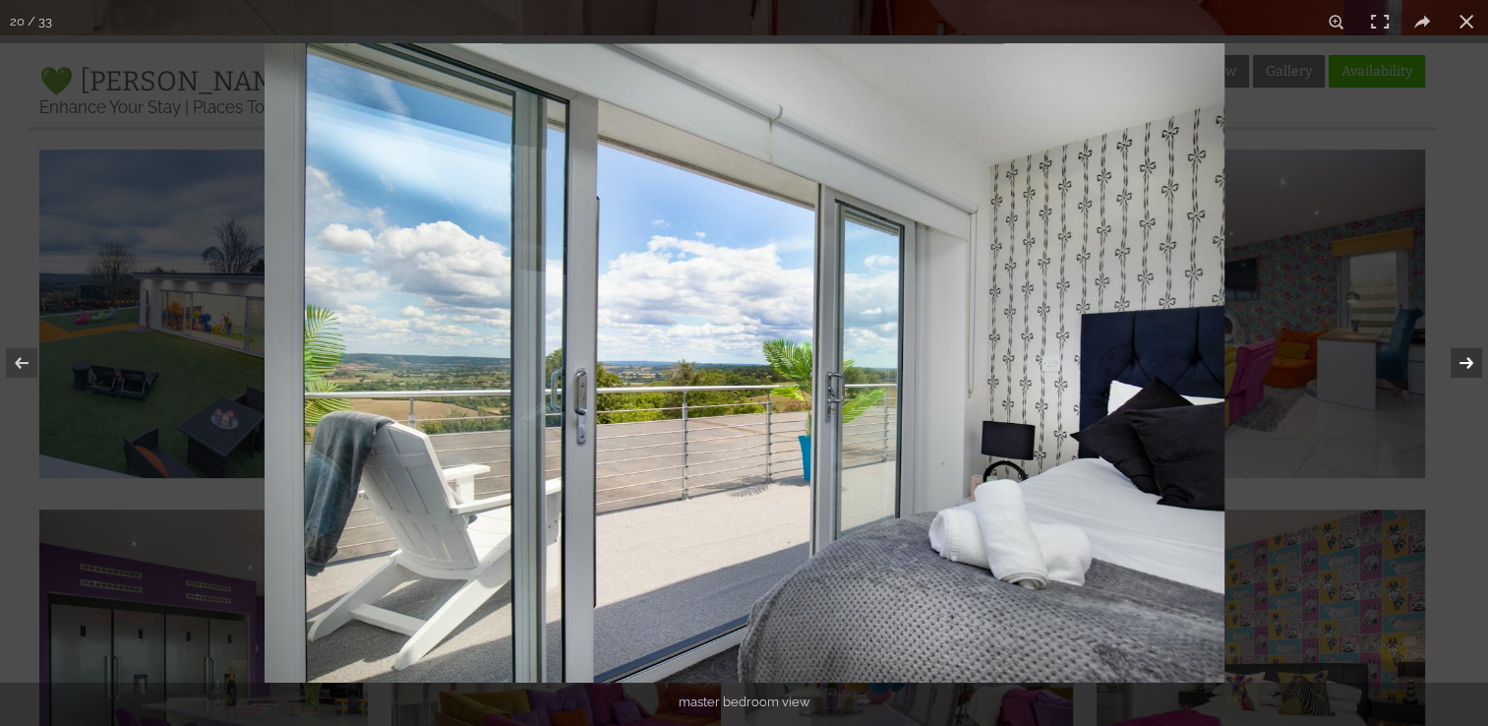
click at [1466, 368] on button at bounding box center [1453, 363] width 69 height 98
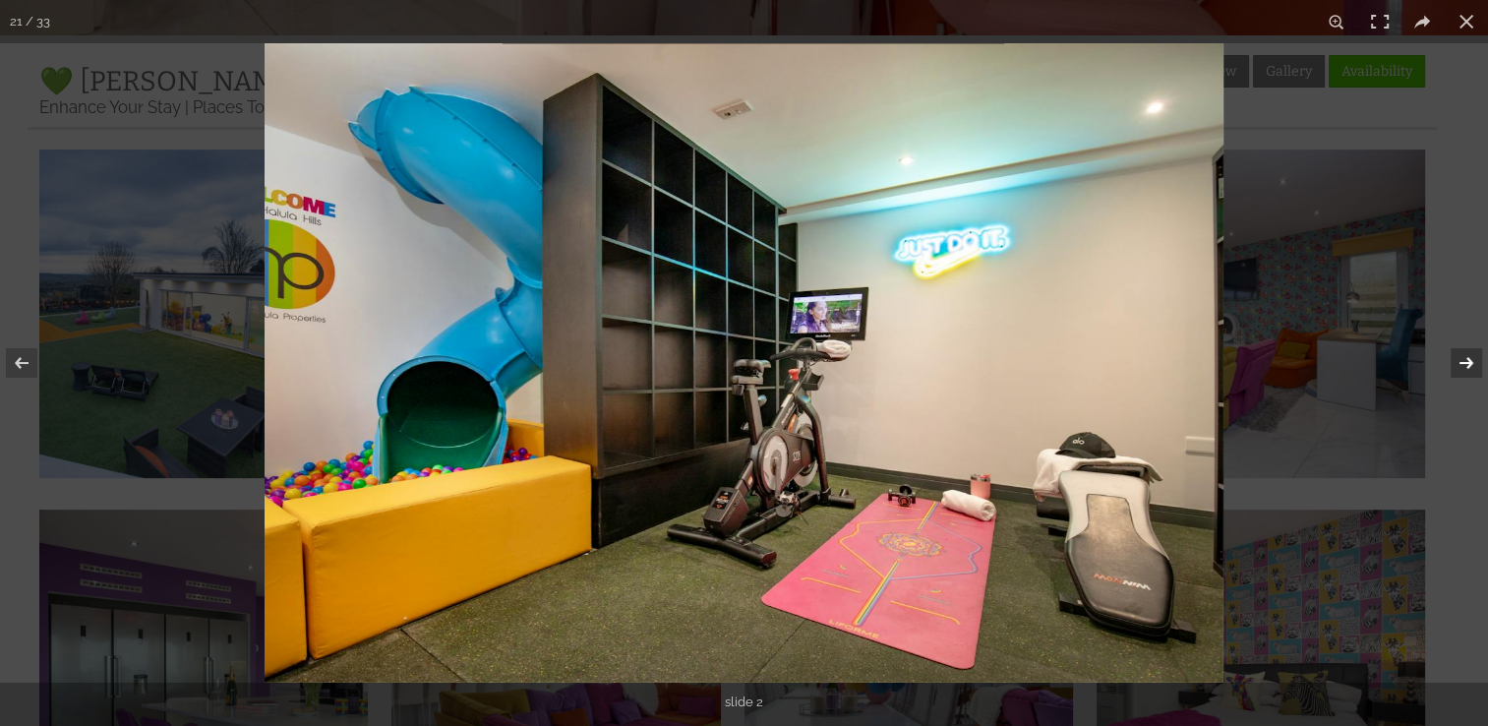
click at [1466, 368] on button at bounding box center [1453, 363] width 69 height 98
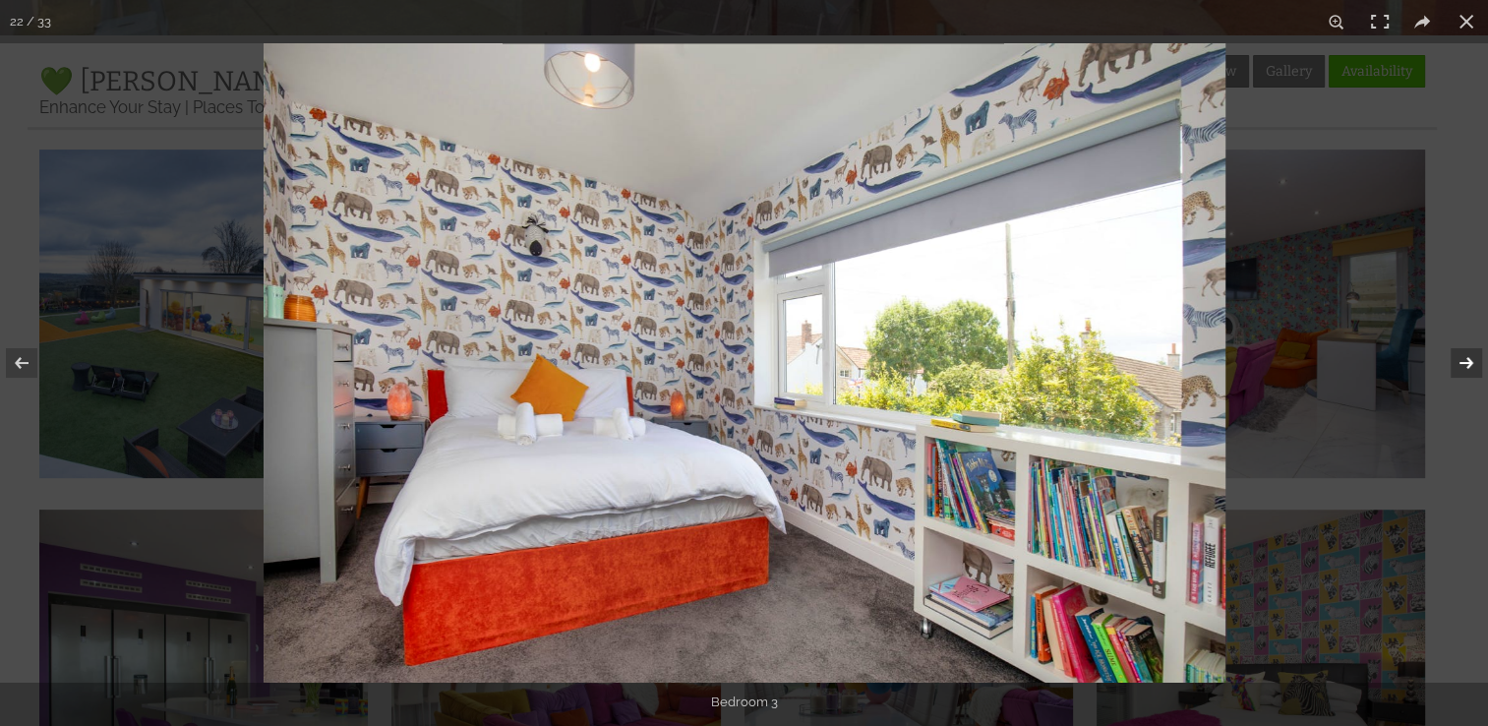
click at [1466, 368] on button at bounding box center [1453, 363] width 69 height 98
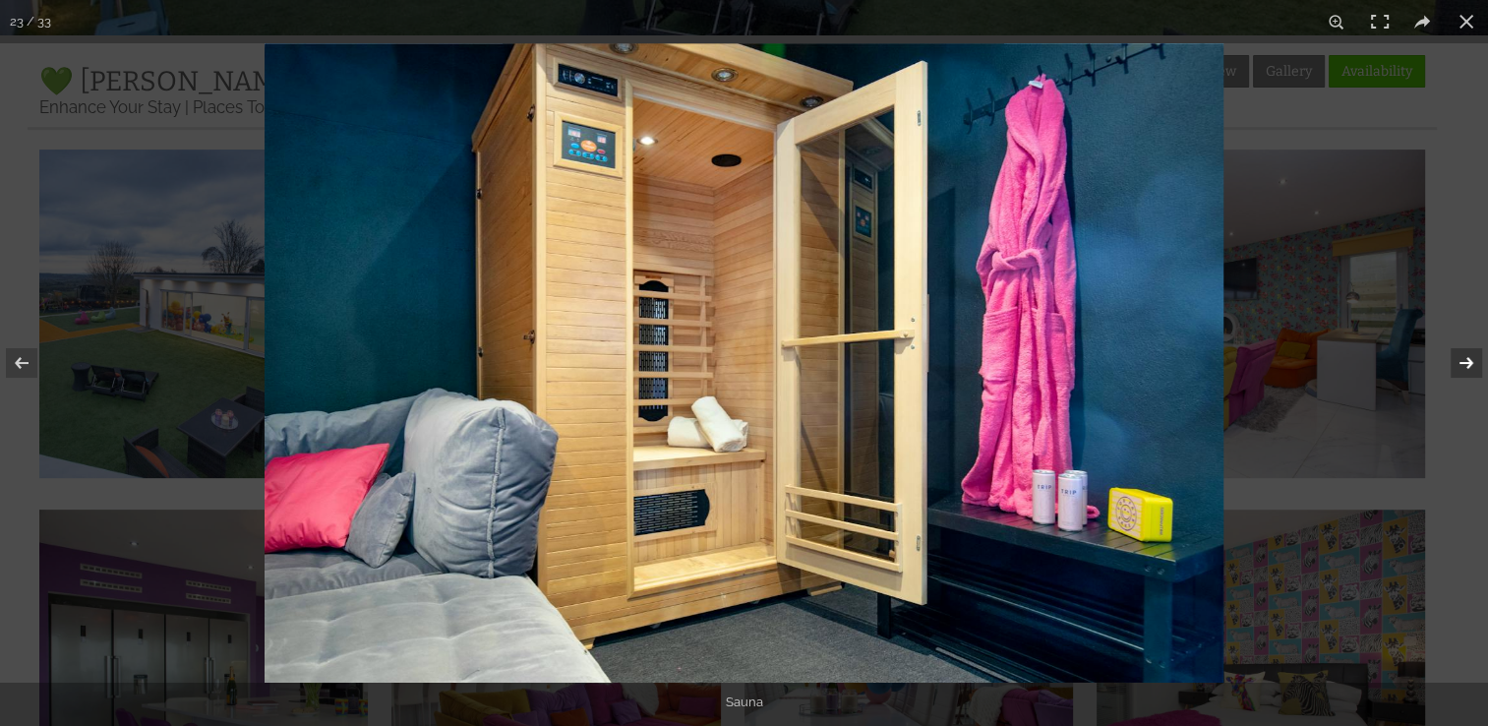
click at [1466, 368] on button at bounding box center [1453, 363] width 69 height 98
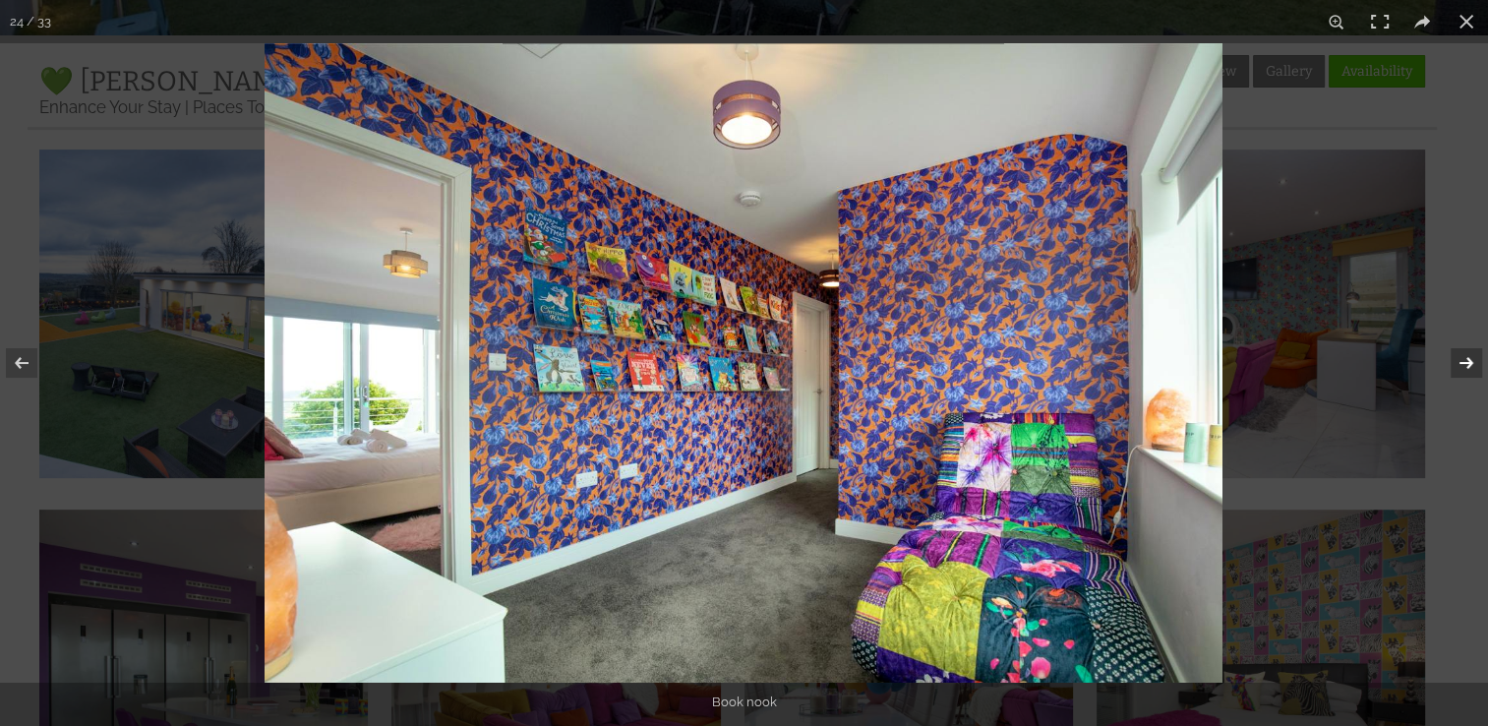
click at [1466, 368] on button at bounding box center [1453, 363] width 69 height 98
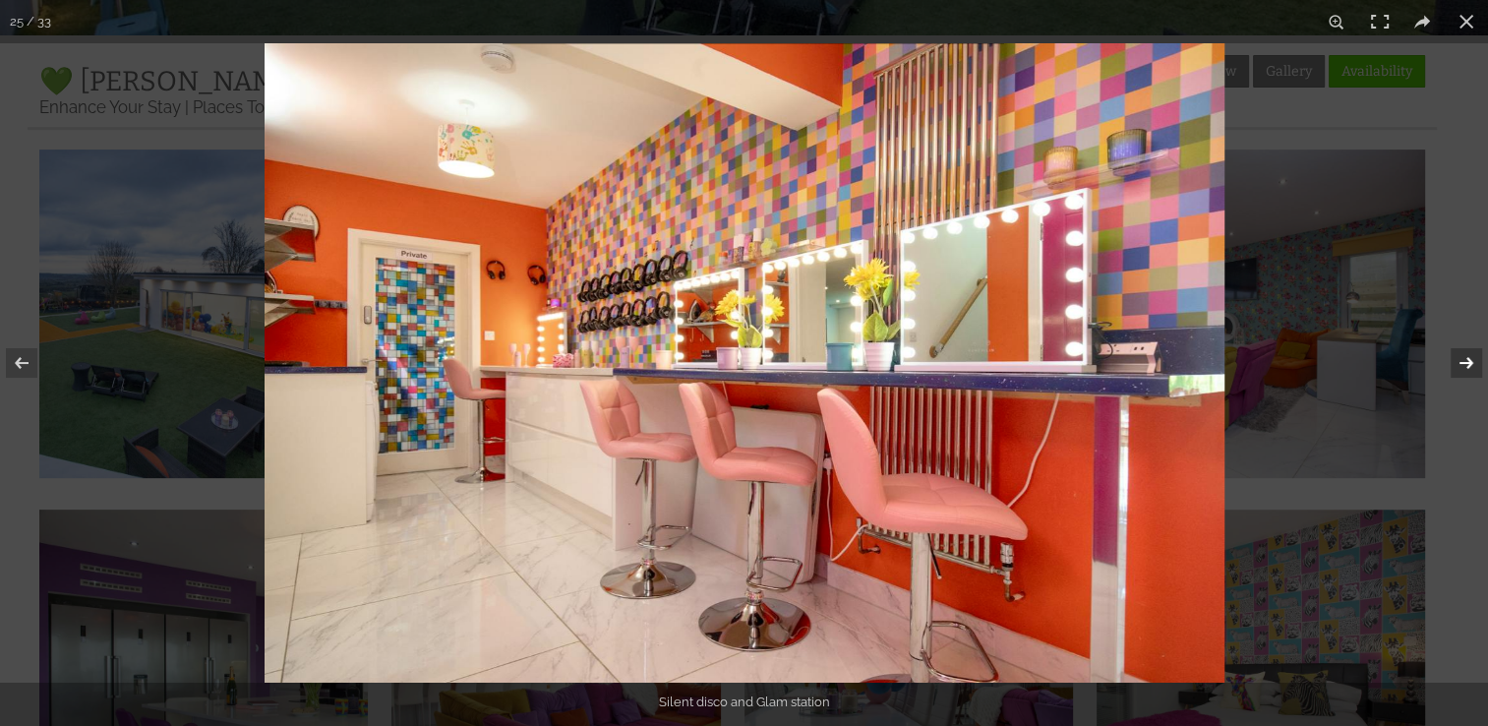
click at [1466, 368] on button at bounding box center [1453, 363] width 69 height 98
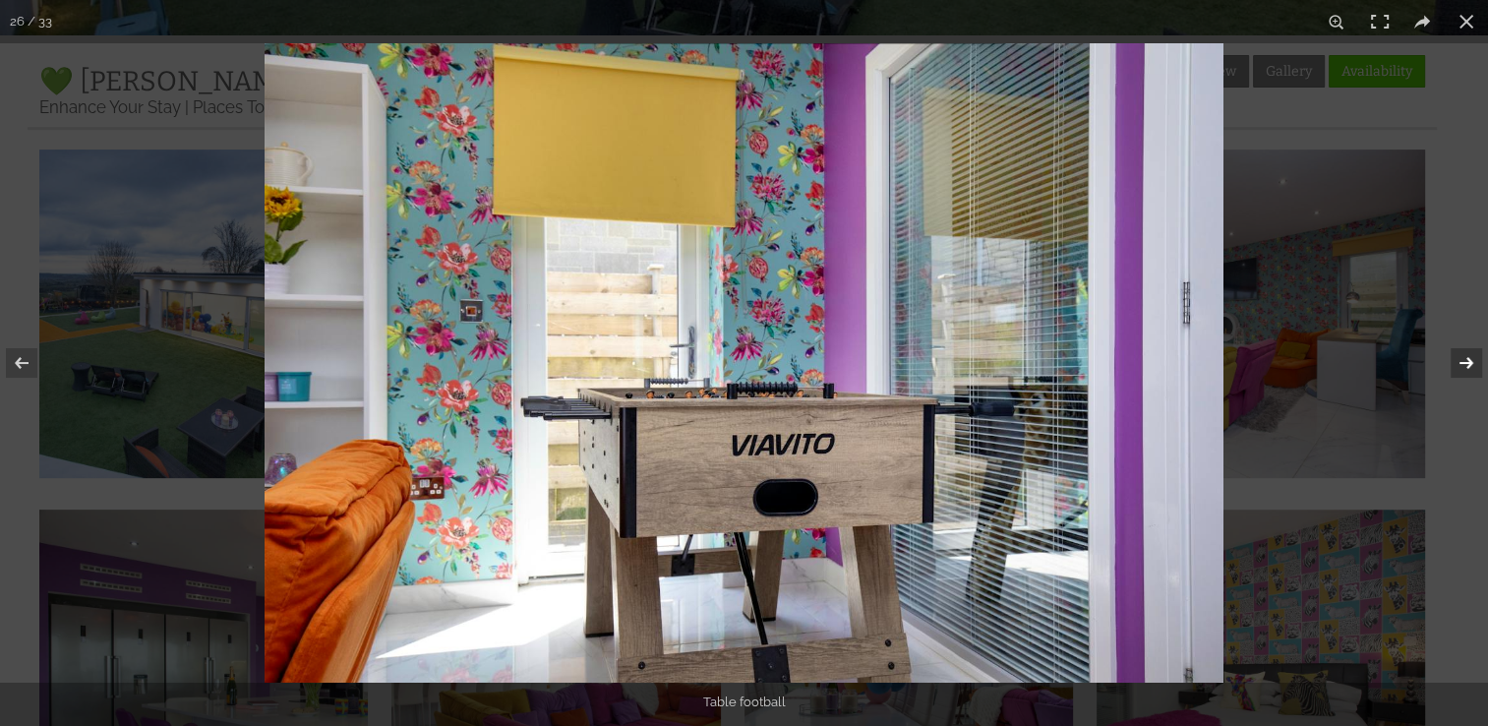
click at [1466, 368] on button at bounding box center [1453, 363] width 69 height 98
